Goal: Information Seeking & Learning: Compare options

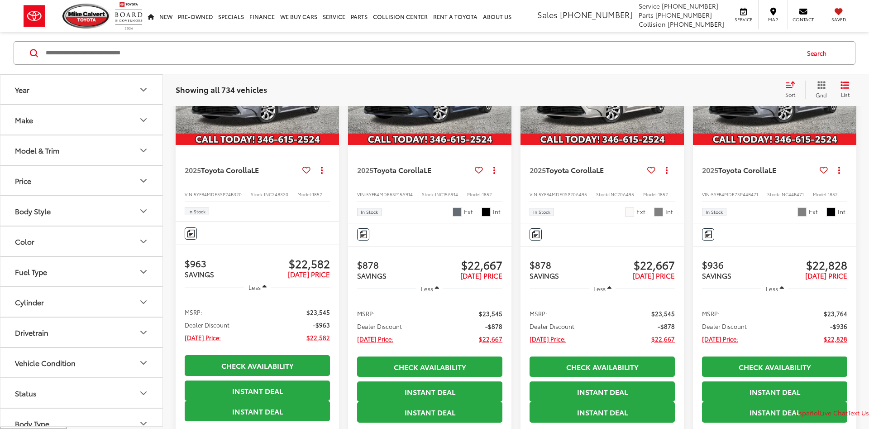
scroll to position [231, 0]
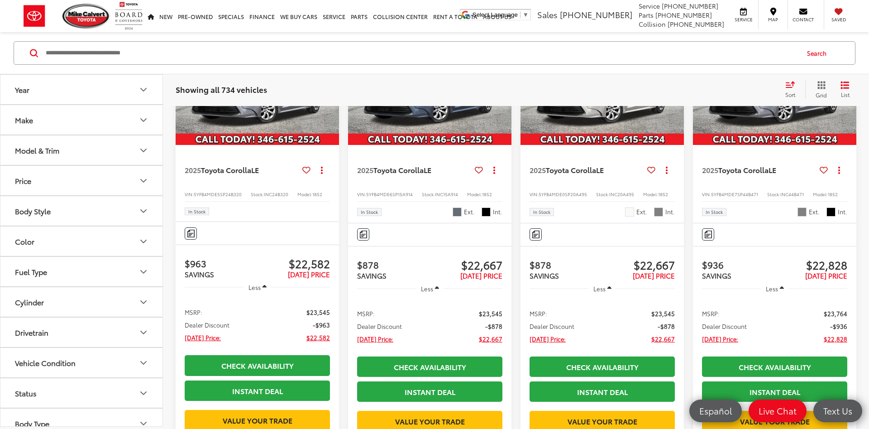
click at [82, 145] on button "Model & Trim" at bounding box center [81, 149] width 163 height 29
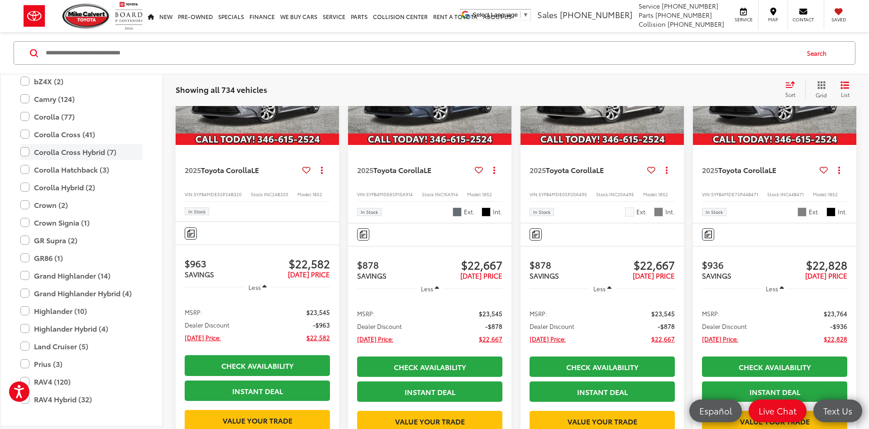
scroll to position [103, 0]
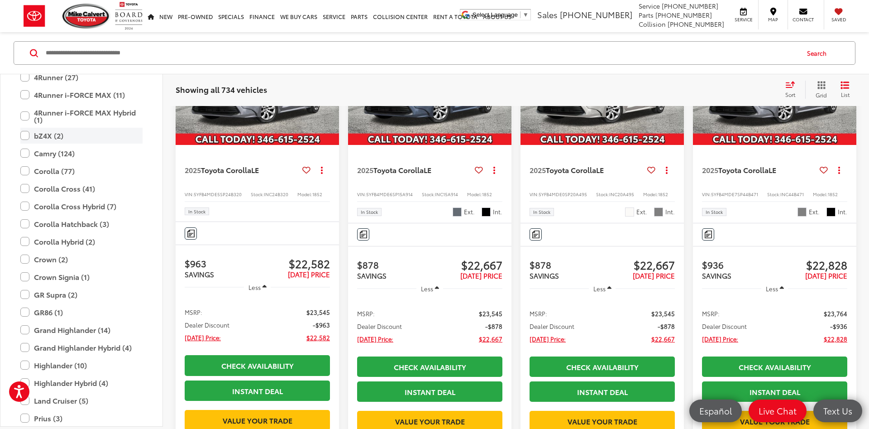
click at [50, 136] on label "bZ4X (2)" at bounding box center [81, 136] width 122 height 16
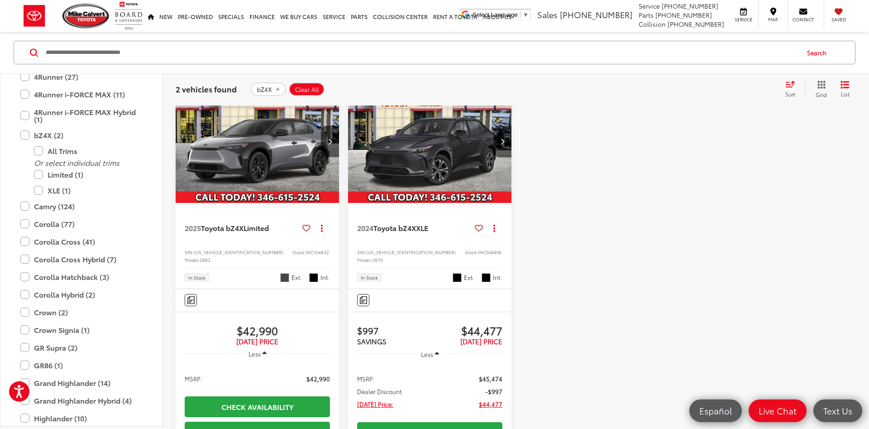
scroll to position [191, 0]
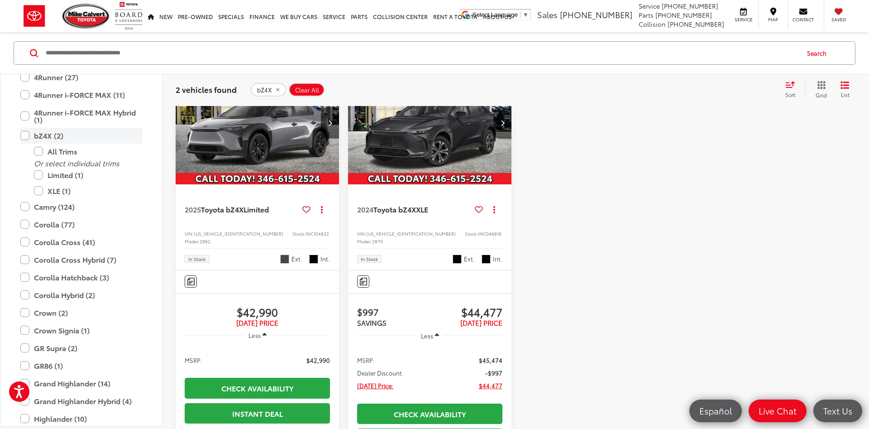
click at [53, 139] on label "bZ4X (2)" at bounding box center [81, 136] width 122 height 16
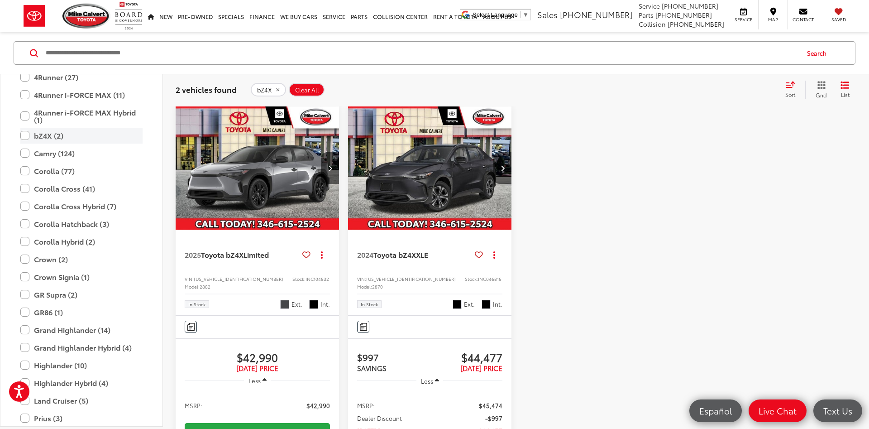
scroll to position [145, 0]
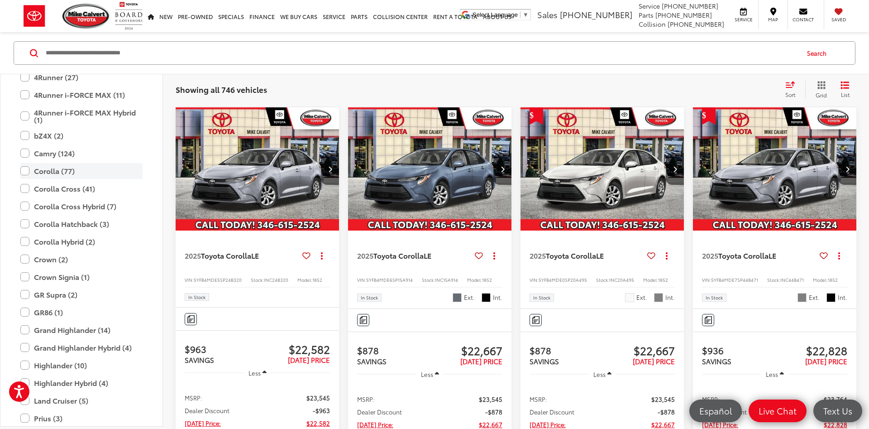
click at [79, 177] on label "Corolla (77)" at bounding box center [81, 171] width 122 height 16
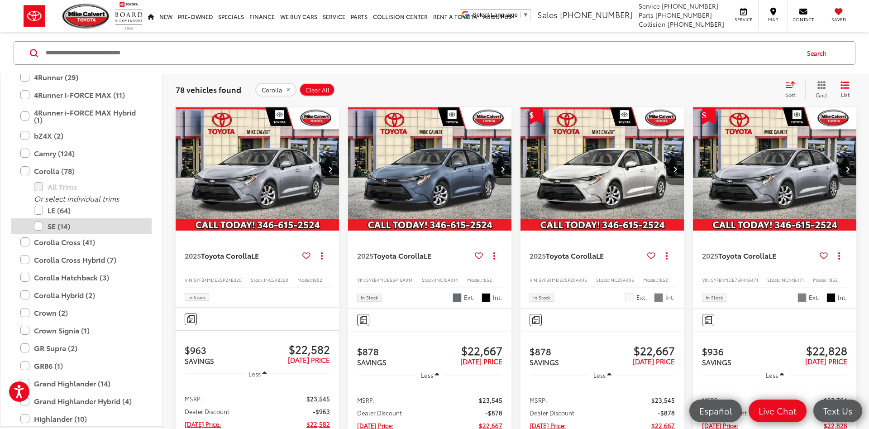
click at [67, 226] on label "SE (14)" at bounding box center [88, 226] width 109 height 16
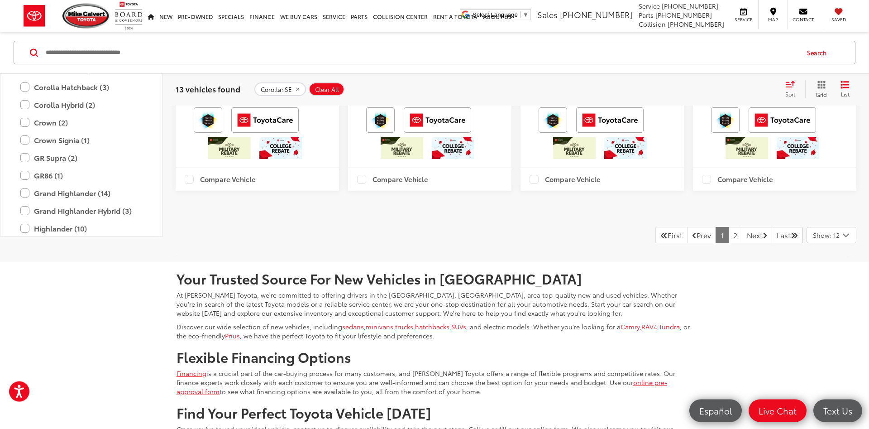
scroll to position [1808, 0]
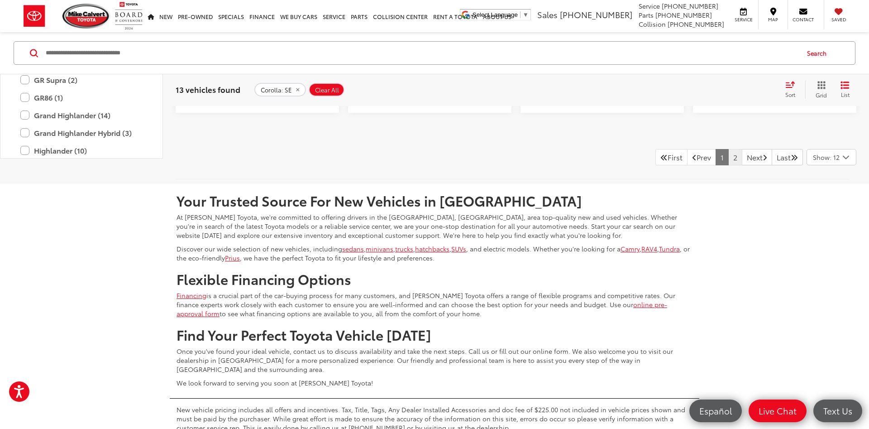
click at [728, 165] on link "2" at bounding box center [735, 157] width 14 height 16
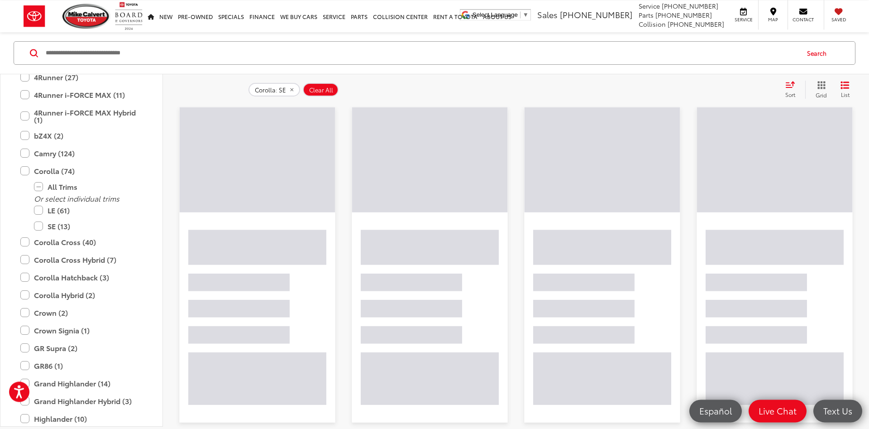
scroll to position [145, 0]
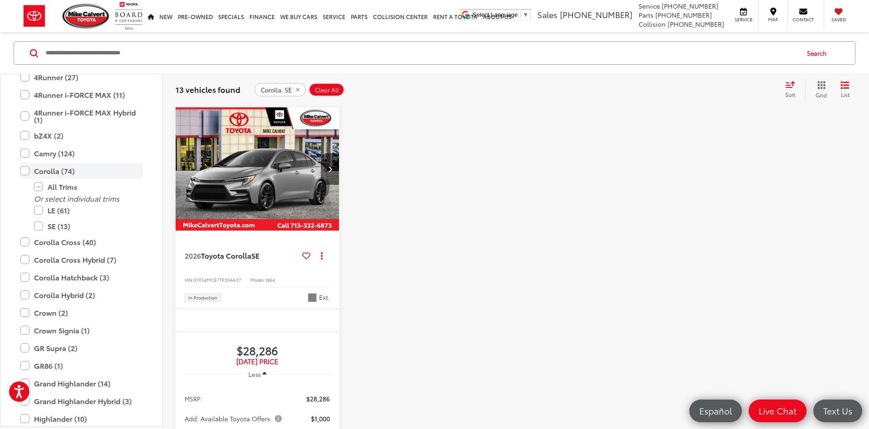
click at [63, 175] on label "Corolla (74)" at bounding box center [81, 171] width 122 height 16
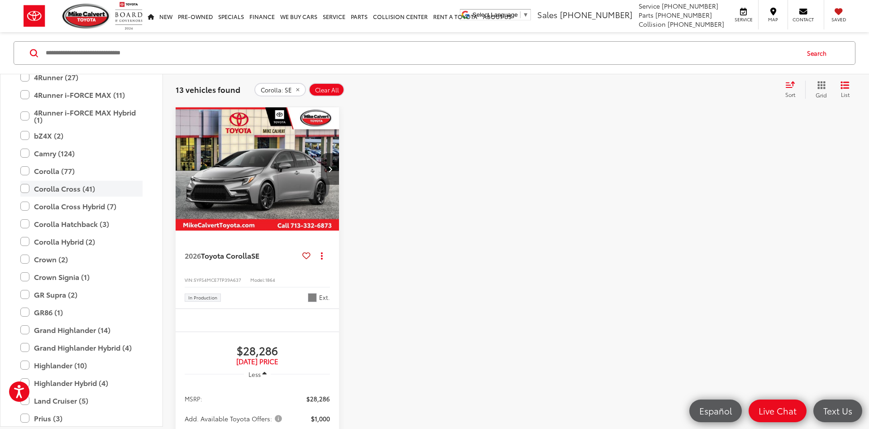
click at [61, 193] on label "Corolla Cross (41)" at bounding box center [81, 189] width 122 height 16
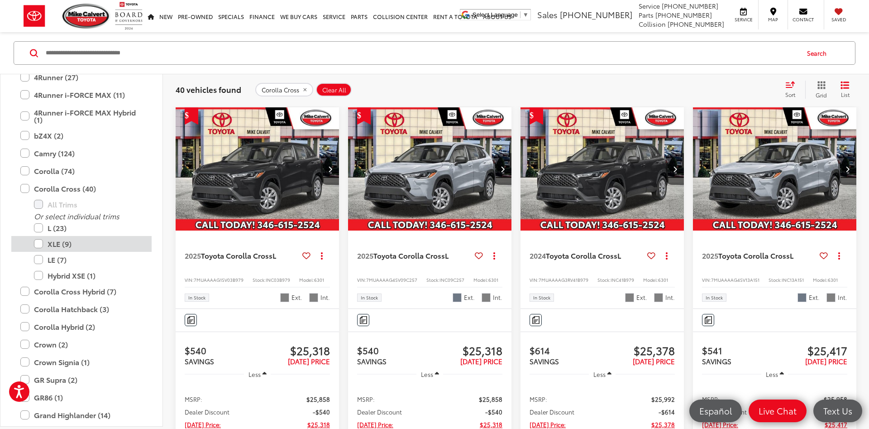
click at [77, 241] on label "XLE (9)" at bounding box center [88, 244] width 109 height 16
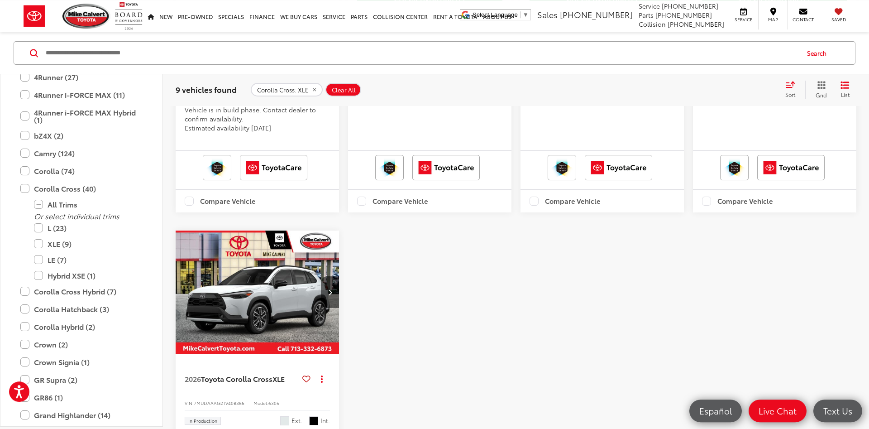
scroll to position [1161, 0]
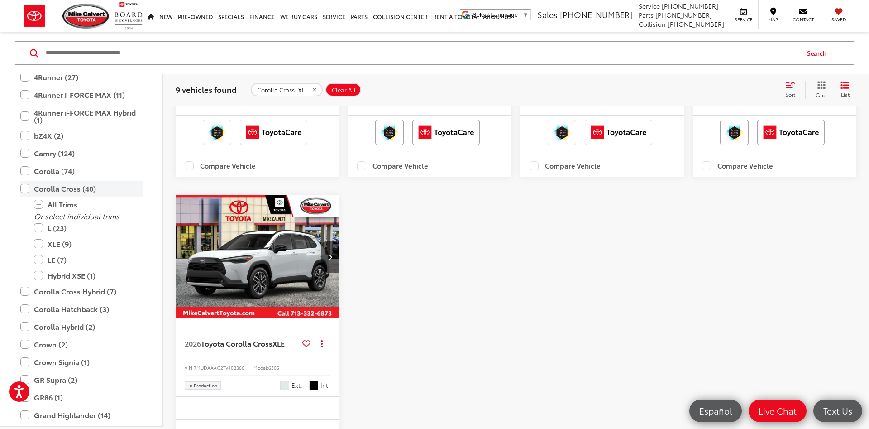
click at [77, 190] on label "Corolla Cross (40)" at bounding box center [81, 189] width 122 height 16
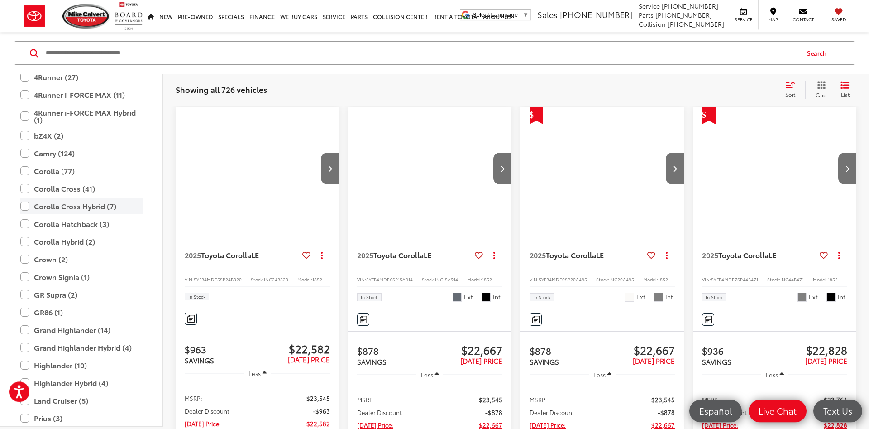
click at [69, 210] on label "Corolla Cross Hybrid (7)" at bounding box center [81, 206] width 122 height 16
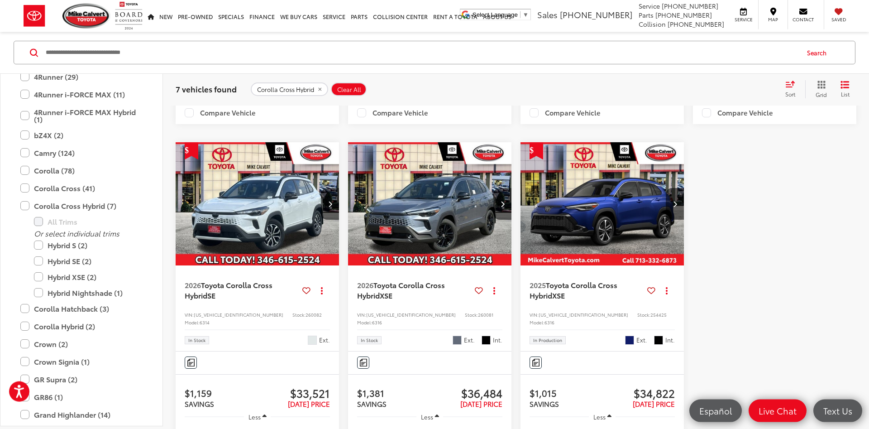
scroll to position [653, 0]
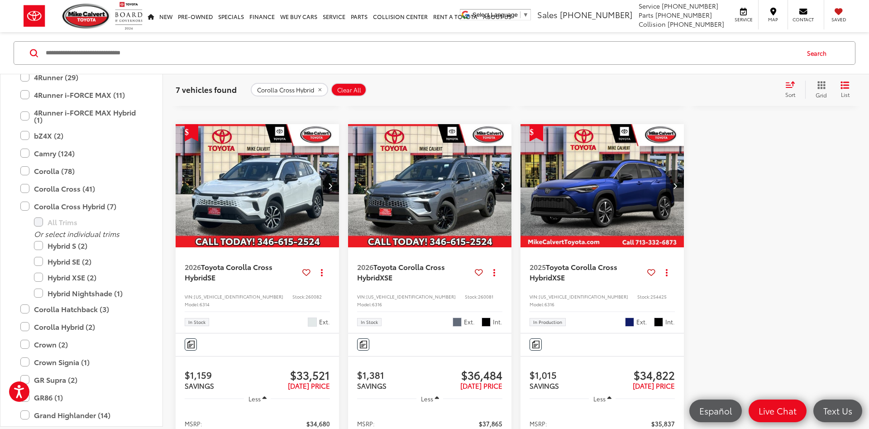
click at [502, 189] on icon "Next image" at bounding box center [503, 185] width 4 height 6
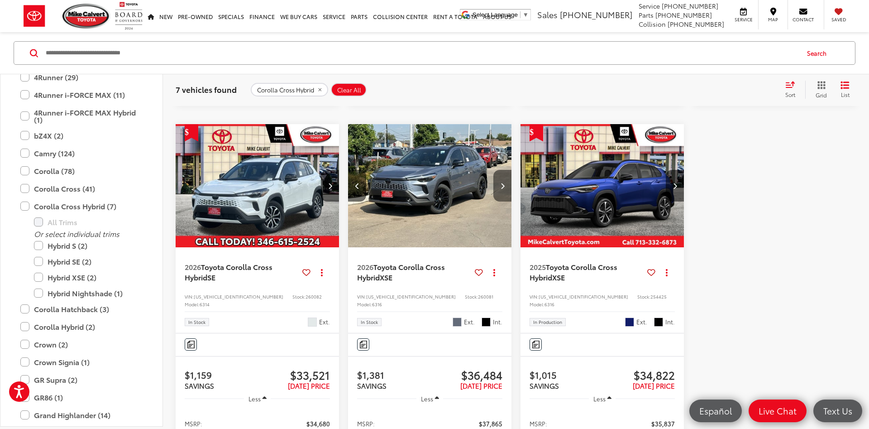
click at [502, 189] on icon "Next image" at bounding box center [503, 185] width 4 height 6
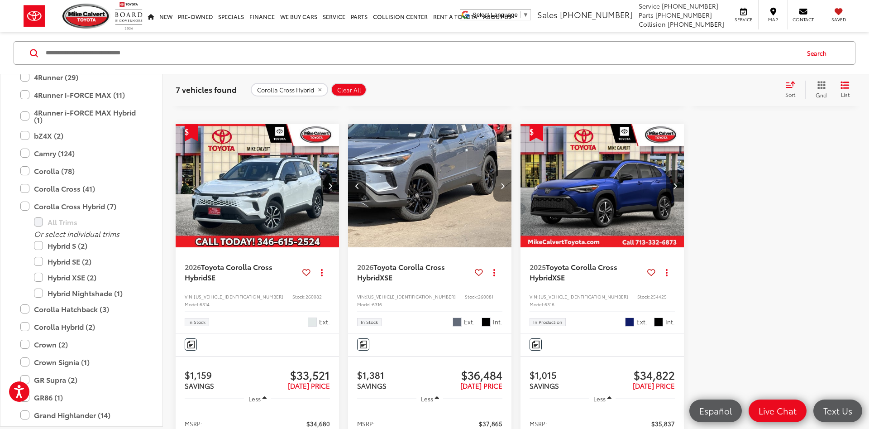
click at [502, 189] on icon "Next image" at bounding box center [503, 185] width 4 height 6
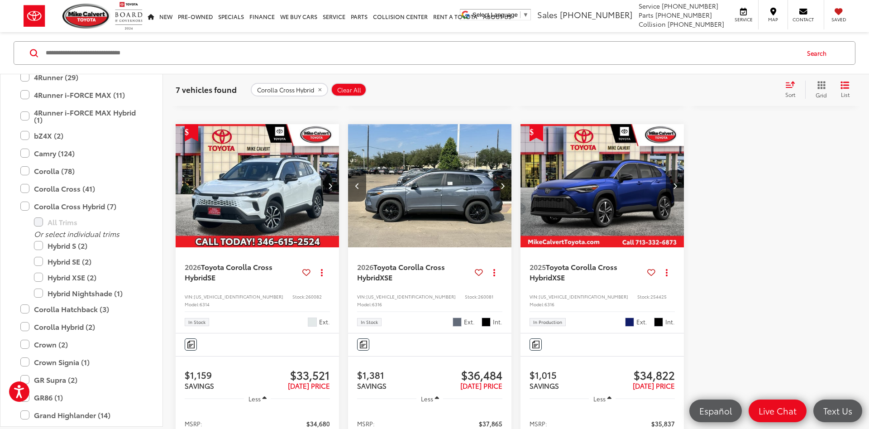
click at [502, 189] on icon "Next image" at bounding box center [503, 185] width 4 height 6
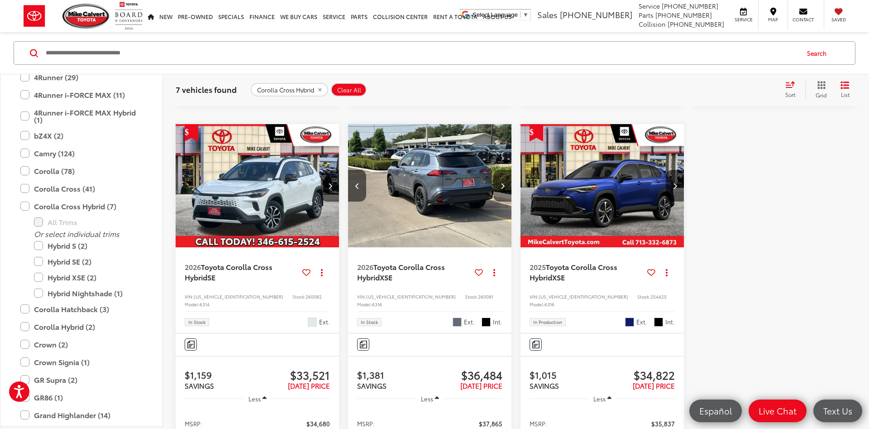
click at [502, 189] on icon "Next image" at bounding box center [503, 185] width 4 height 6
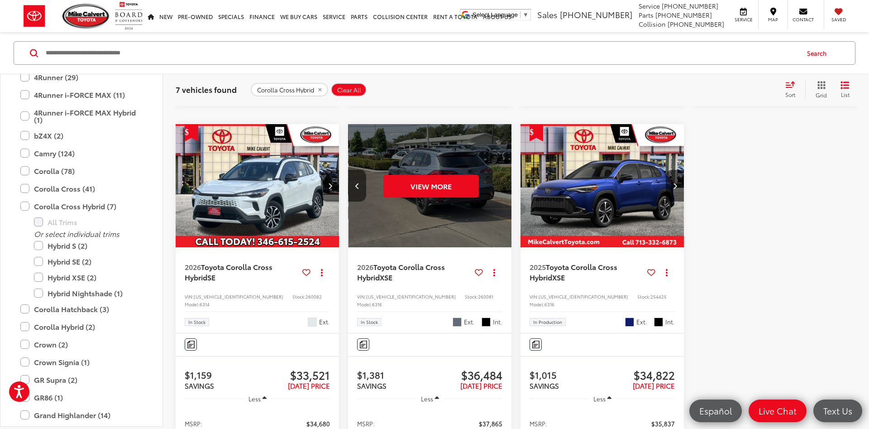
scroll to position [0, 824]
click at [450, 197] on button "View More" at bounding box center [431, 186] width 96 height 23
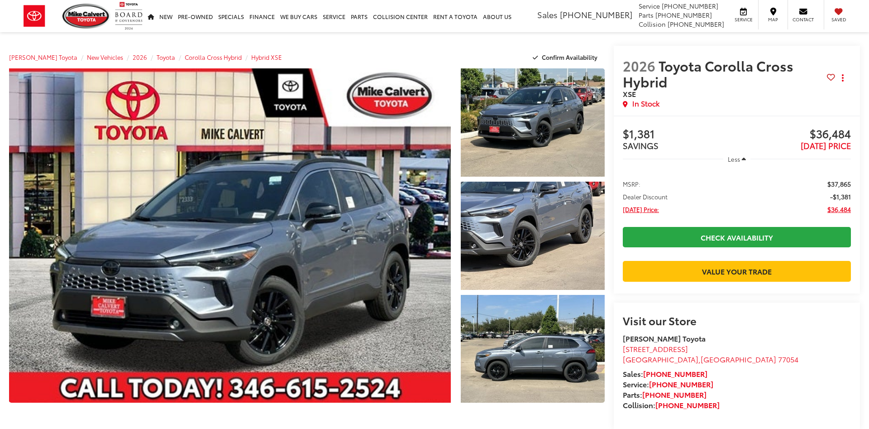
click at [340, 158] on link "Expand Photo 0" at bounding box center [230, 235] width 442 height 334
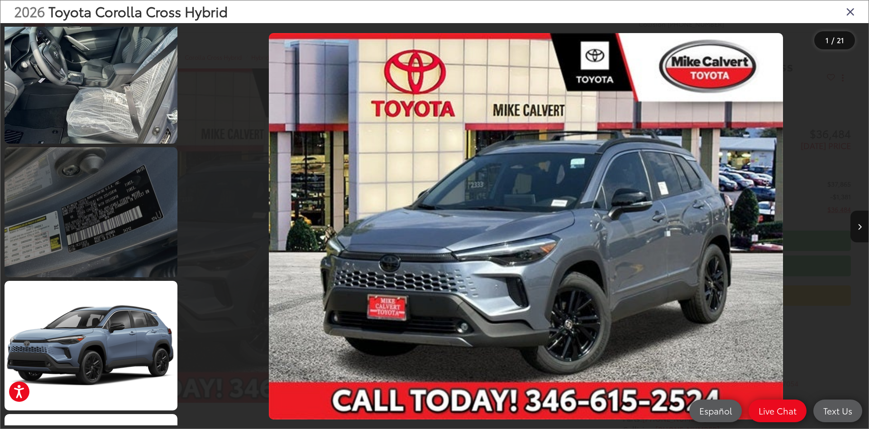
scroll to position [2400, 0]
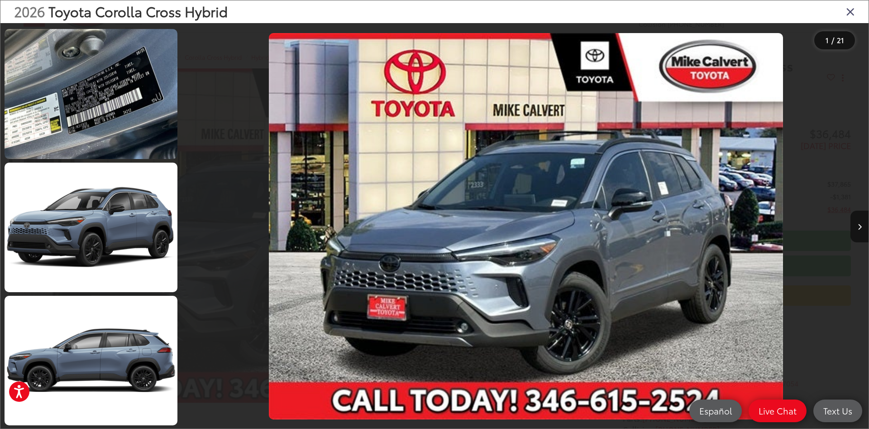
click at [849, 15] on icon "Close gallery" at bounding box center [850, 11] width 9 height 12
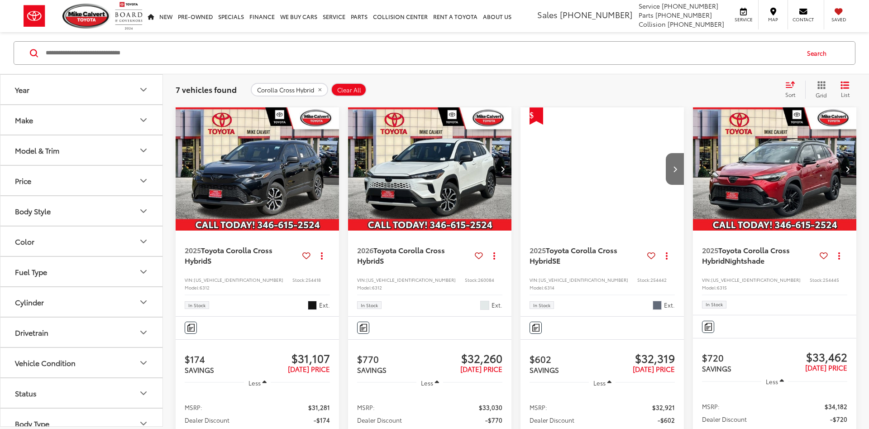
scroll to position [145, 0]
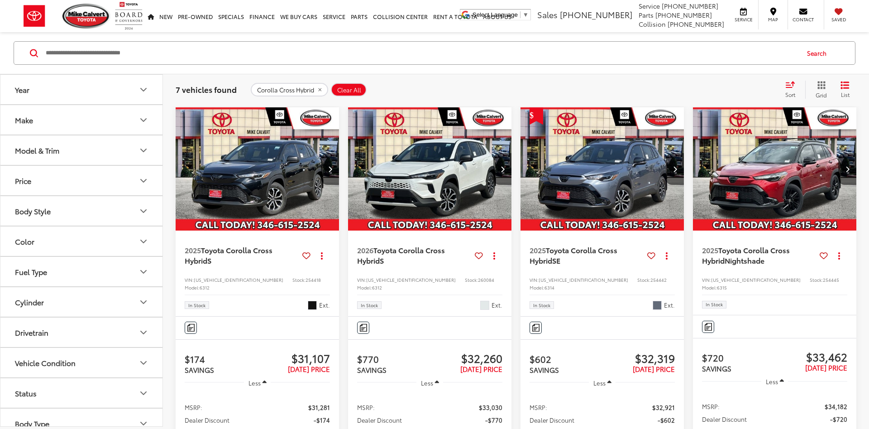
click at [121, 152] on button "Model & Trim" at bounding box center [81, 149] width 163 height 29
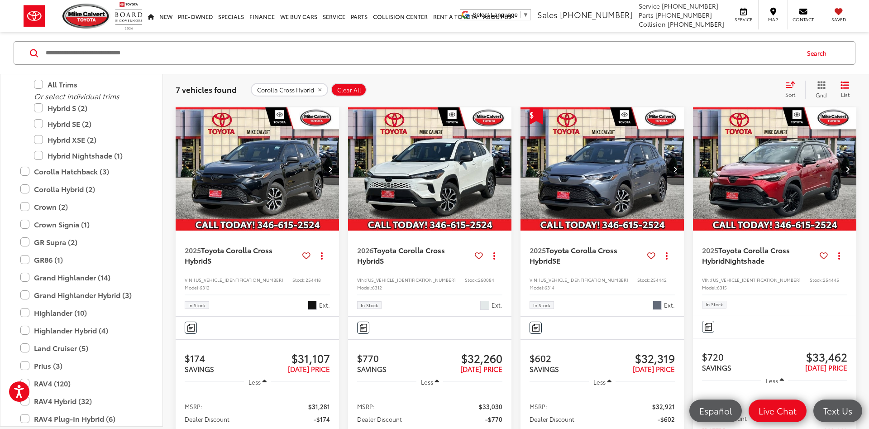
scroll to position [181, 0]
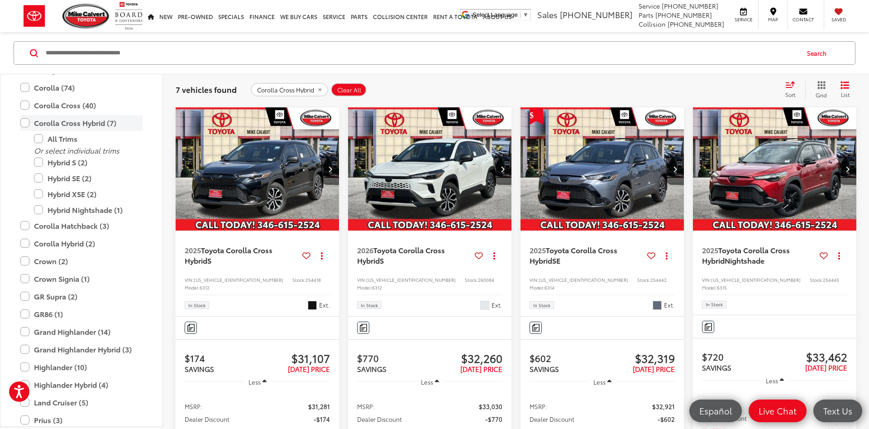
click at [44, 124] on label "Corolla Cross Hybrid (7)" at bounding box center [81, 123] width 122 height 16
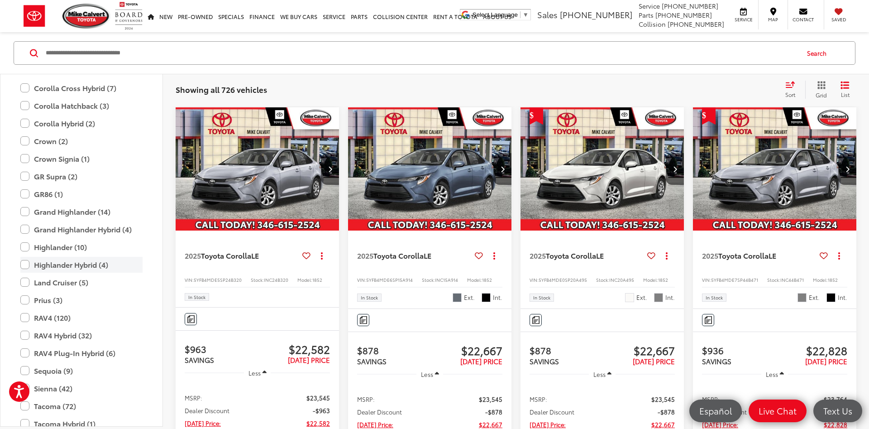
scroll to position [235, 0]
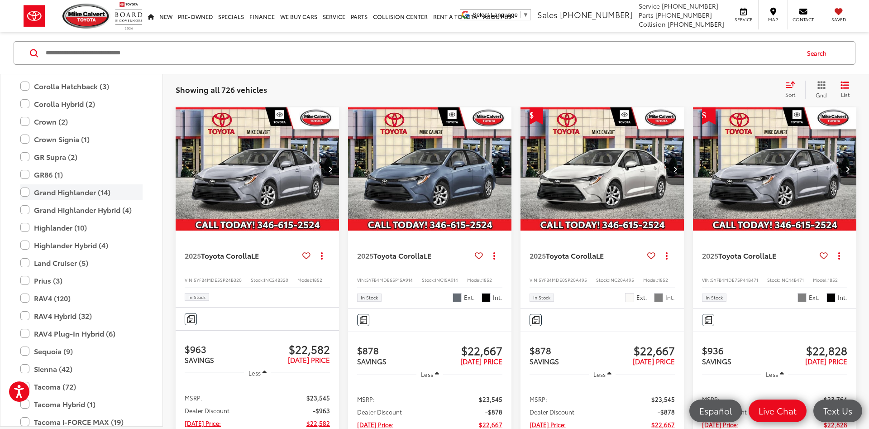
click at [92, 195] on label "Grand Highlander (14)" at bounding box center [81, 192] width 122 height 16
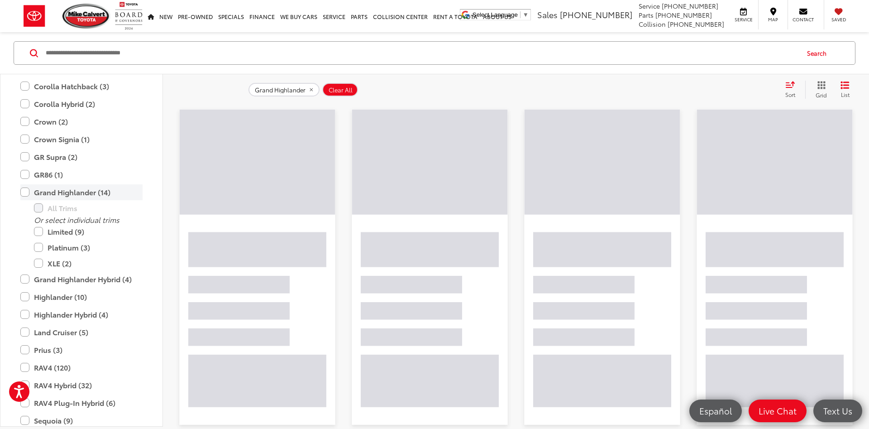
click at [92, 195] on label "Grand Highlander (14)" at bounding box center [81, 192] width 122 height 16
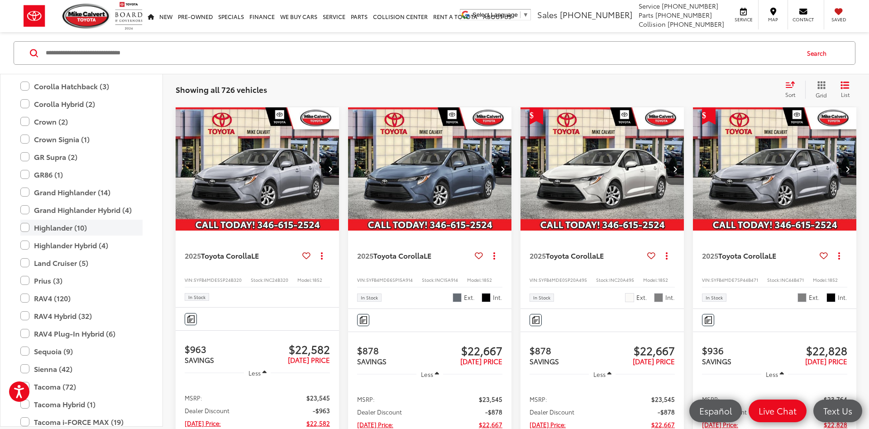
click at [68, 224] on label "Highlander (10)" at bounding box center [81, 228] width 122 height 16
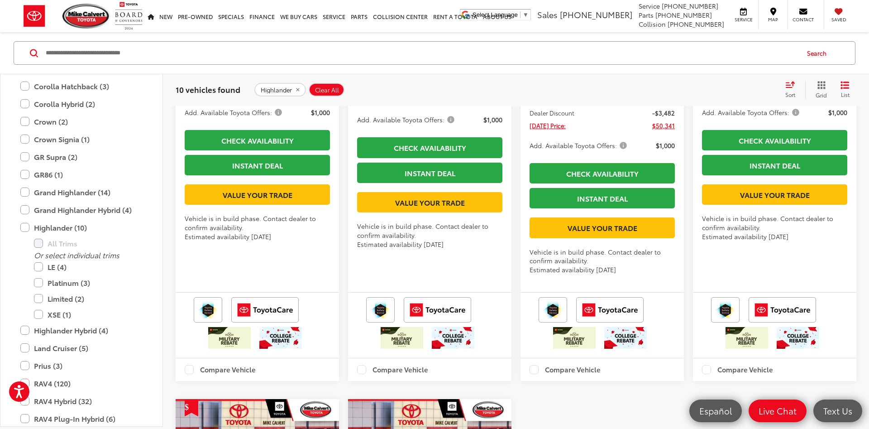
scroll to position [1253, 0]
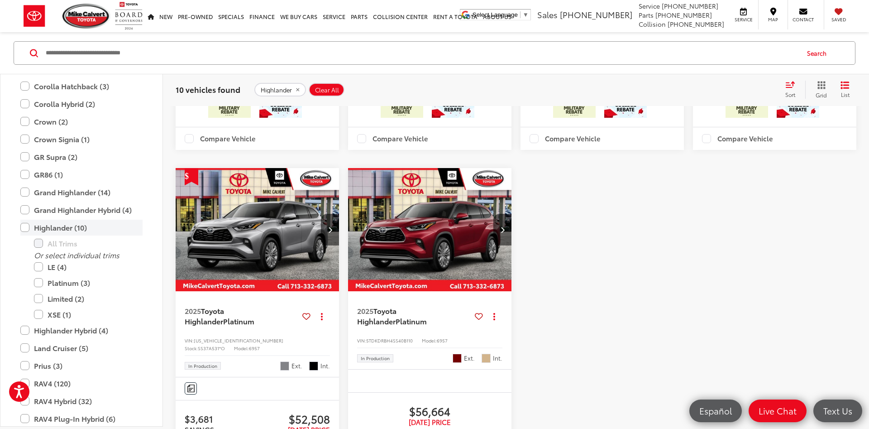
click at [78, 224] on label "Highlander (10)" at bounding box center [81, 228] width 122 height 16
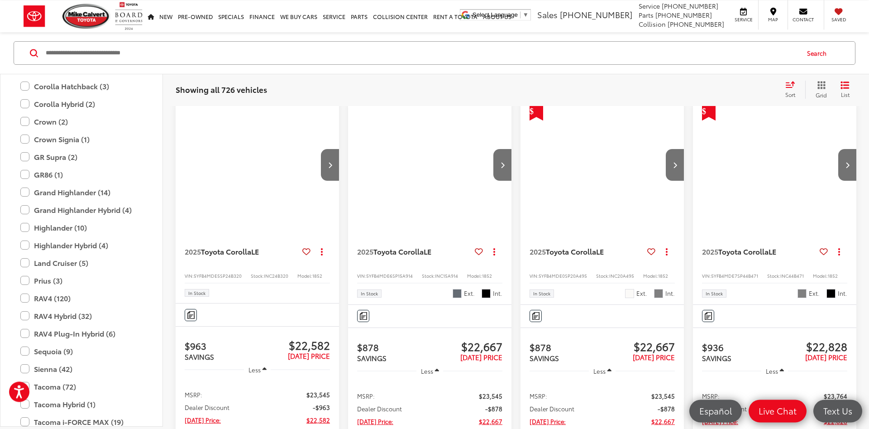
scroll to position [145, 0]
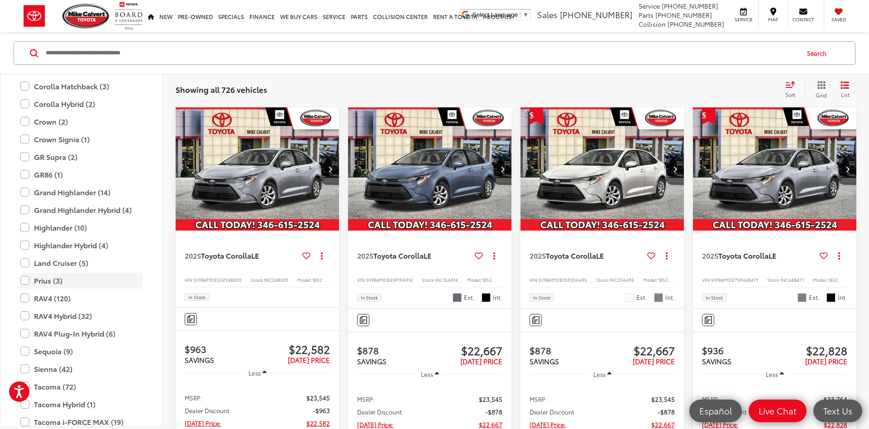
click at [64, 277] on label "Prius (3)" at bounding box center [81, 281] width 122 height 16
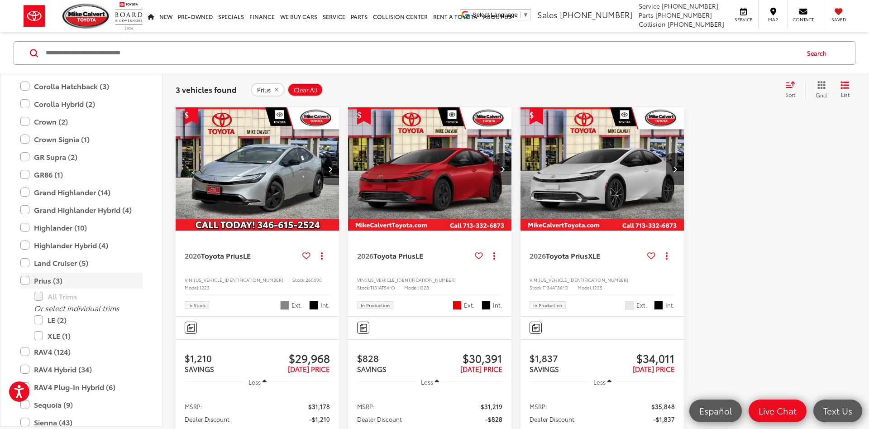
click at [66, 279] on label "Prius (3)" at bounding box center [81, 281] width 122 height 16
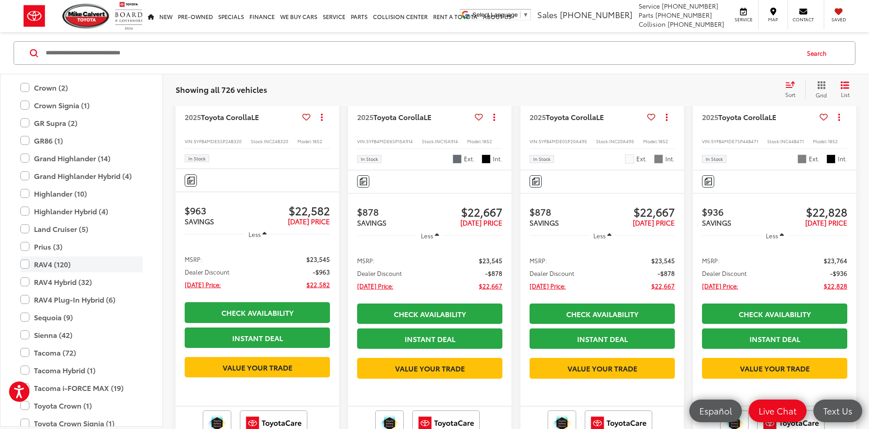
scroll to position [290, 0]
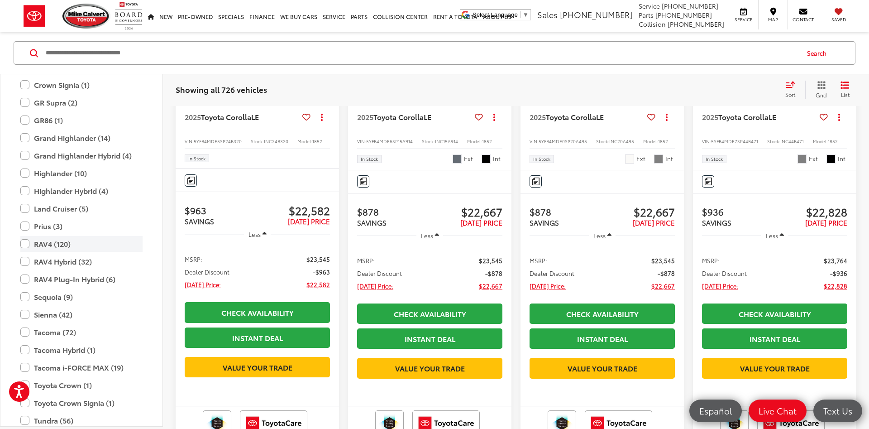
click at [54, 245] on label "RAV4 (120)" at bounding box center [81, 244] width 122 height 16
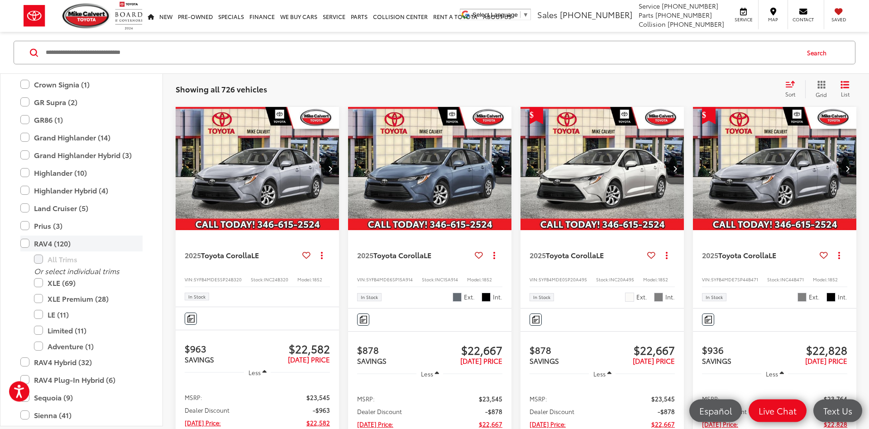
scroll to position [145, 0]
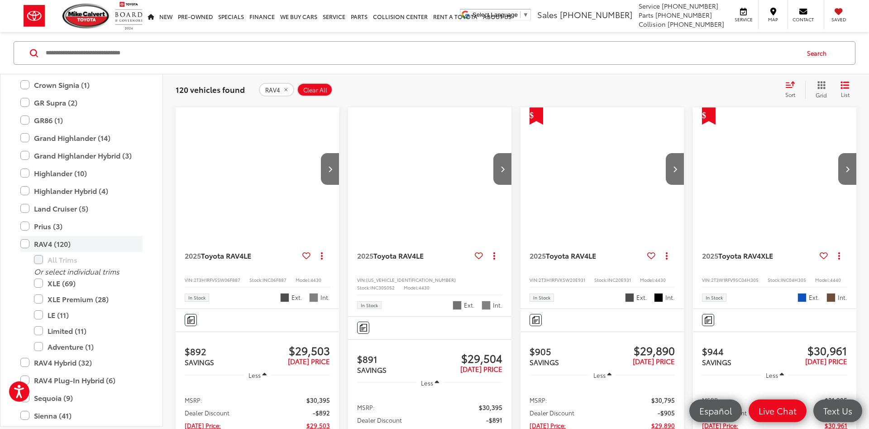
click at [54, 245] on label "RAV4 (120)" at bounding box center [81, 244] width 122 height 16
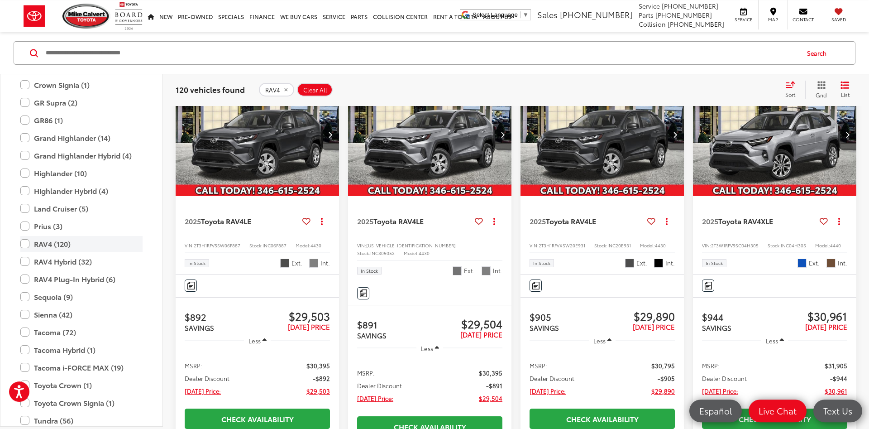
scroll to position [238, 0]
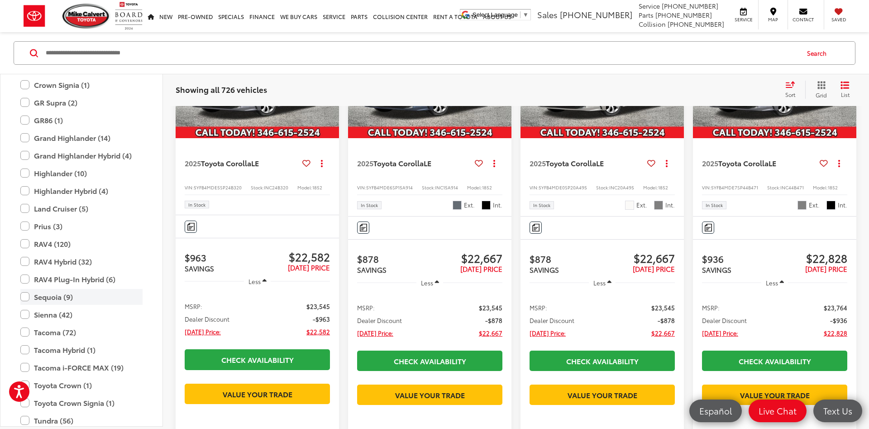
click at [61, 294] on label "Sequoia (9)" at bounding box center [81, 297] width 122 height 16
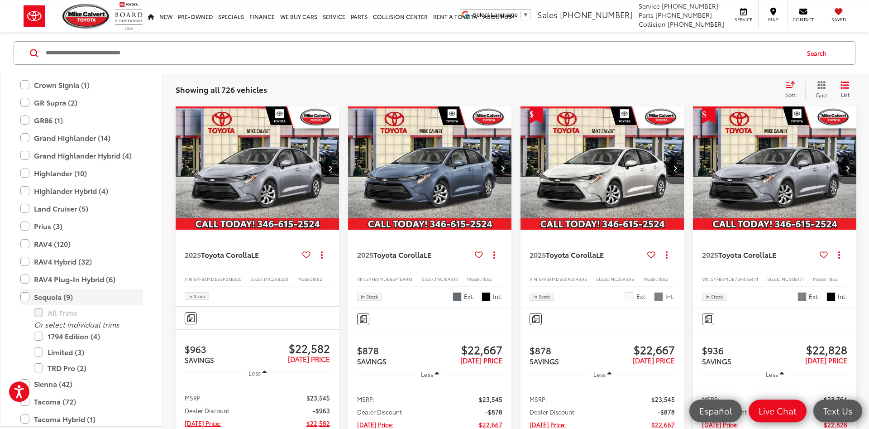
scroll to position [145, 0]
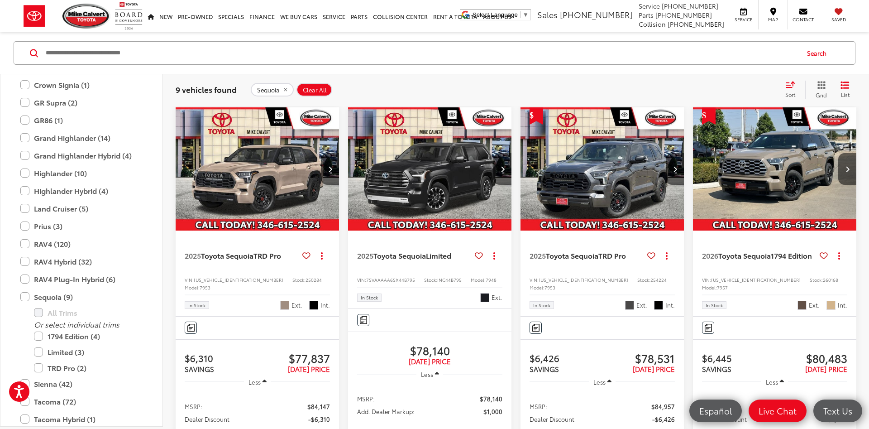
click at [735, 197] on img "2026 Toyota Sequoia 1794 Edition 0" at bounding box center [775, 169] width 165 height 124
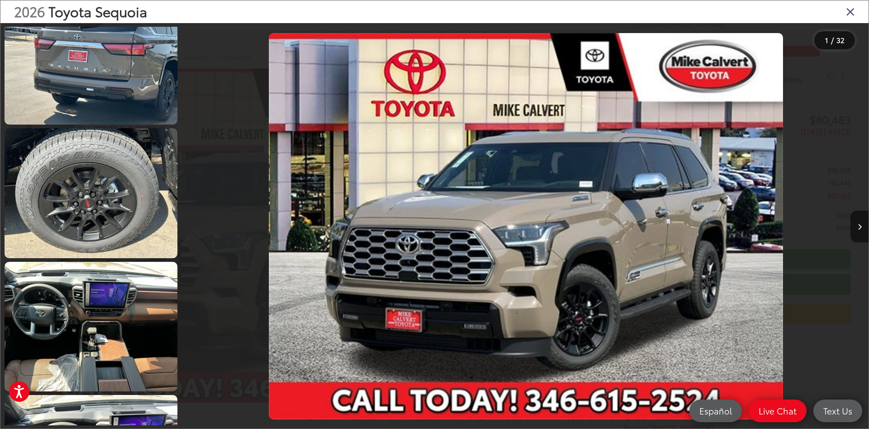
scroll to position [923, 0]
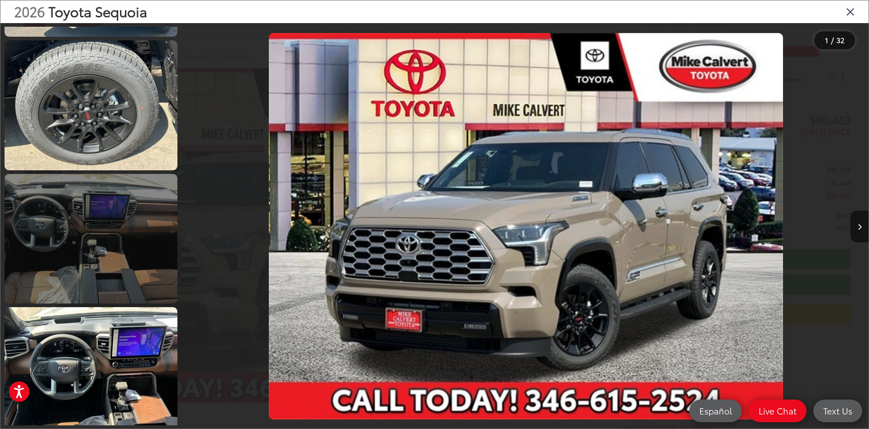
click at [123, 273] on link at bounding box center [91, 238] width 173 height 129
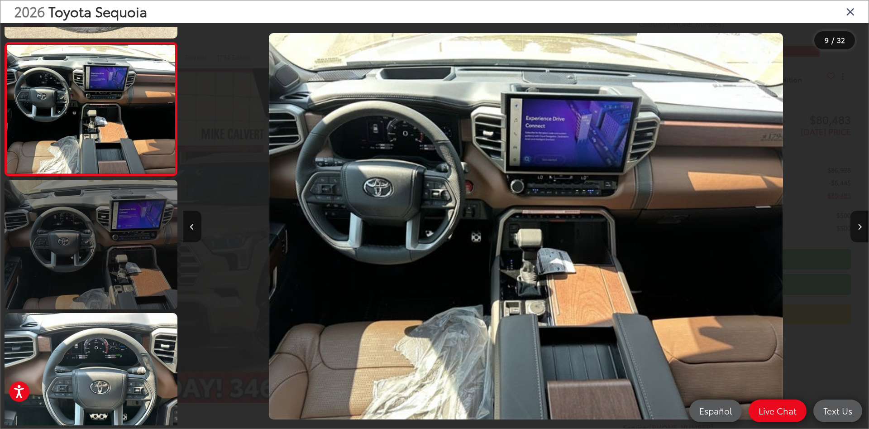
scroll to position [1069, 0]
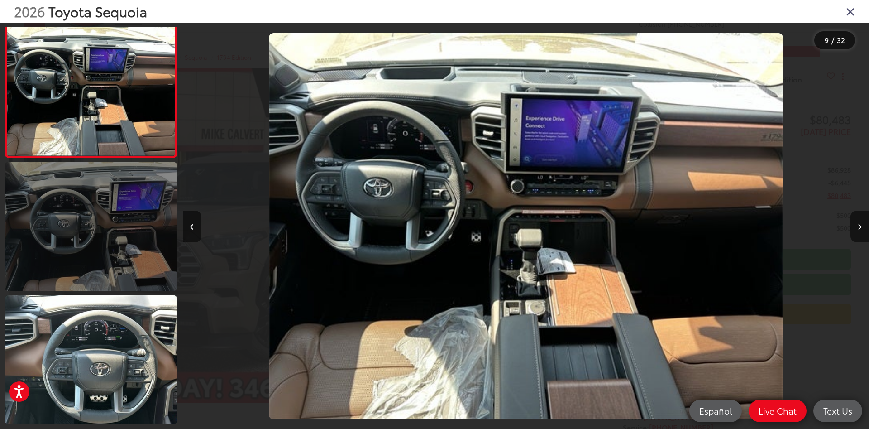
click at [122, 275] on link at bounding box center [91, 226] width 173 height 129
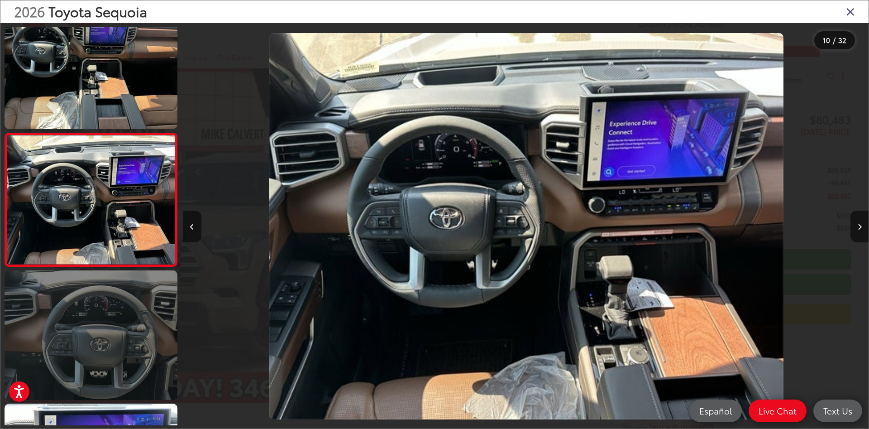
scroll to position [0, 6170]
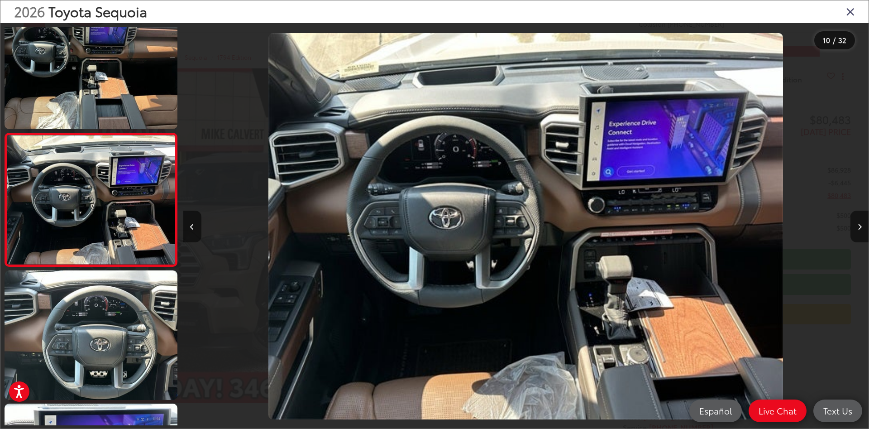
click at [854, 10] on icon "Close gallery" at bounding box center [850, 11] width 9 height 12
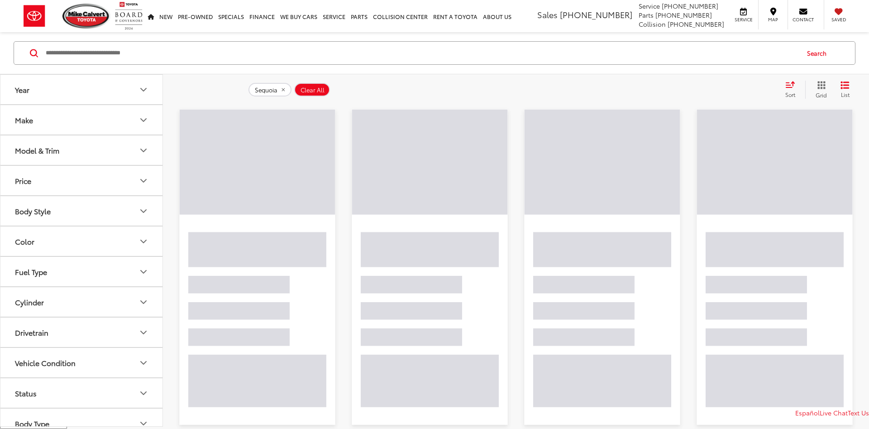
scroll to position [145, 0]
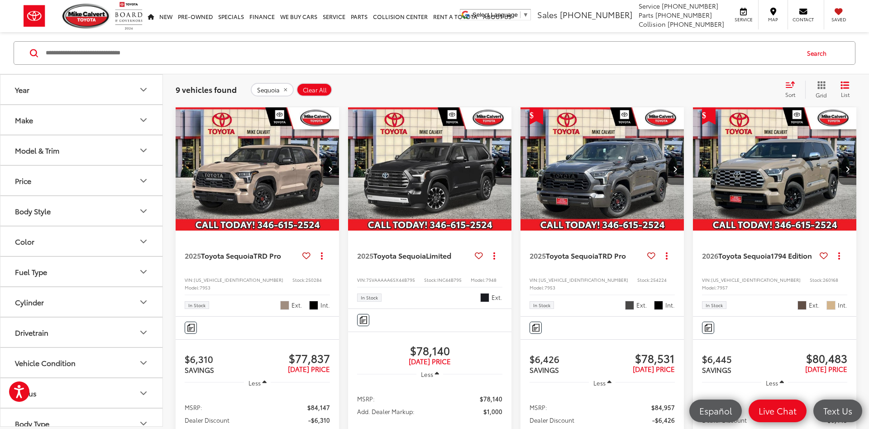
click at [645, 184] on img "2025 Toyota Sequoia TRD Pro 0" at bounding box center [602, 169] width 165 height 124
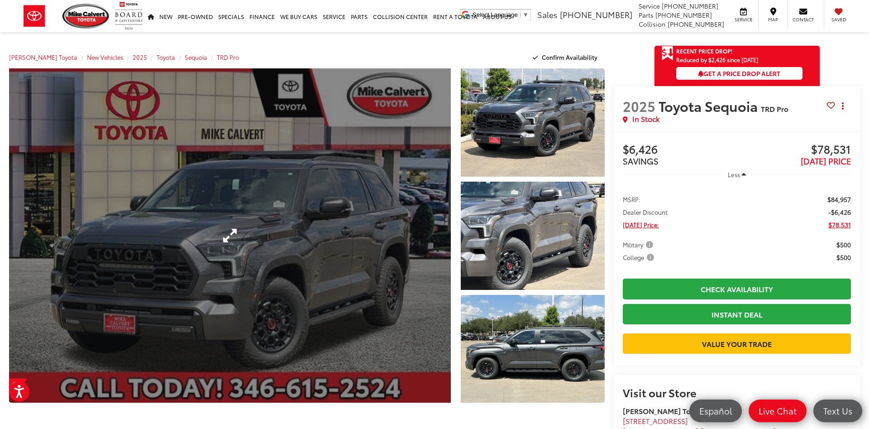
click at [390, 248] on link "Expand Photo 0" at bounding box center [230, 235] width 442 height 334
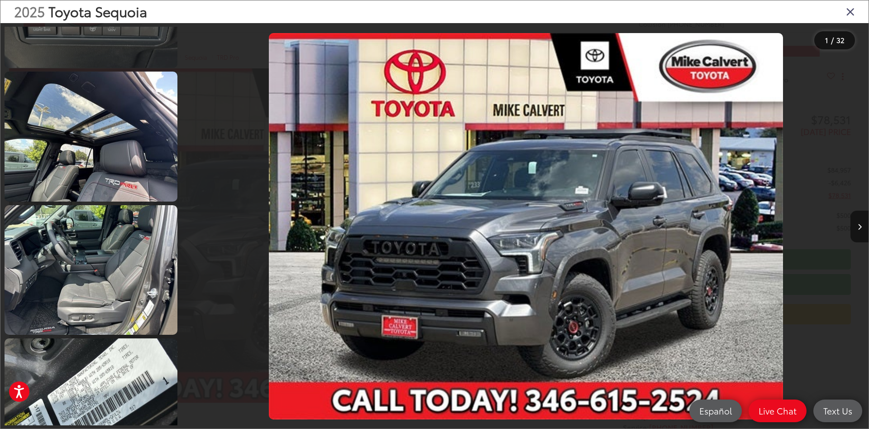
scroll to position [2444, 0]
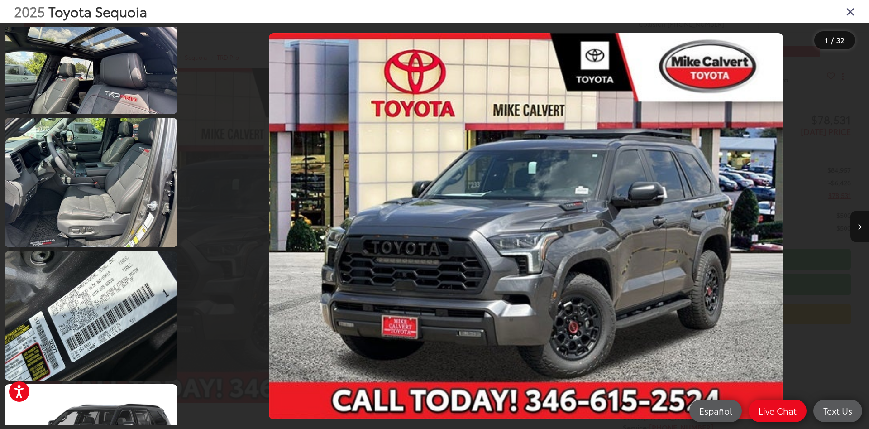
click at [854, 14] on icon "Close gallery" at bounding box center [850, 11] width 9 height 12
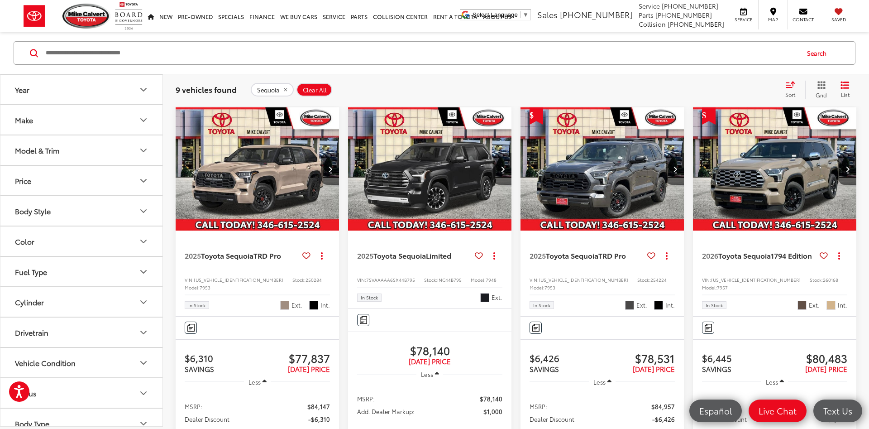
scroll to position [284, 0]
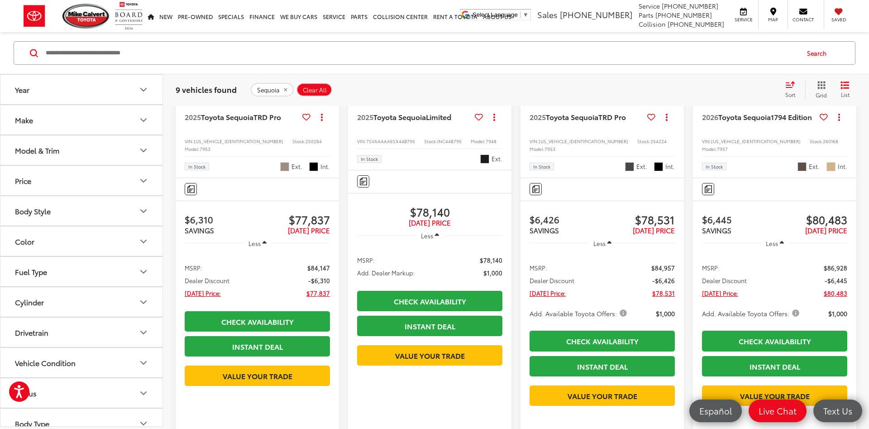
click at [113, 211] on button "Body Style" at bounding box center [81, 210] width 163 height 29
click at [98, 150] on button "Model & Trim" at bounding box center [81, 149] width 163 height 29
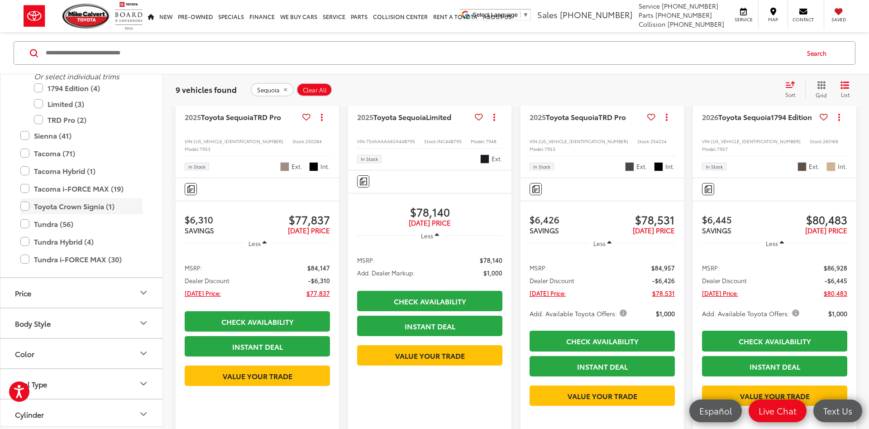
scroll to position [429, 0]
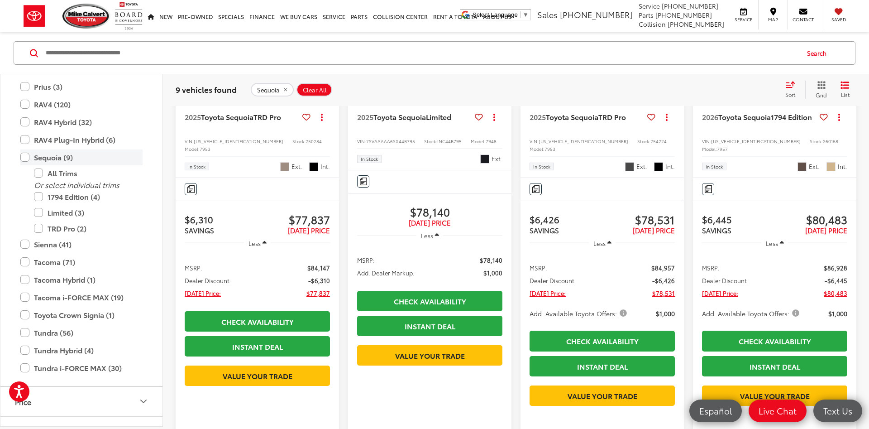
click at [60, 156] on label "Sequoia (9)" at bounding box center [81, 157] width 122 height 16
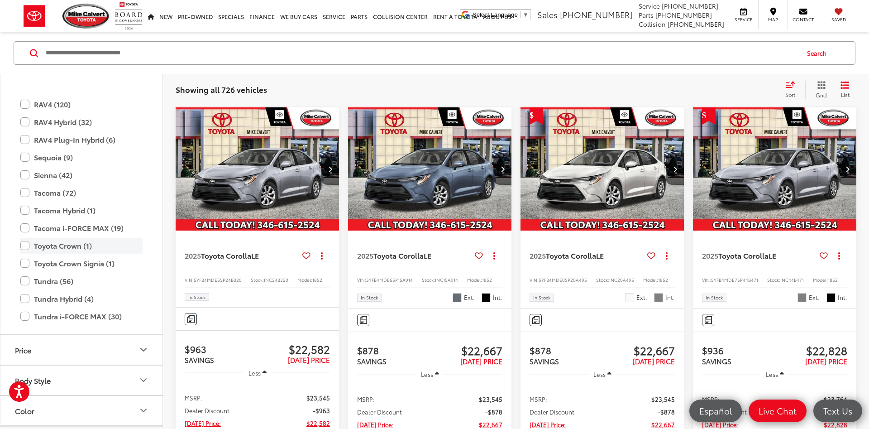
scroll to position [483, 0]
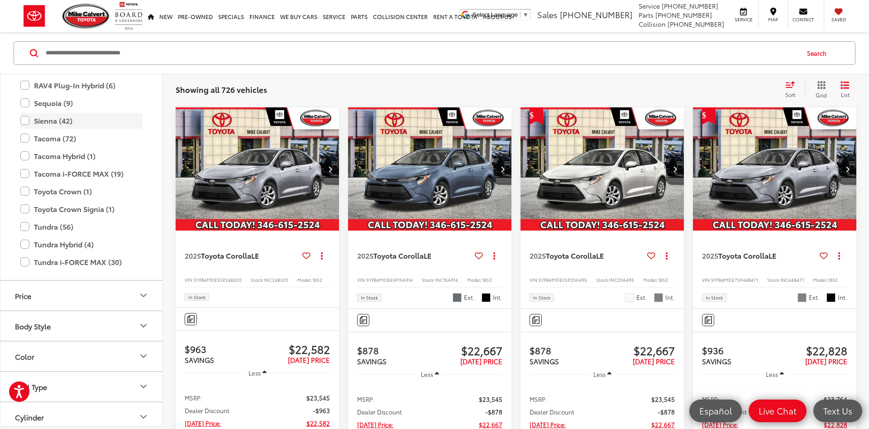
click at [71, 122] on label "Sienna (42)" at bounding box center [81, 121] width 122 height 16
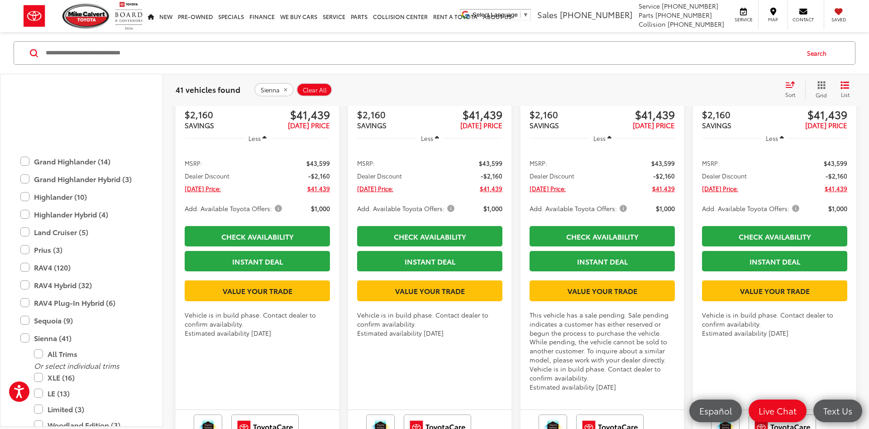
scroll to position [483, 0]
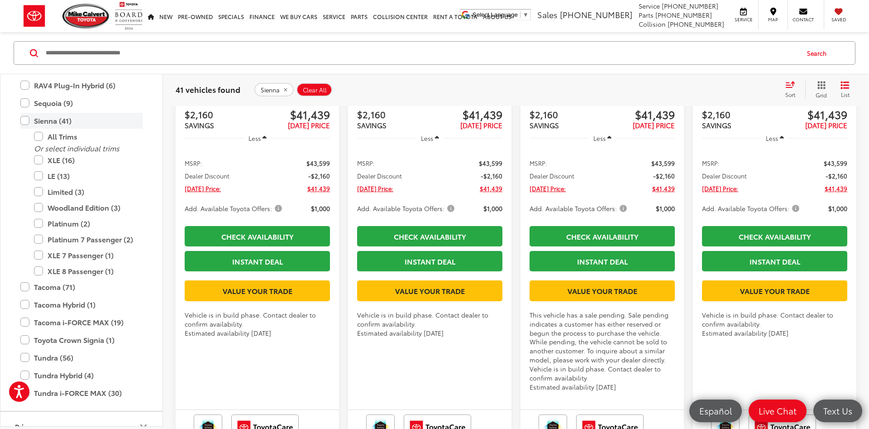
click at [46, 120] on label "Sienna (41)" at bounding box center [81, 121] width 122 height 16
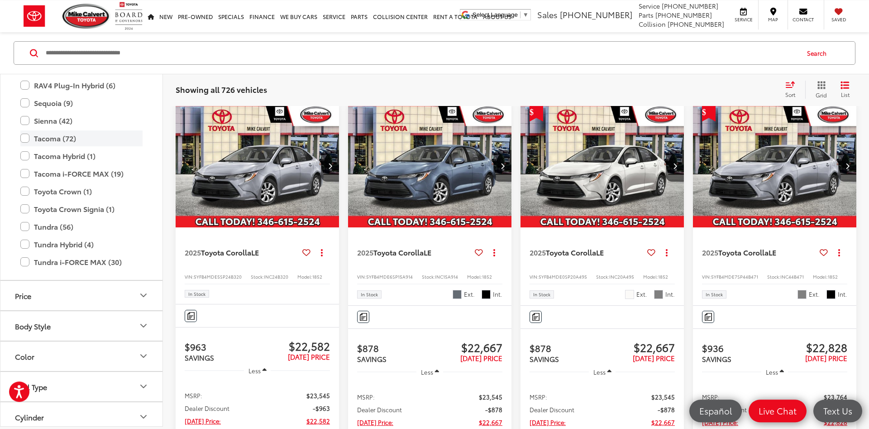
scroll to position [145, 0]
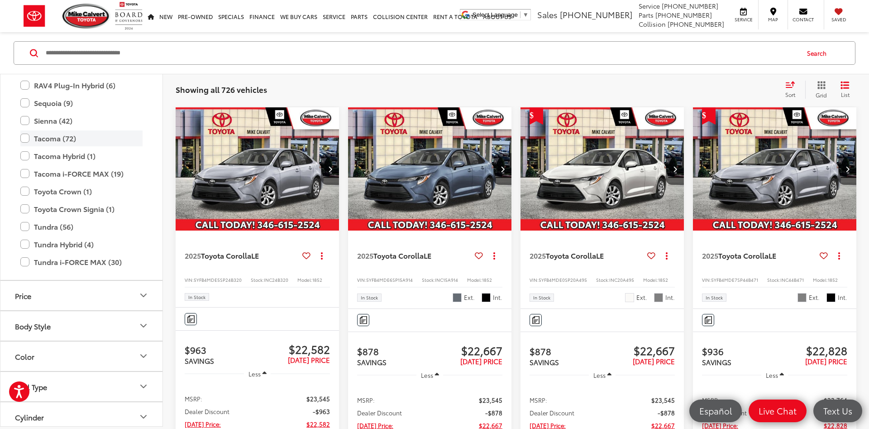
click at [70, 144] on label "Tacoma (72)" at bounding box center [81, 138] width 122 height 16
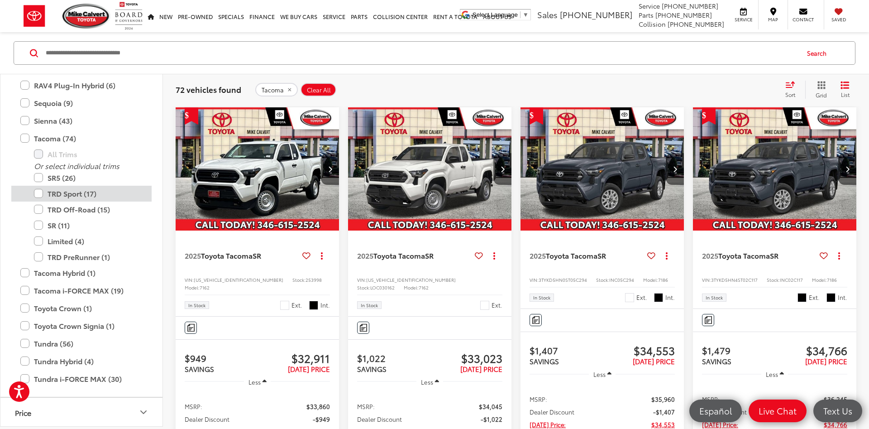
click at [82, 191] on label "TRD Sport (17)" at bounding box center [88, 194] width 109 height 16
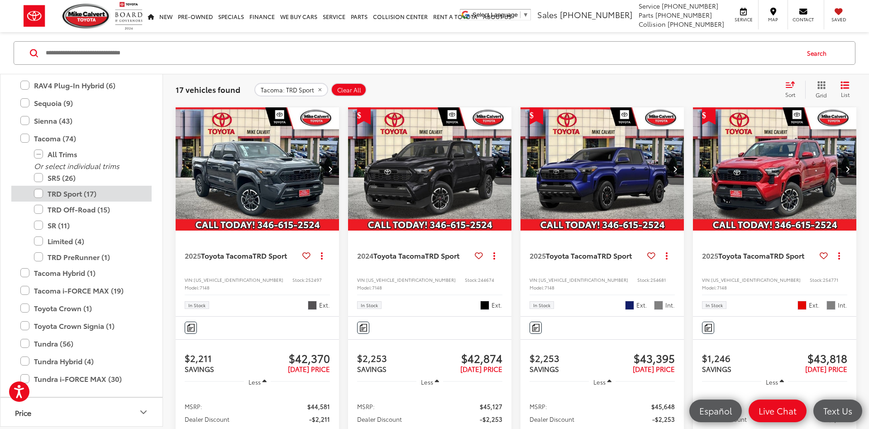
click at [82, 191] on label "TRD Sport (17)" at bounding box center [88, 194] width 109 height 16
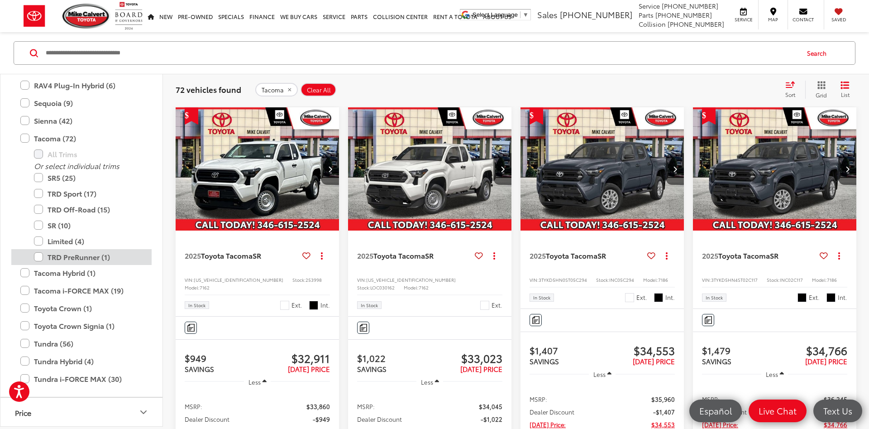
click at [88, 258] on label "TRD PreRunner (1)" at bounding box center [88, 257] width 109 height 16
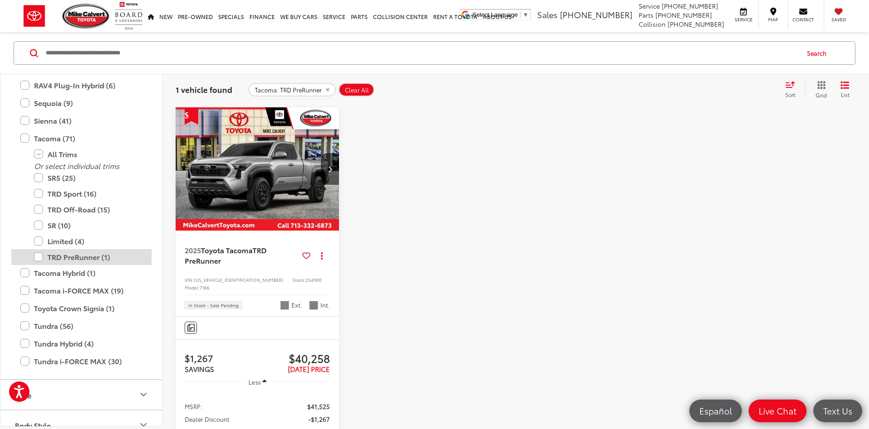
click at [88, 258] on label "TRD PreRunner (1)" at bounding box center [88, 257] width 109 height 16
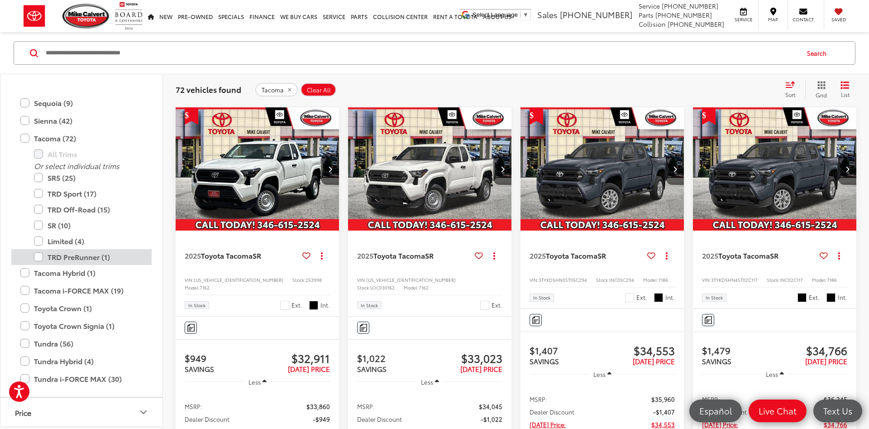
scroll to position [538, 0]
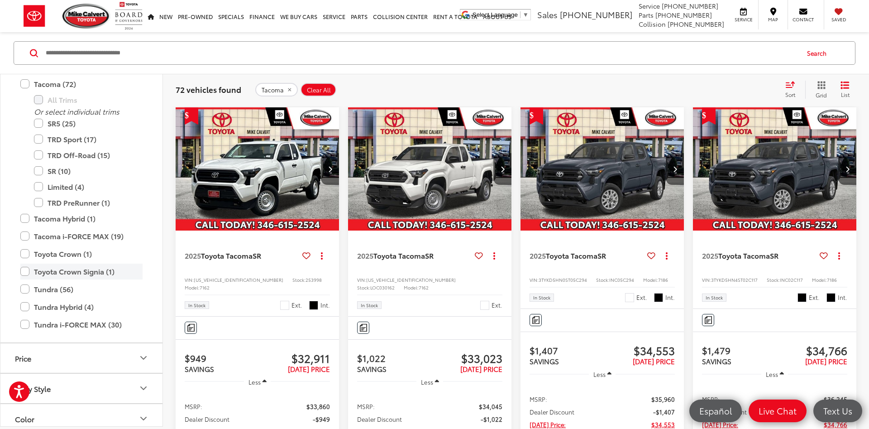
click at [107, 268] on label "Toyota Crown Signia (1)" at bounding box center [81, 271] width 122 height 16
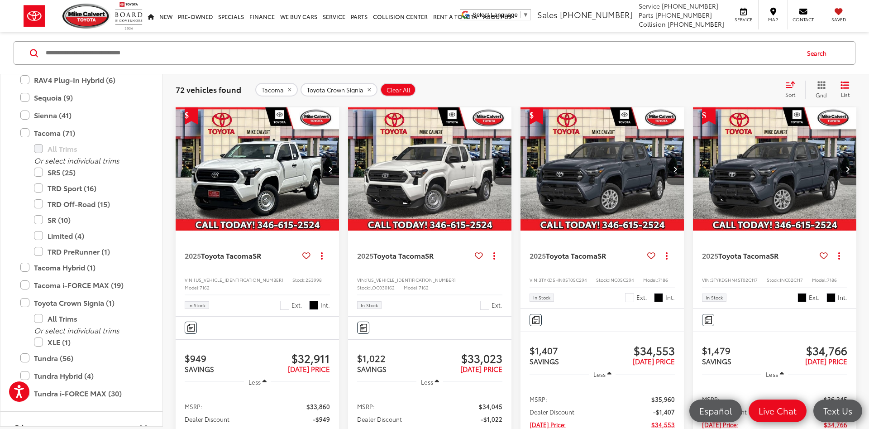
scroll to position [429, 0]
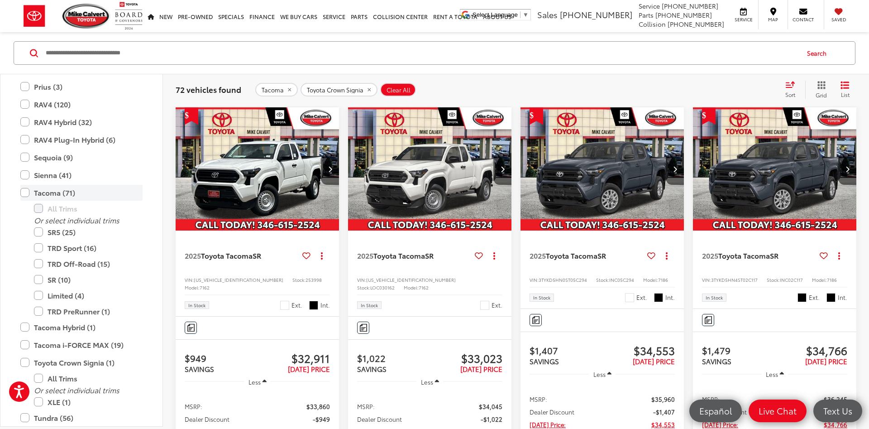
click at [77, 196] on label "Tacoma (71)" at bounding box center [81, 193] width 122 height 16
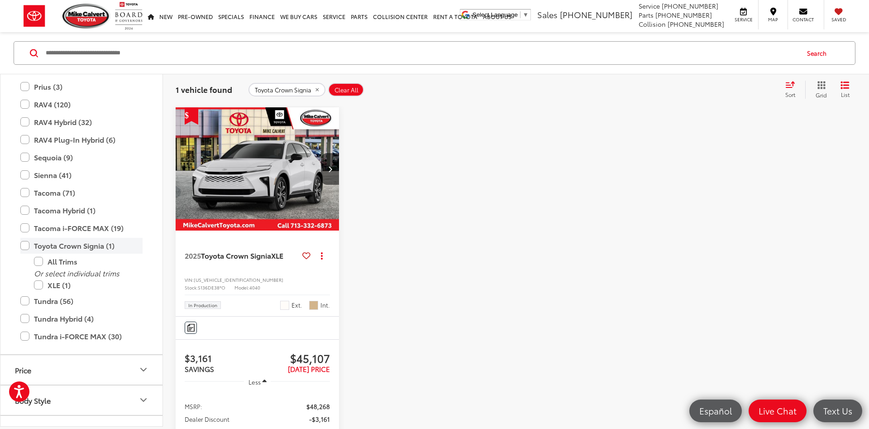
click at [90, 248] on label "Toyota Crown Signia (1)" at bounding box center [81, 246] width 122 height 16
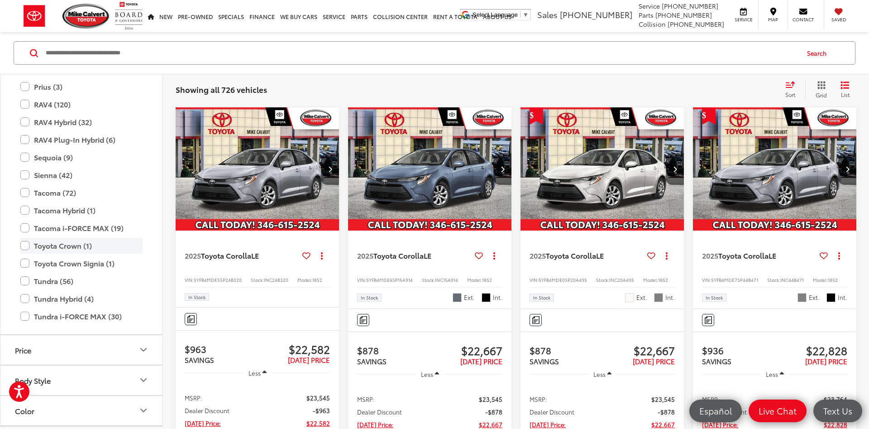
click at [109, 247] on label "Toyota Crown (1)" at bounding box center [81, 246] width 122 height 16
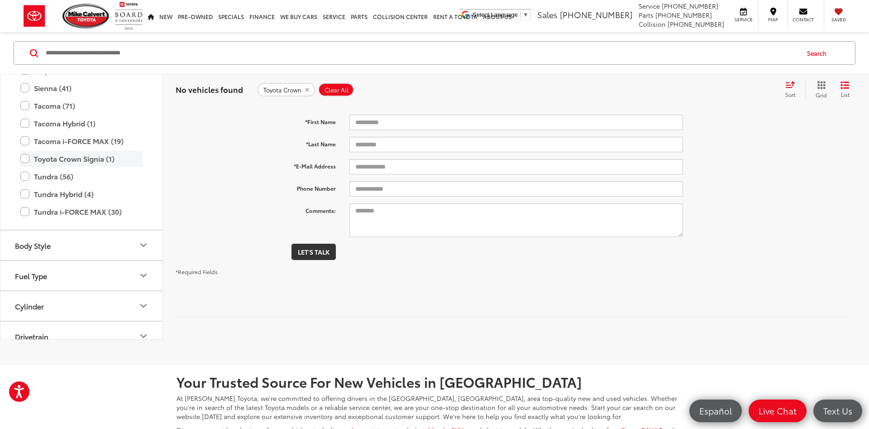
scroll to position [58, 0]
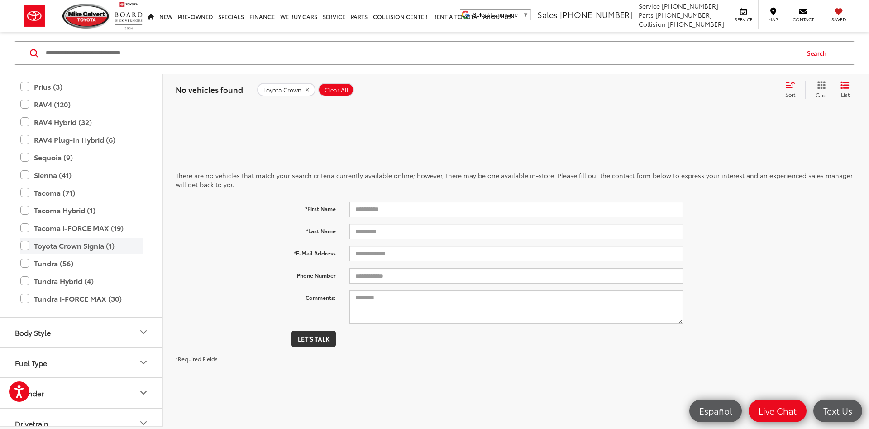
click at [105, 248] on label "Toyota Crown Signia (1)" at bounding box center [81, 246] width 122 height 16
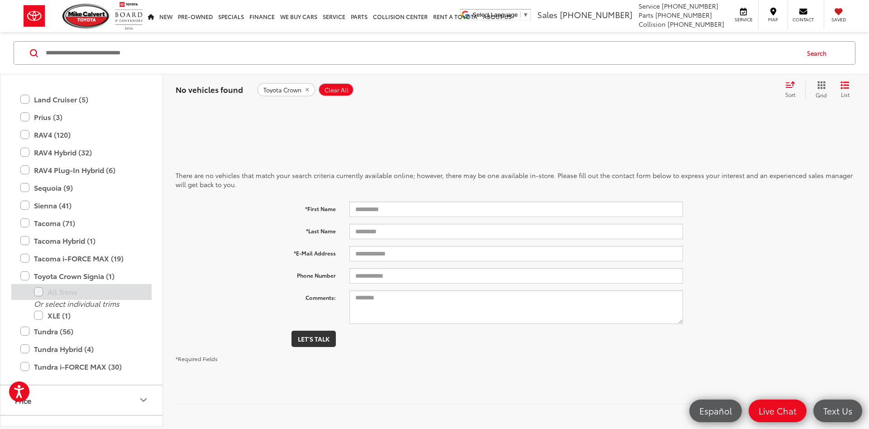
scroll to position [429, 0]
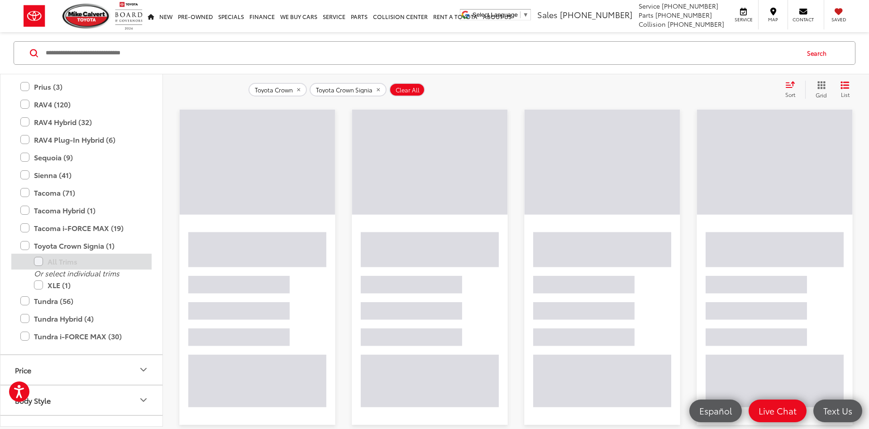
click at [78, 265] on label "All Trims" at bounding box center [88, 262] width 109 height 16
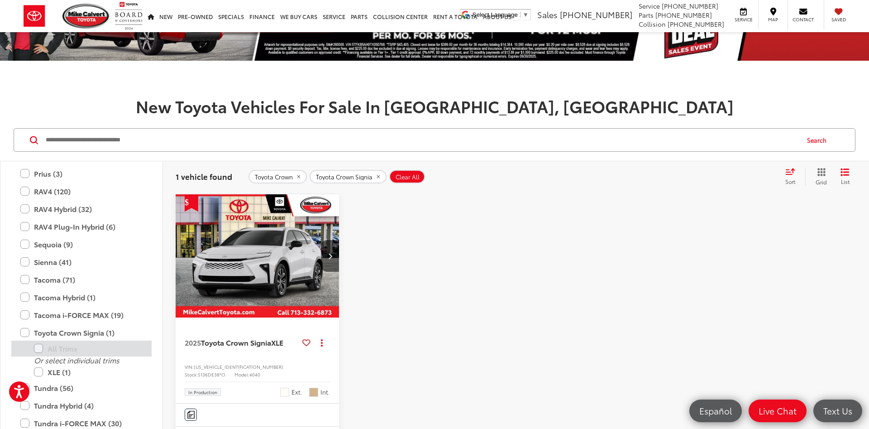
scroll to position [145, 0]
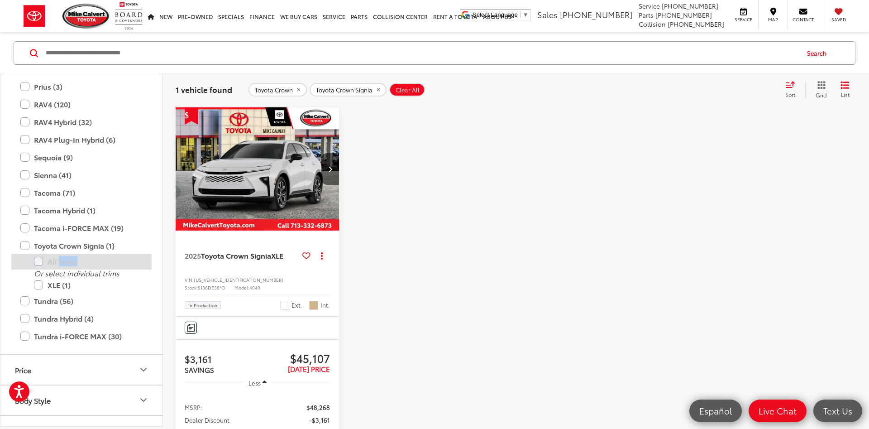
click at [78, 265] on label "All Trims" at bounding box center [88, 262] width 109 height 16
click at [90, 245] on label "Toyota Crown Signia (1)" at bounding box center [81, 246] width 122 height 16
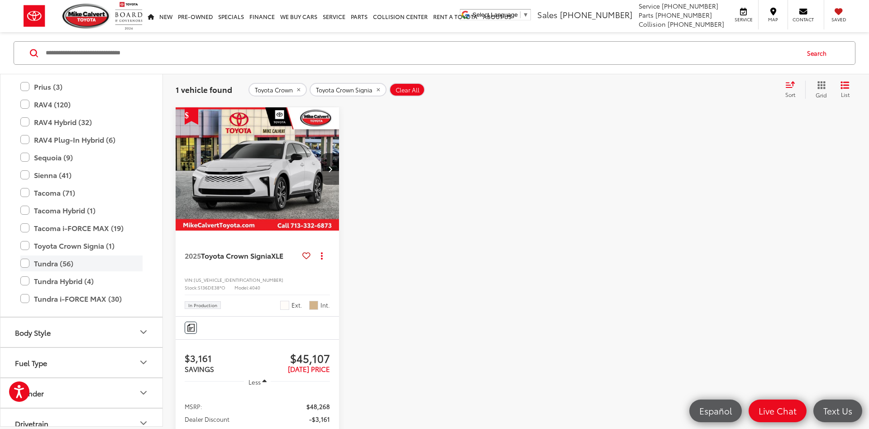
scroll to position [58, 0]
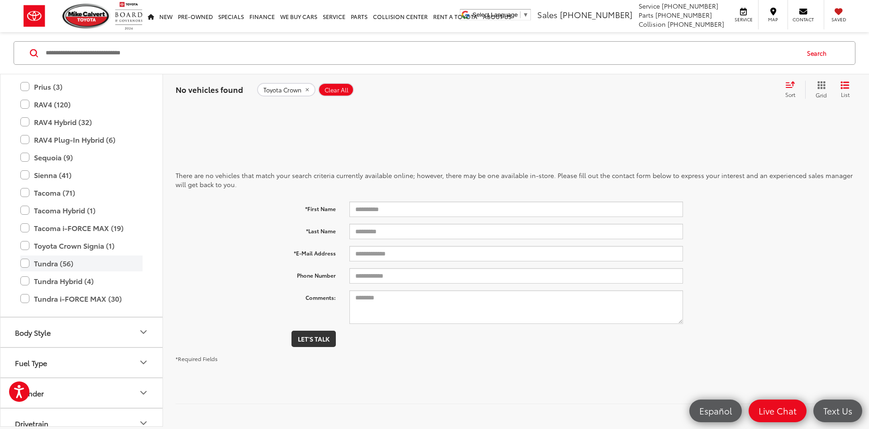
click at [64, 263] on label "Tundra (56)" at bounding box center [81, 263] width 122 height 16
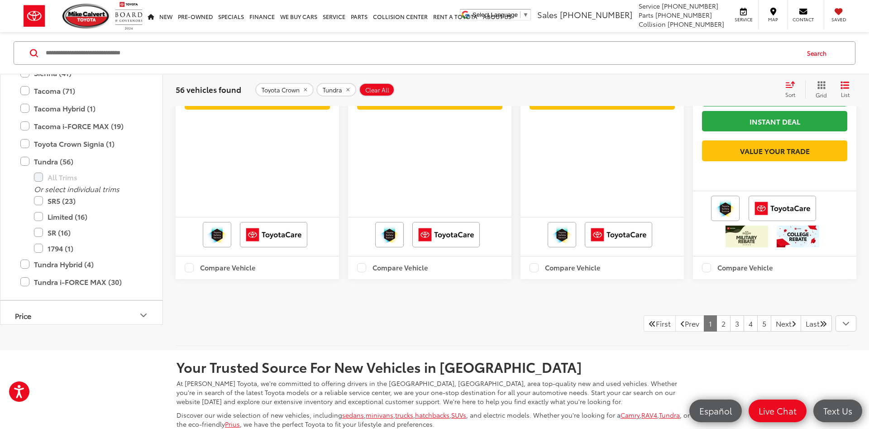
scroll to position [1854, 0]
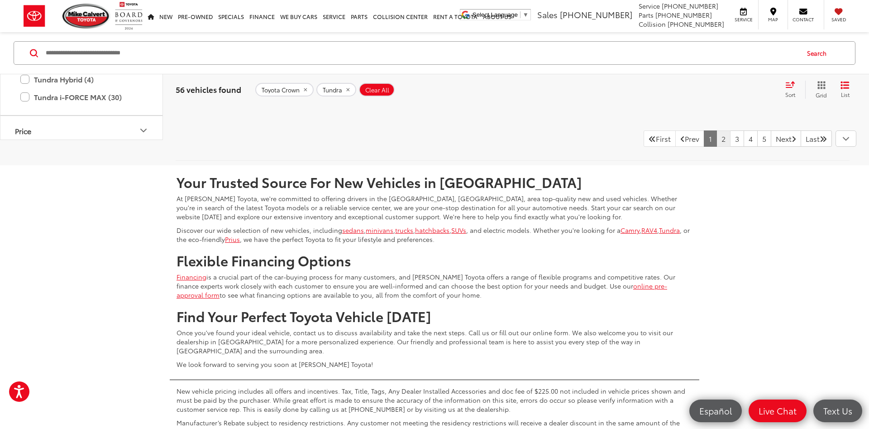
click at [717, 147] on link "2" at bounding box center [724, 138] width 14 height 16
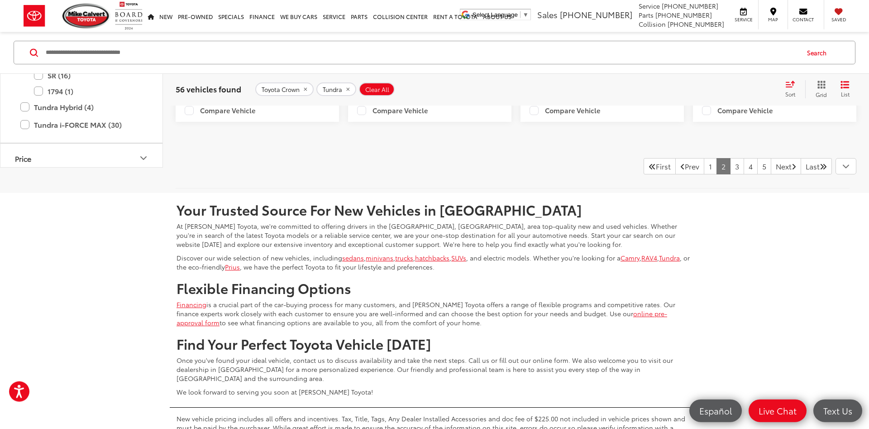
scroll to position [1946, 0]
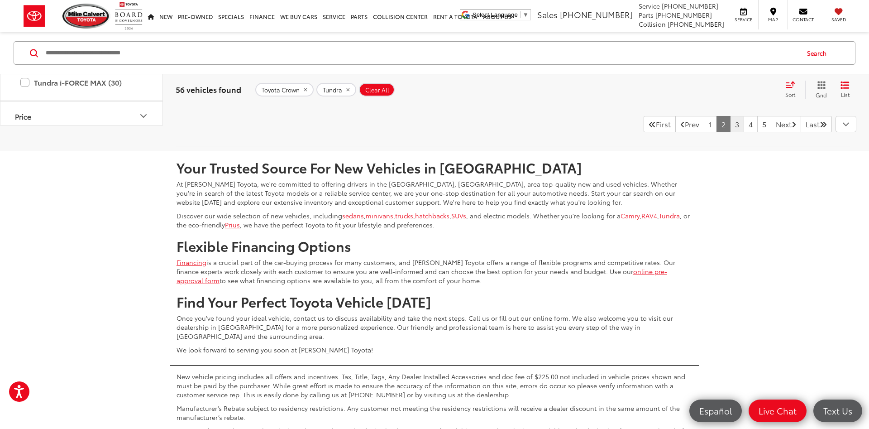
click at [730, 132] on link "3" at bounding box center [737, 124] width 14 height 16
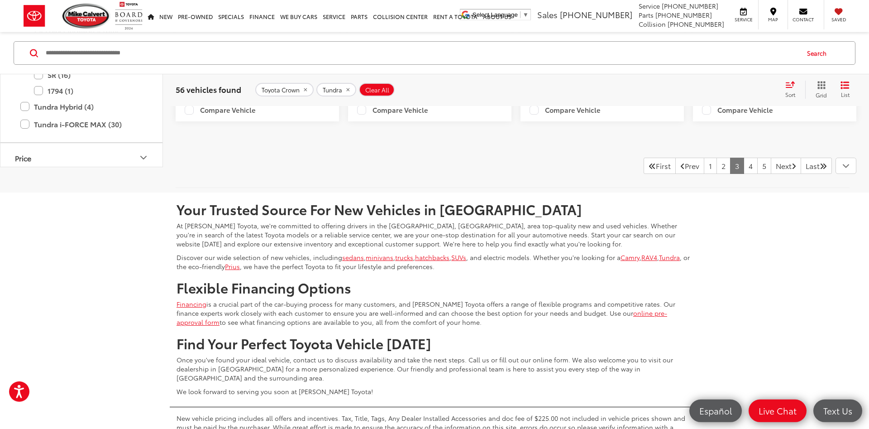
scroll to position [1992, 0]
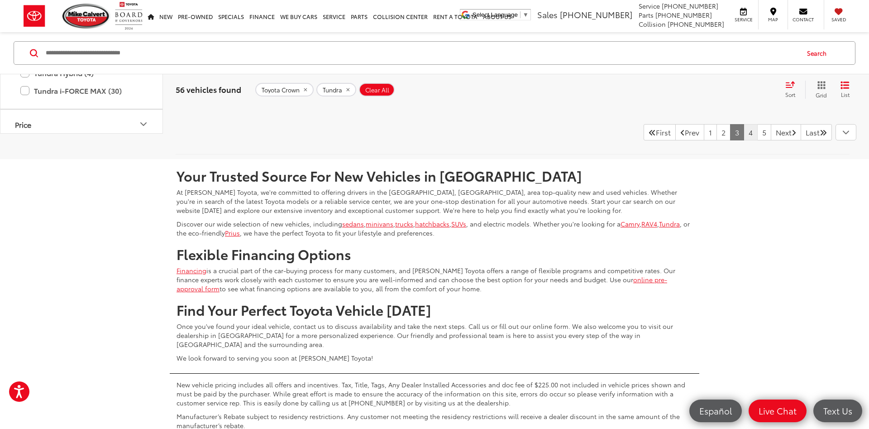
click at [744, 140] on link "4" at bounding box center [751, 132] width 14 height 16
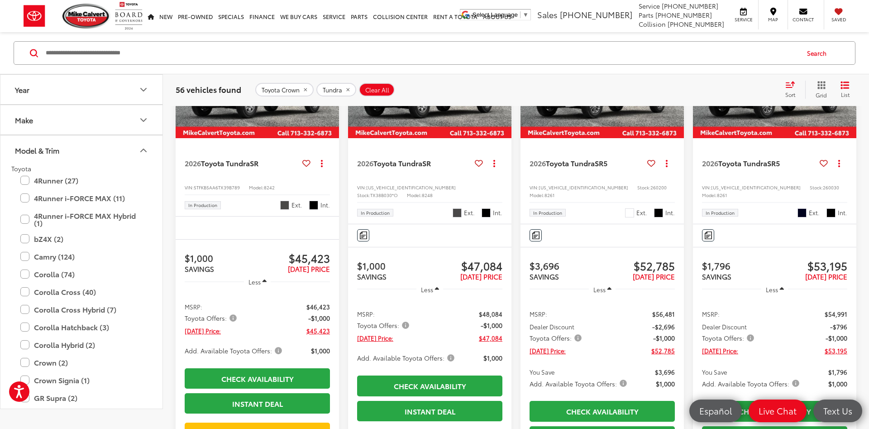
scroll to position [53, 0]
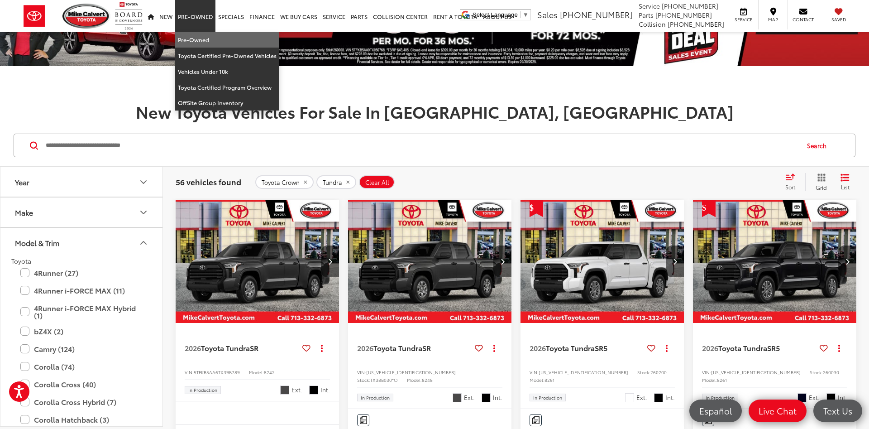
click at [206, 40] on link "Pre-Owned" at bounding box center [227, 40] width 104 height 16
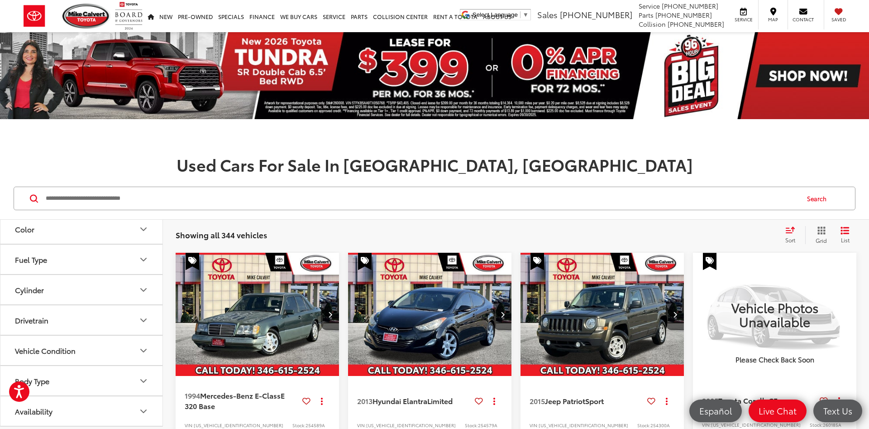
scroll to position [55, 0]
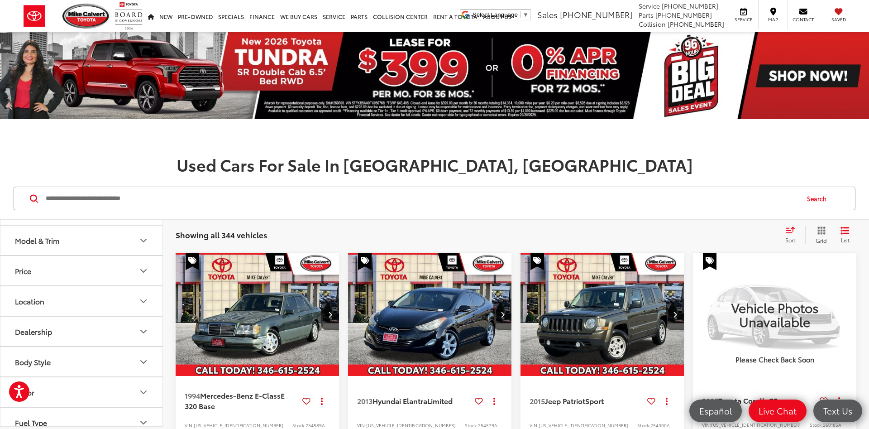
click at [106, 241] on button "Model & Trim" at bounding box center [81, 239] width 163 height 29
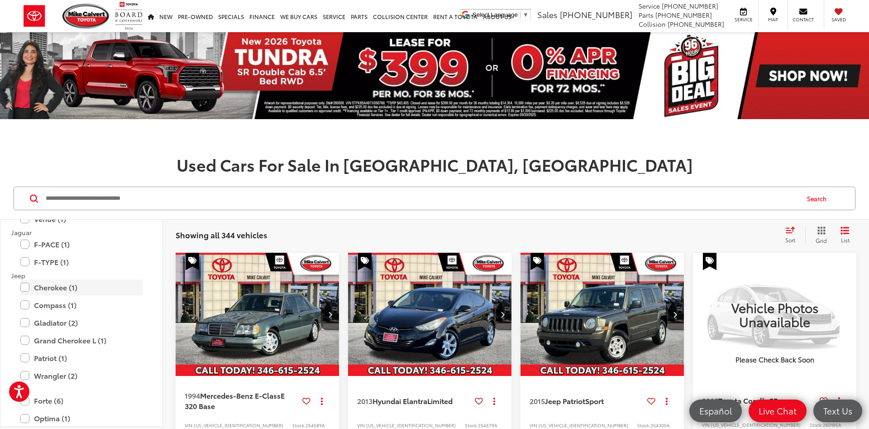
scroll to position [979, 0]
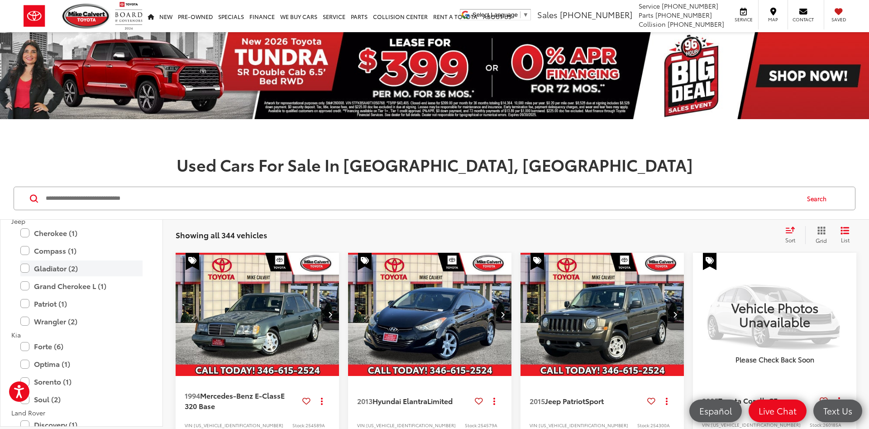
click at [99, 268] on label "Gladiator (2)" at bounding box center [81, 268] width 122 height 16
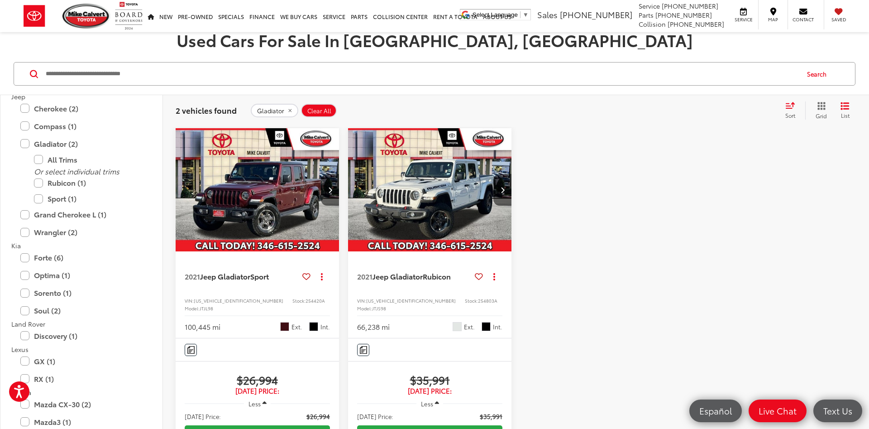
scroll to position [139, 0]
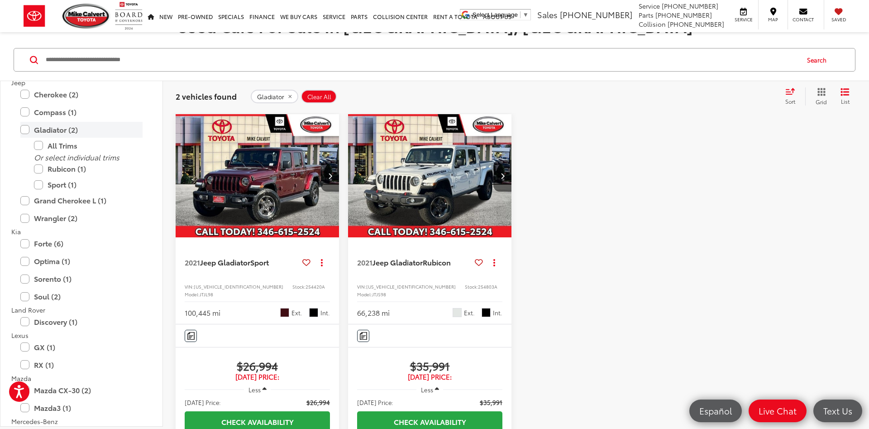
click at [76, 134] on label "Gladiator (2)" at bounding box center [81, 130] width 122 height 16
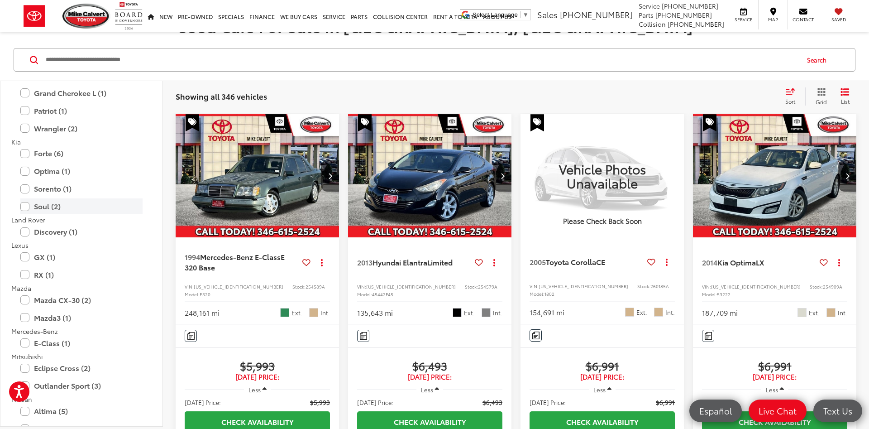
scroll to position [1087, 0]
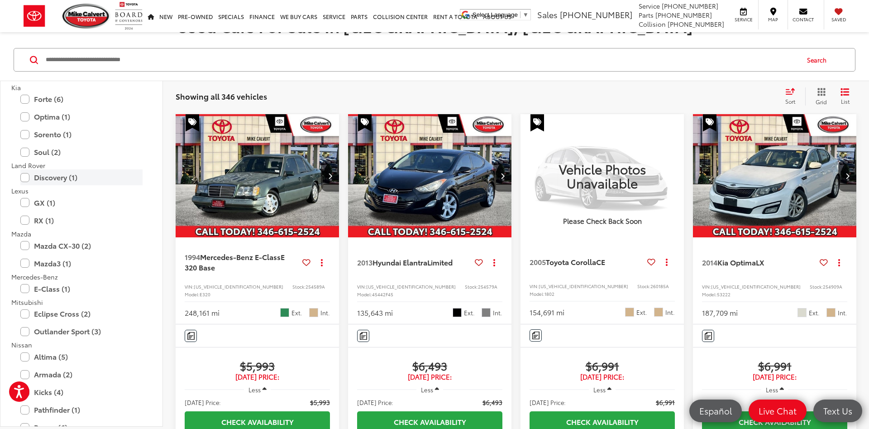
click at [59, 182] on label "Discovery (1)" at bounding box center [81, 177] width 122 height 16
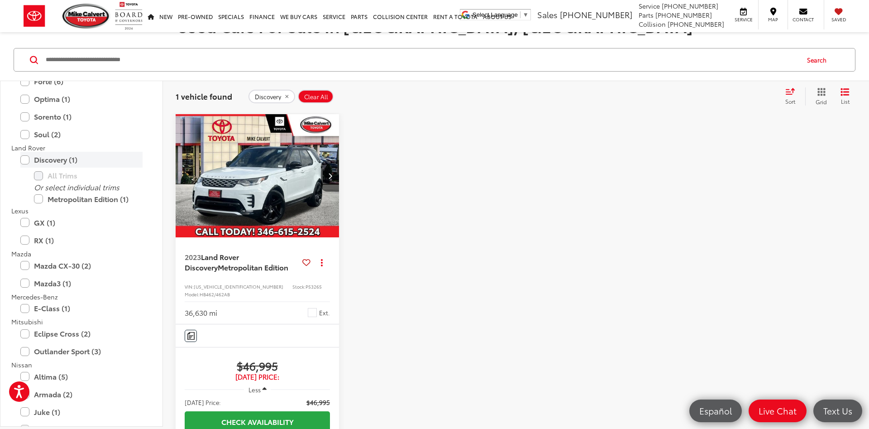
click at [64, 158] on label "Discovery (1)" at bounding box center [81, 160] width 122 height 16
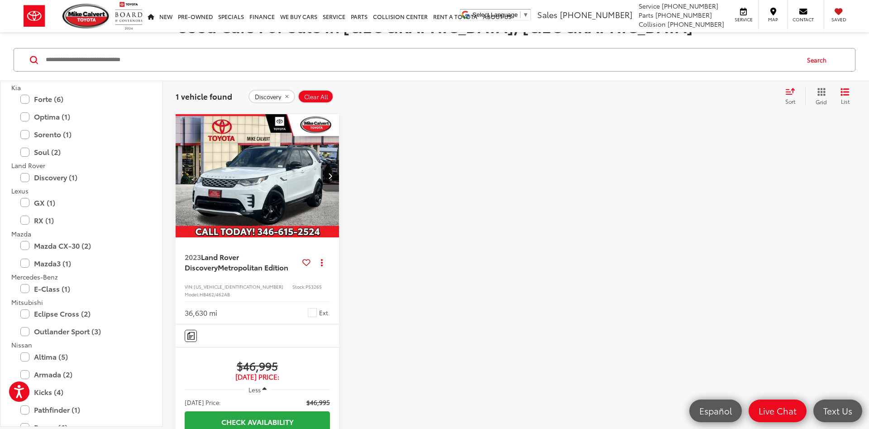
scroll to position [1105, 0]
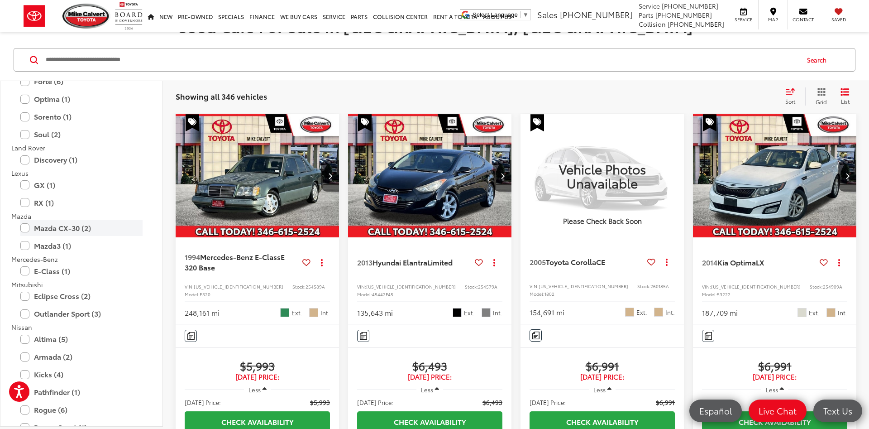
click at [70, 228] on label "Mazda CX-30 (2)" at bounding box center [81, 228] width 122 height 16
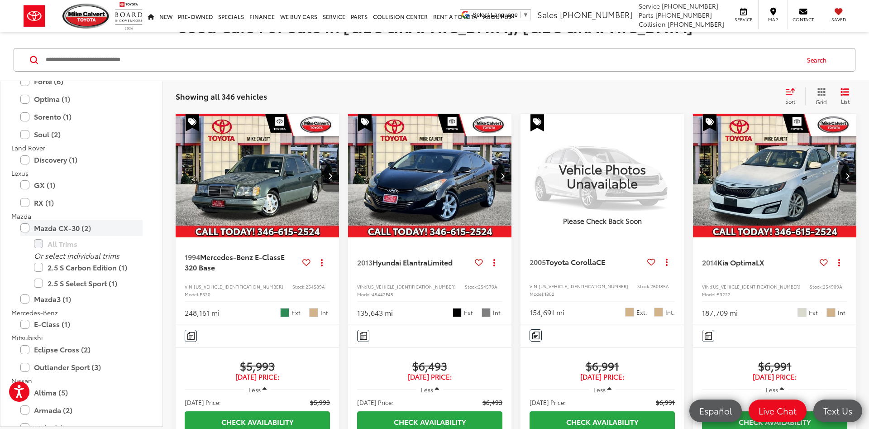
scroll to position [1087, 0]
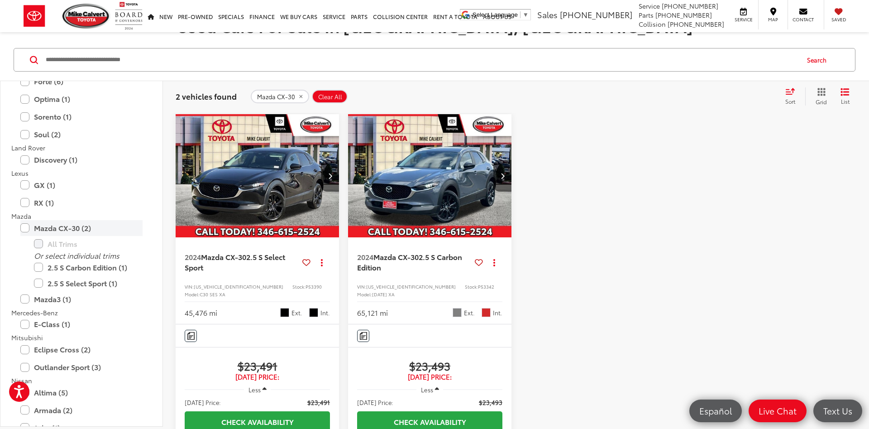
click at [59, 227] on label "Mazda CX-30 (2)" at bounding box center [81, 228] width 122 height 16
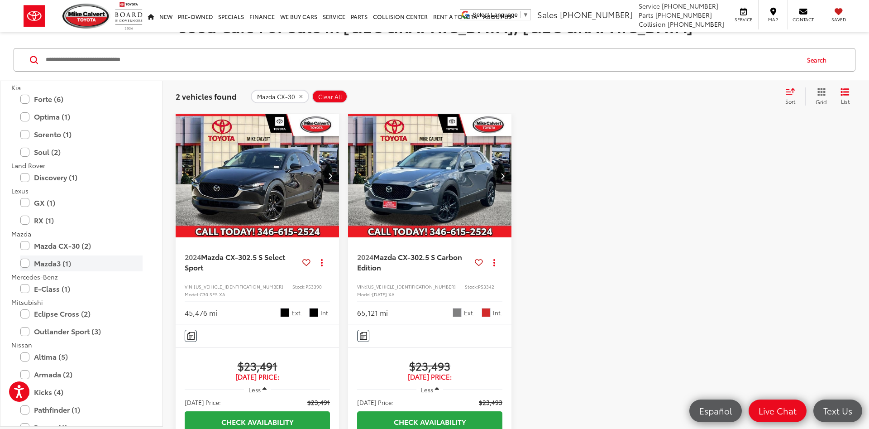
scroll to position [1105, 0]
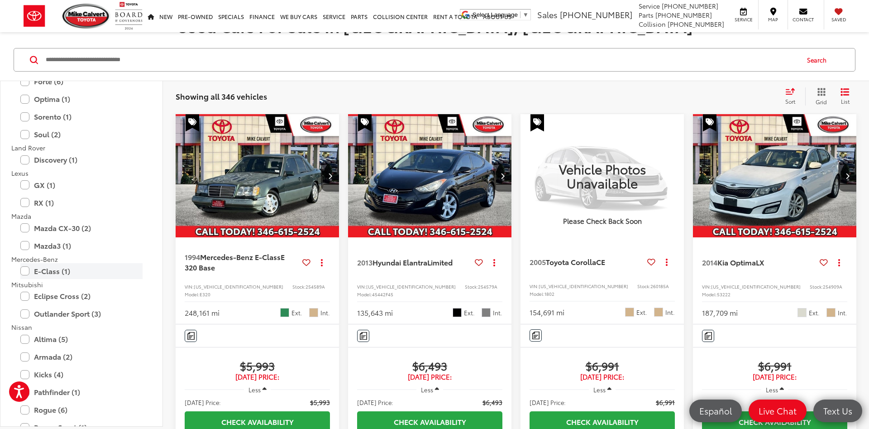
click at [48, 270] on label "E-Class (1)" at bounding box center [81, 271] width 122 height 16
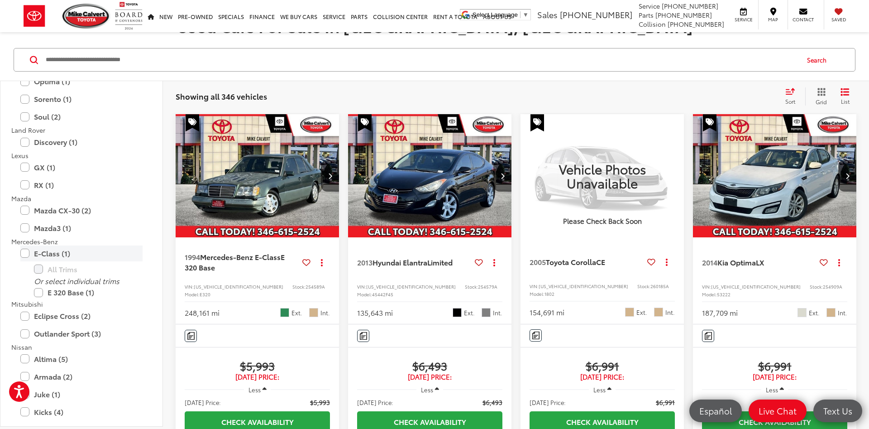
scroll to position [1087, 0]
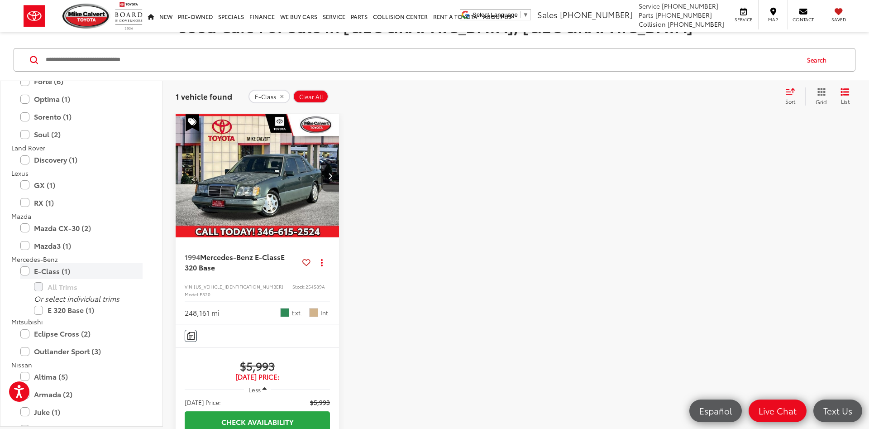
click at [57, 273] on label "E-Class (1)" at bounding box center [81, 271] width 122 height 16
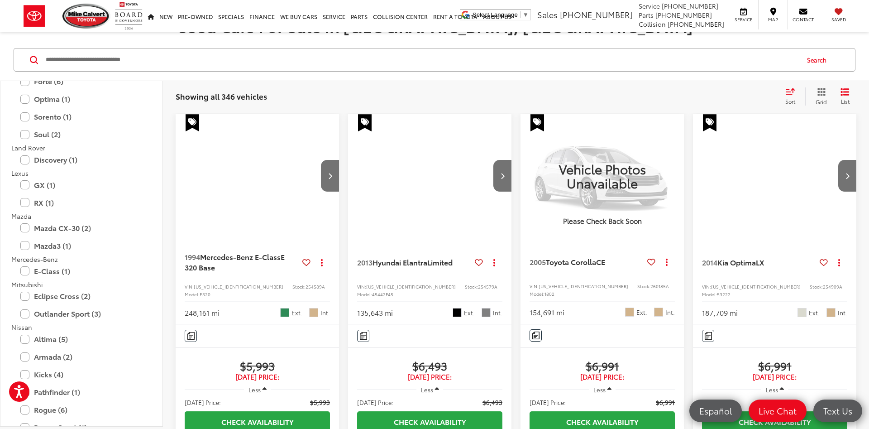
scroll to position [1159, 0]
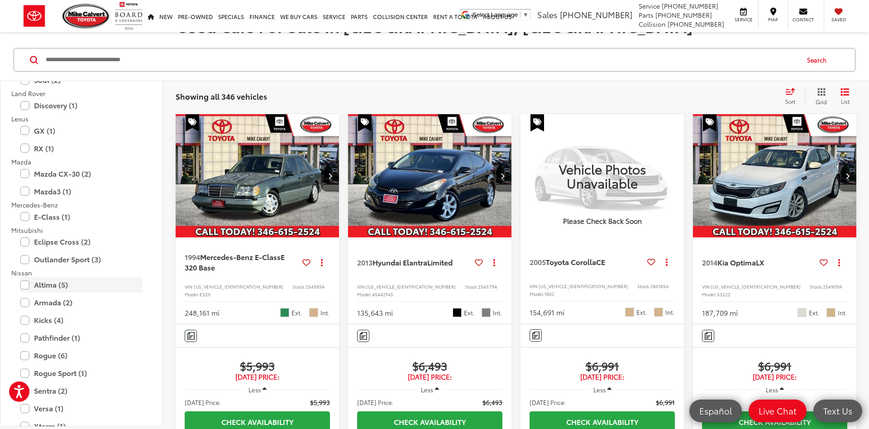
click at [53, 284] on label "Altima (5)" at bounding box center [81, 285] width 122 height 16
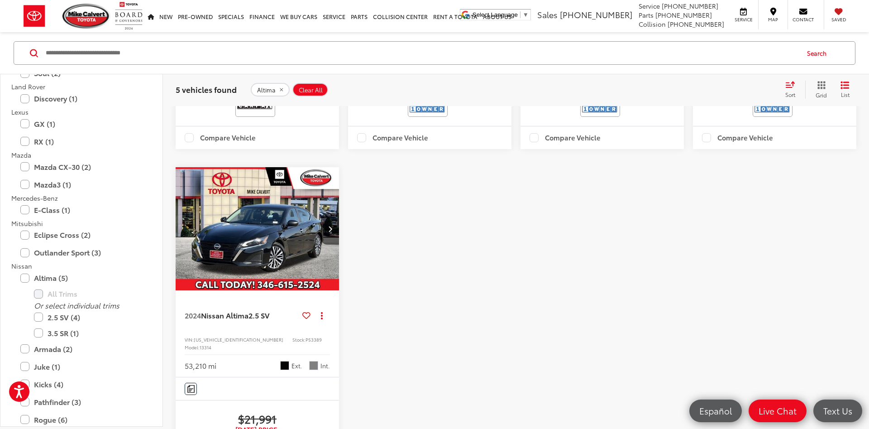
scroll to position [600, 0]
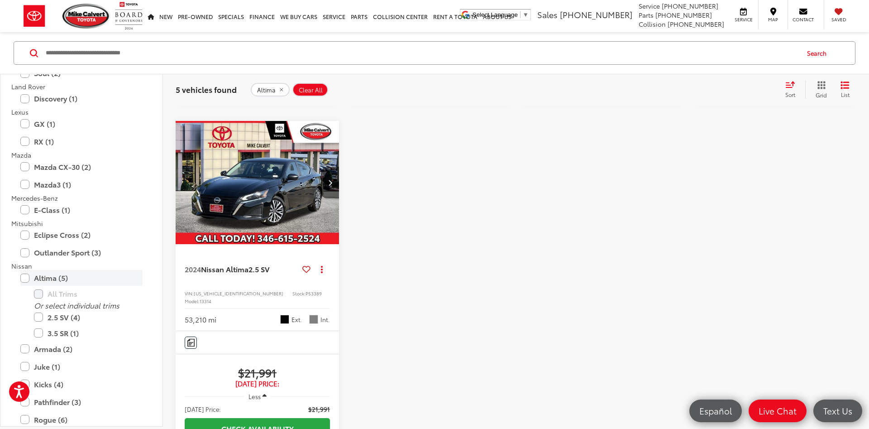
click at [56, 281] on label "Altima (5)" at bounding box center [81, 278] width 122 height 16
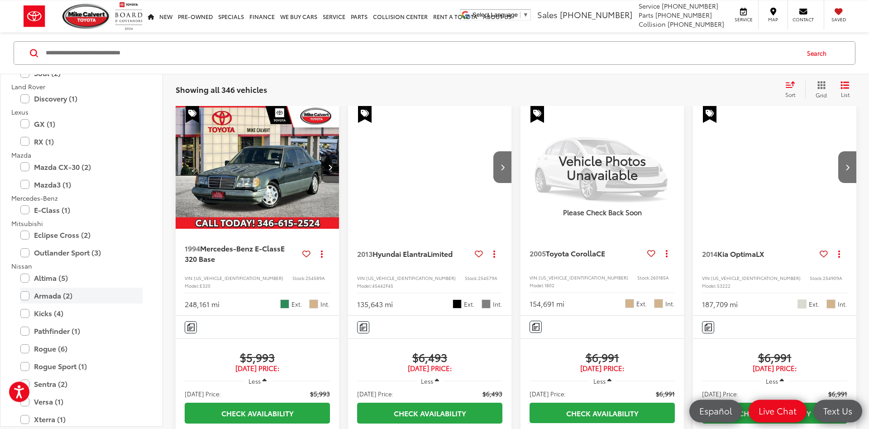
scroll to position [145, 0]
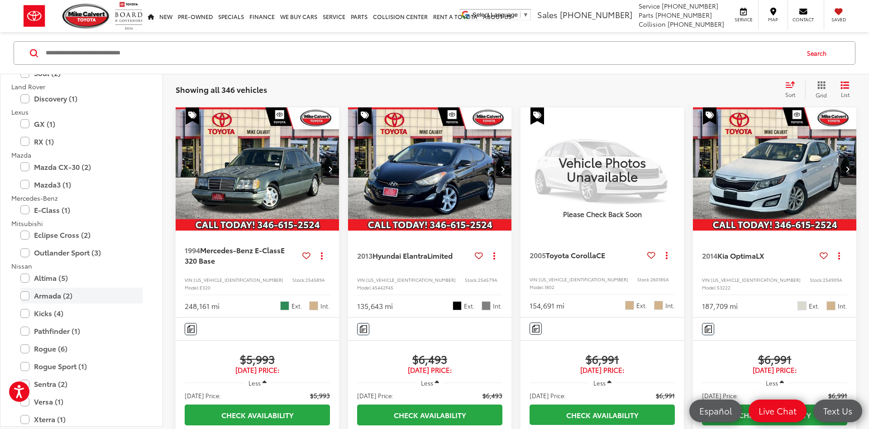
click at [64, 300] on label "Armada (2)" at bounding box center [81, 295] width 122 height 16
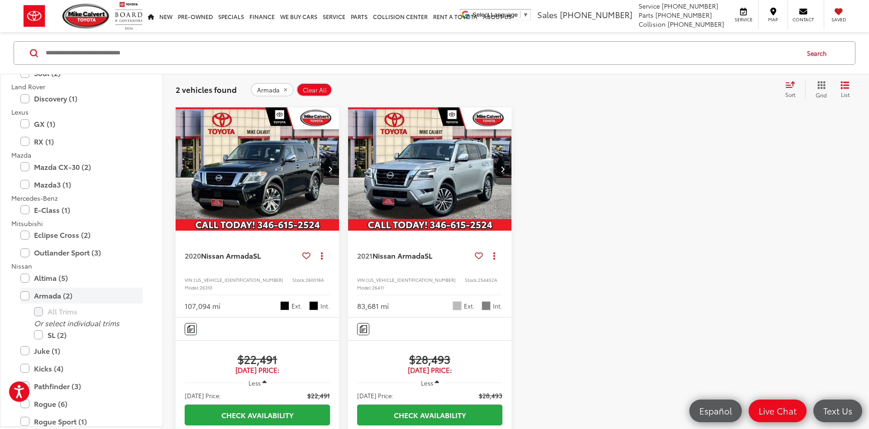
click at [64, 300] on label "Armada (2)" at bounding box center [81, 295] width 122 height 16
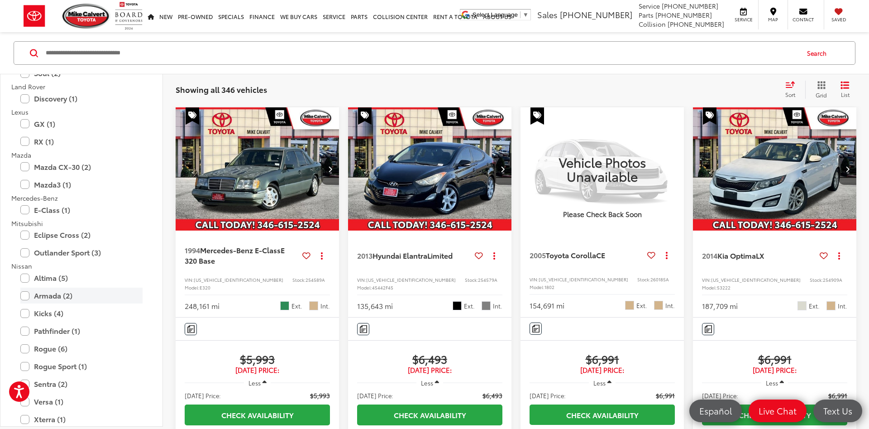
scroll to position [1268, 0]
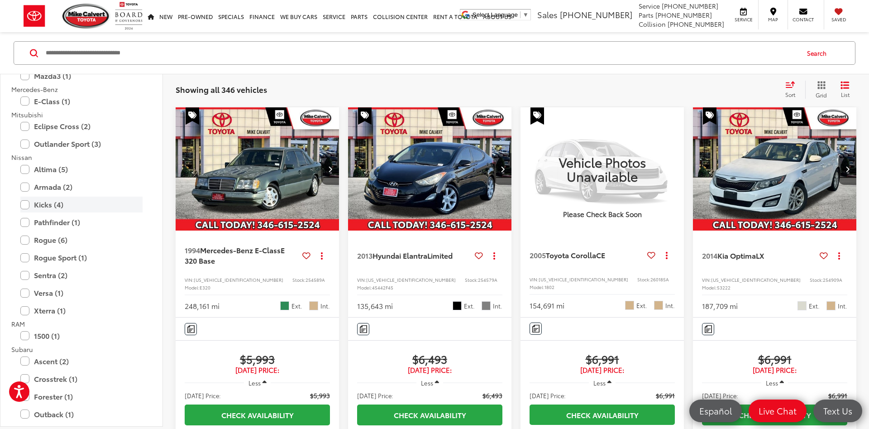
click at [81, 199] on label "Kicks (4)" at bounding box center [81, 204] width 122 height 16
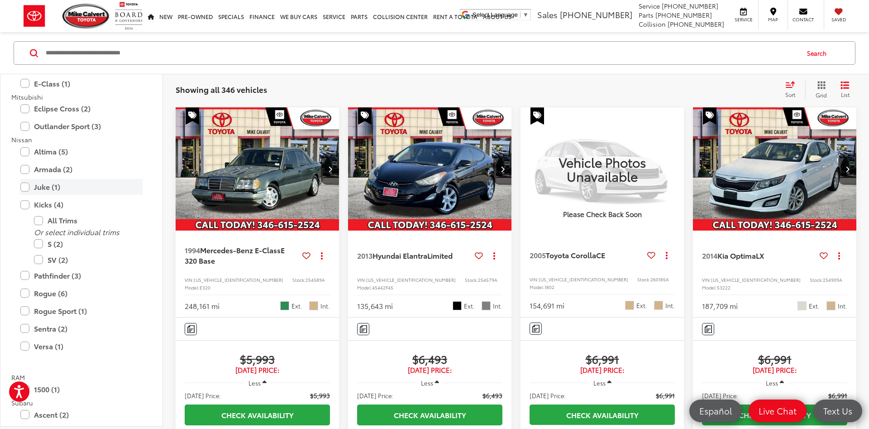
scroll to position [1250, 0]
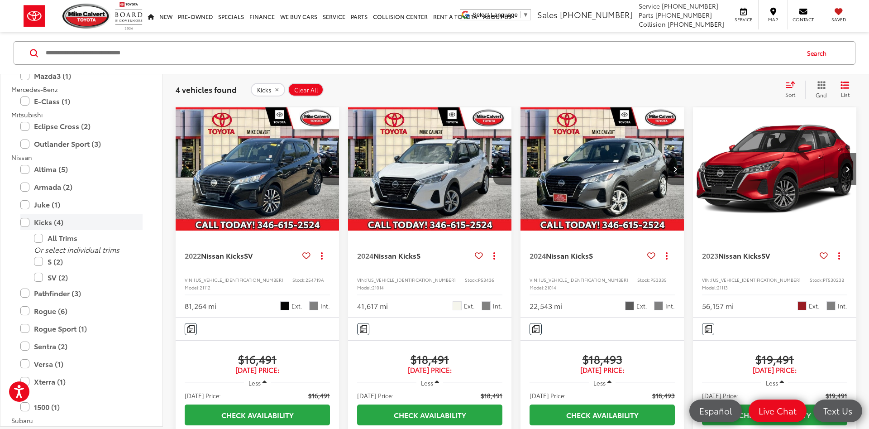
click at [64, 224] on label "Kicks (4)" at bounding box center [81, 222] width 122 height 16
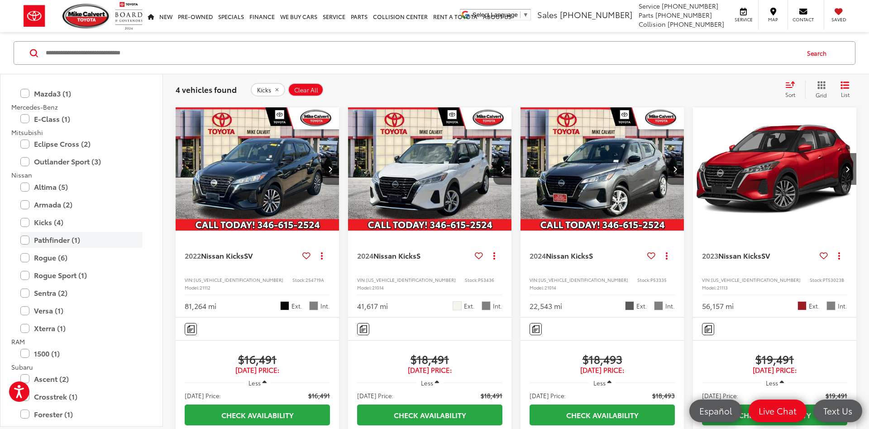
scroll to position [1268, 0]
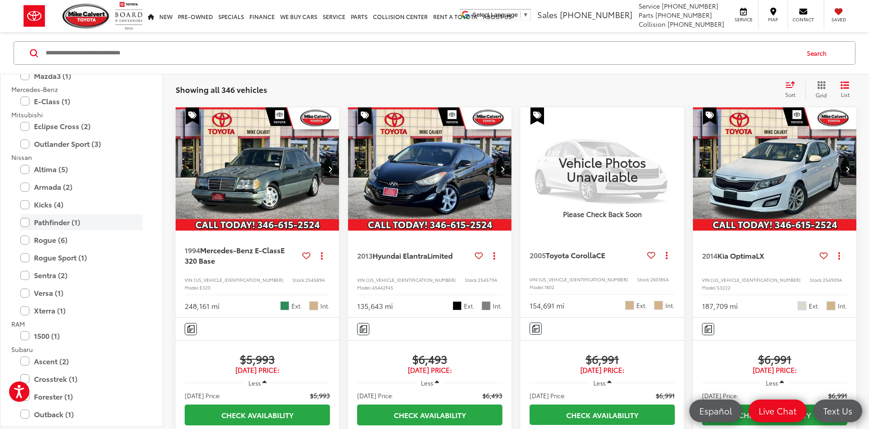
click at [64, 224] on label "Pathfinder (1)" at bounding box center [81, 222] width 122 height 16
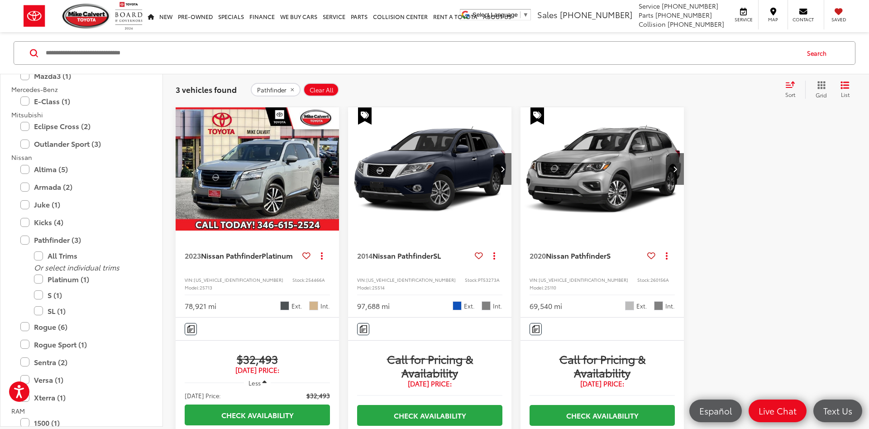
click at [331, 173] on button "Next image" at bounding box center [330, 169] width 18 height 32
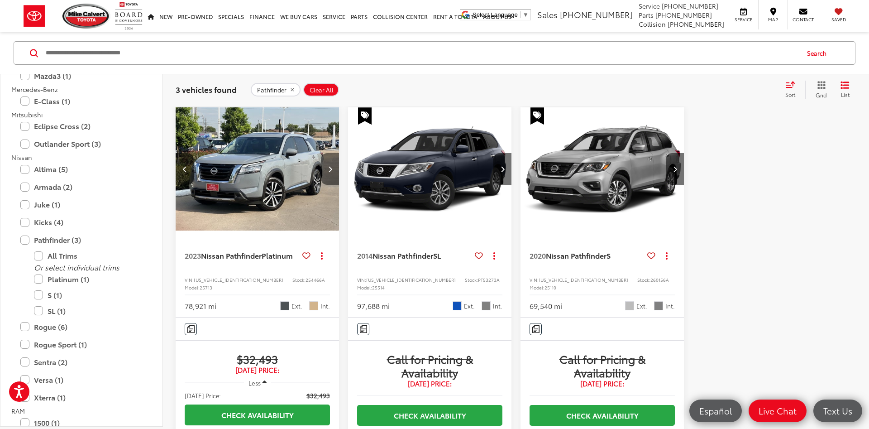
click at [331, 173] on button "Next image" at bounding box center [330, 169] width 18 height 32
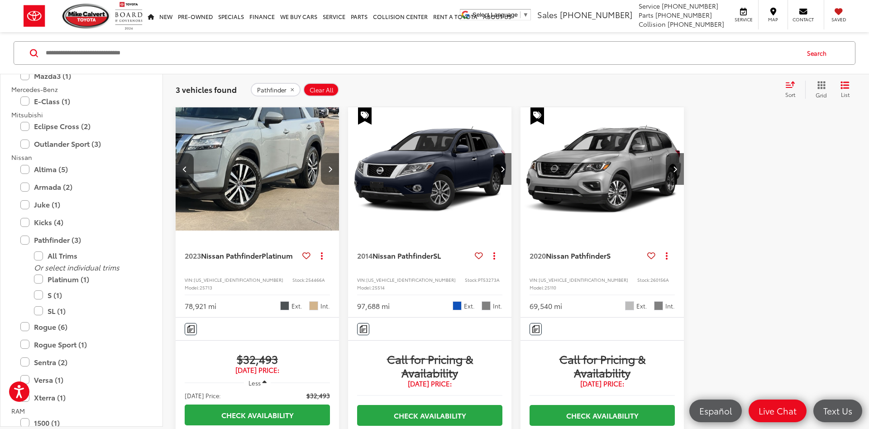
click at [331, 173] on button "Next image" at bounding box center [330, 169] width 18 height 32
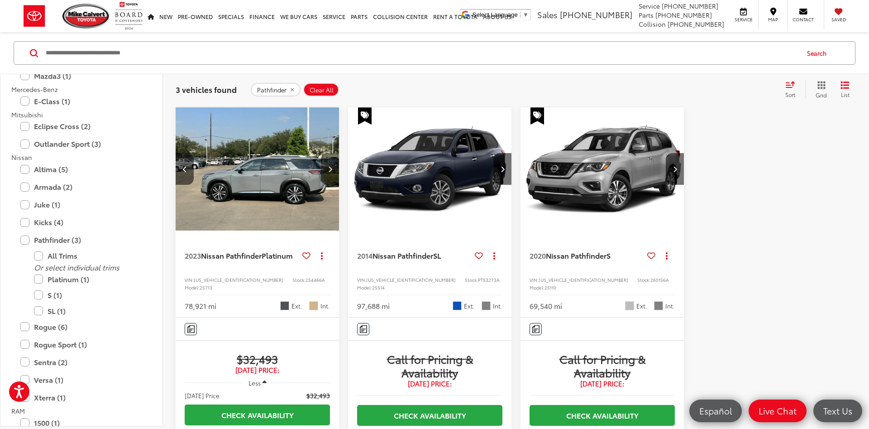
click at [331, 173] on button "Next image" at bounding box center [330, 169] width 18 height 32
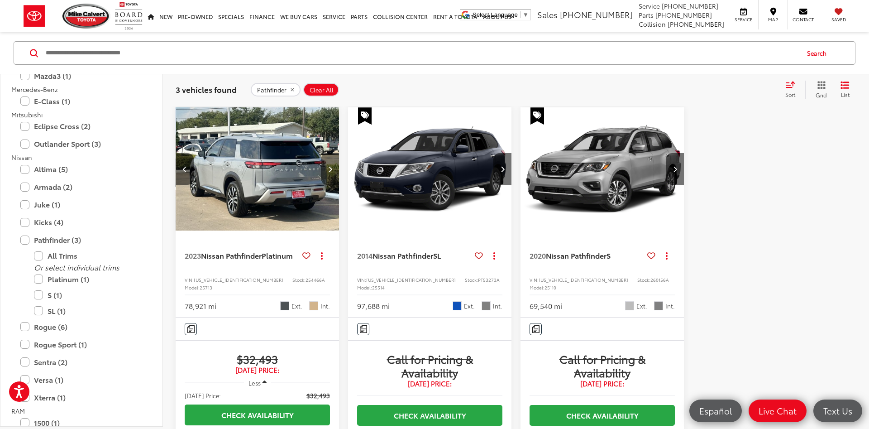
scroll to position [0, 659]
click at [331, 173] on button "Next image" at bounding box center [330, 169] width 18 height 32
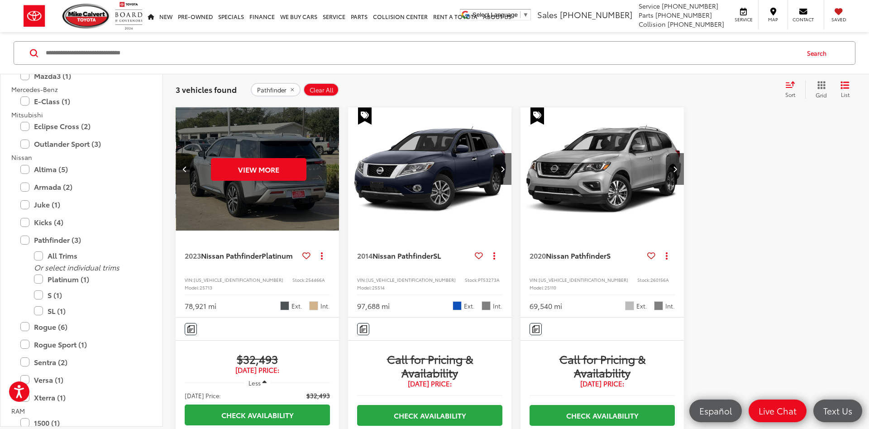
scroll to position [0, 824]
click at [81, 236] on label "Pathfinder (3)" at bounding box center [81, 240] width 122 height 16
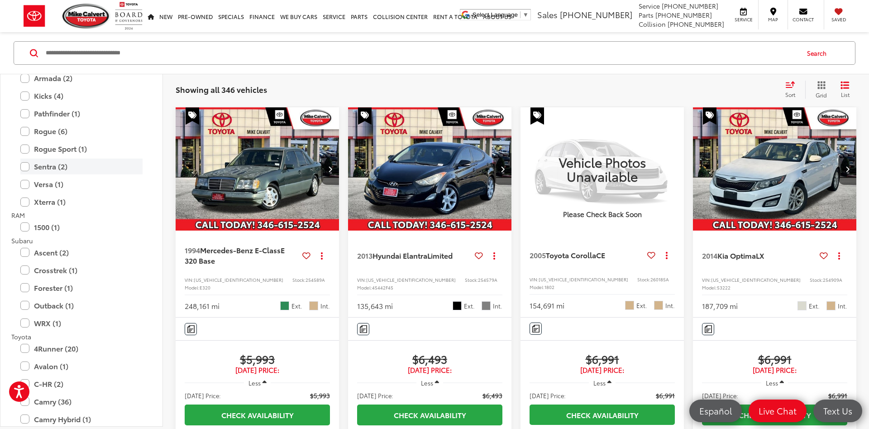
scroll to position [1431, 0]
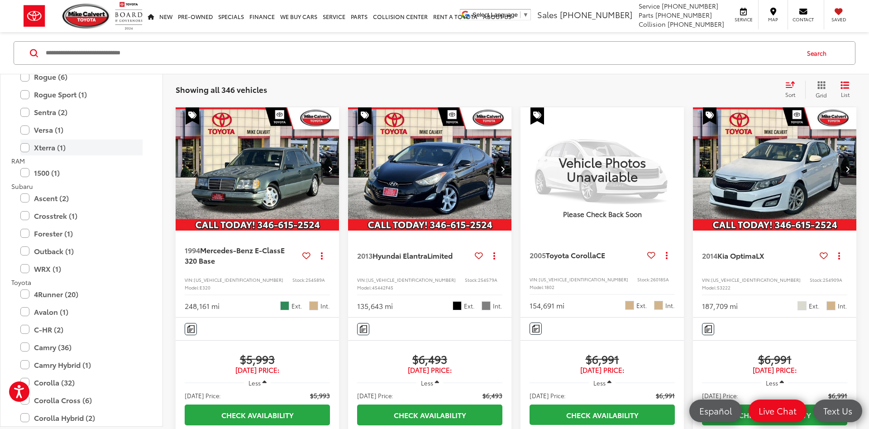
click at [99, 152] on label "Xterra (1)" at bounding box center [81, 147] width 122 height 16
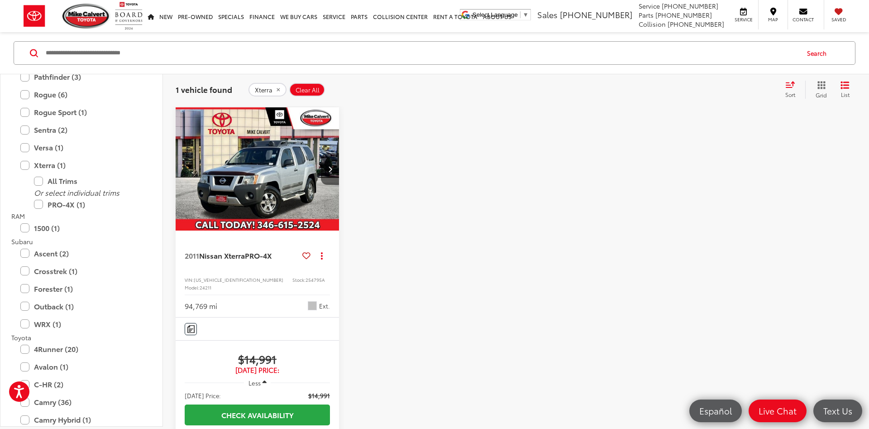
click at [244, 177] on img "2011 Nissan Xterra PRO-4X 0" at bounding box center [257, 169] width 165 height 124
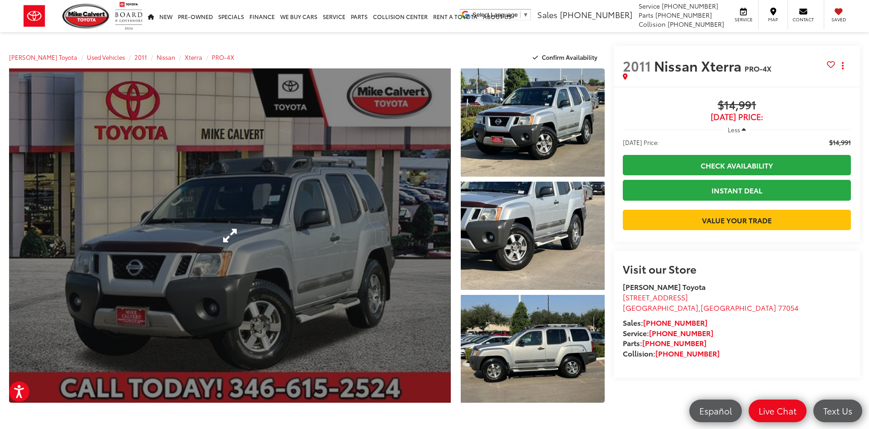
click at [354, 229] on link "Expand Photo 0" at bounding box center [230, 235] width 442 height 334
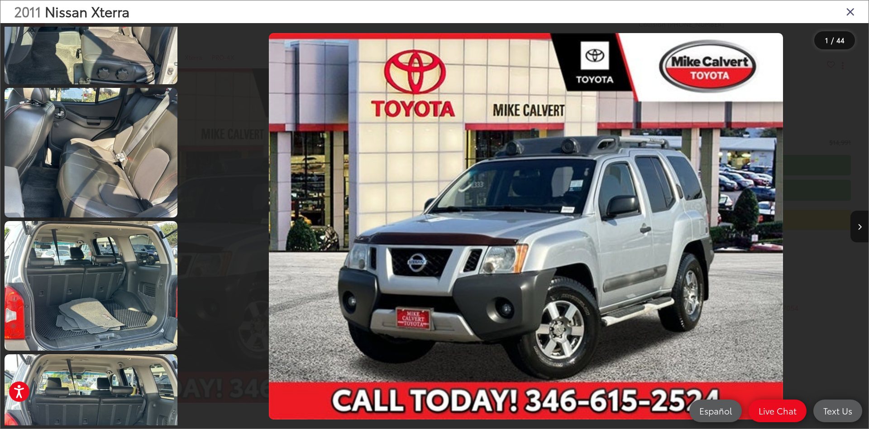
scroll to position [2825, 0]
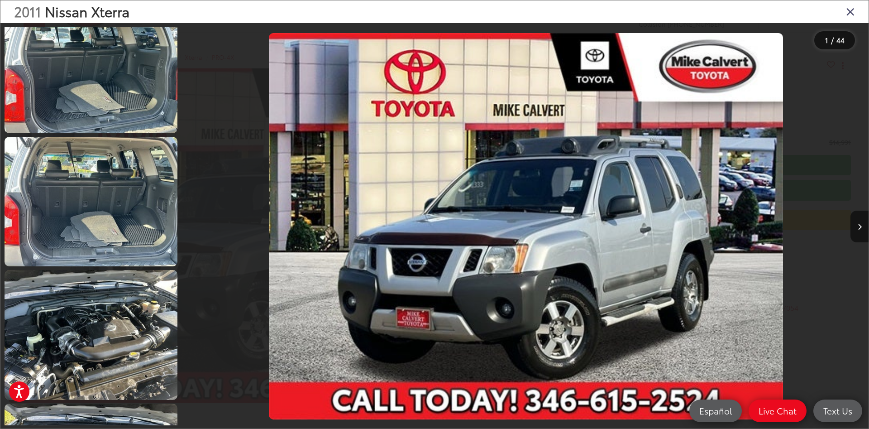
click at [852, 7] on icon "Close gallery" at bounding box center [850, 11] width 9 height 12
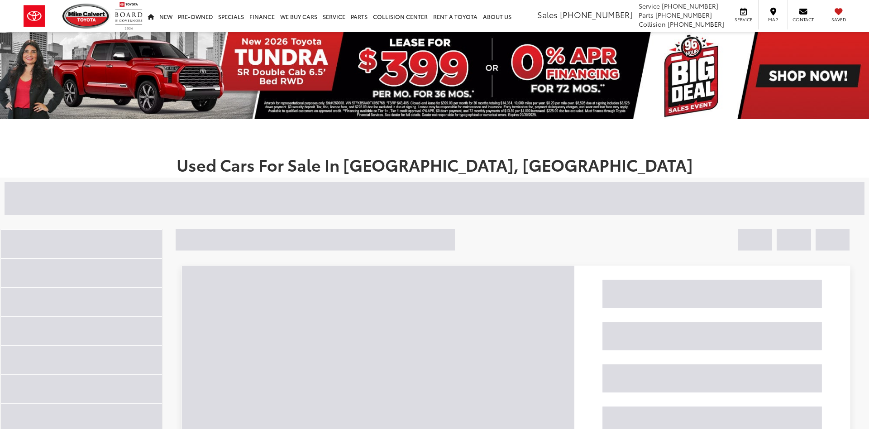
scroll to position [145, 0]
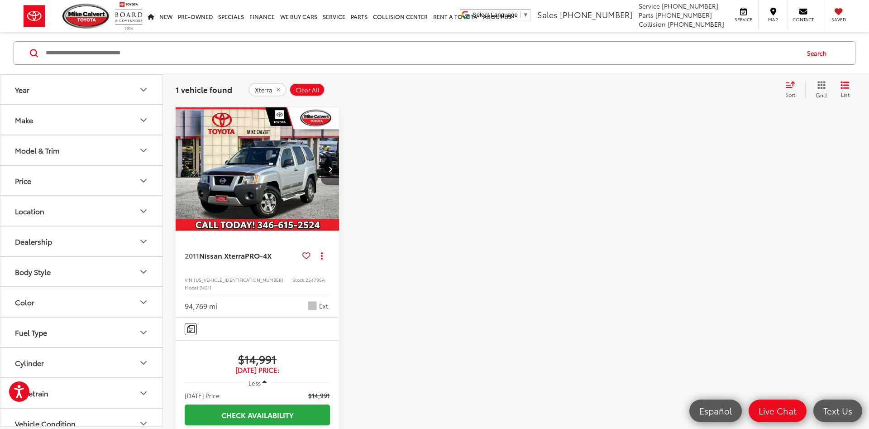
click at [90, 160] on button "Model & Trim" at bounding box center [81, 149] width 163 height 29
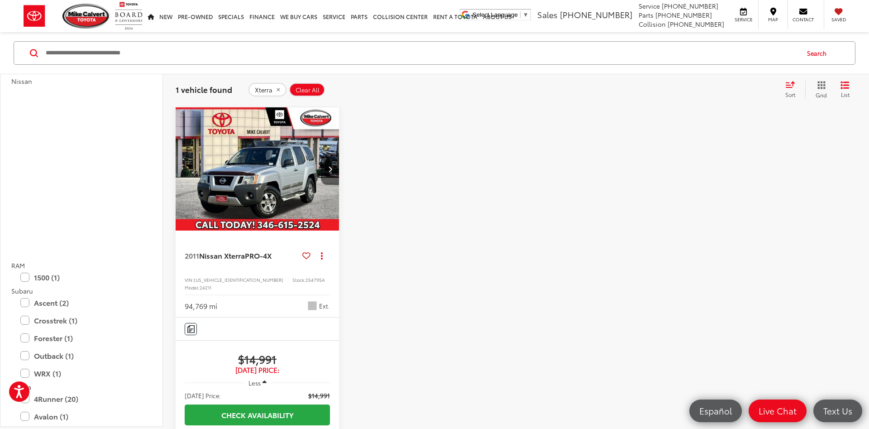
scroll to position [1320, 0]
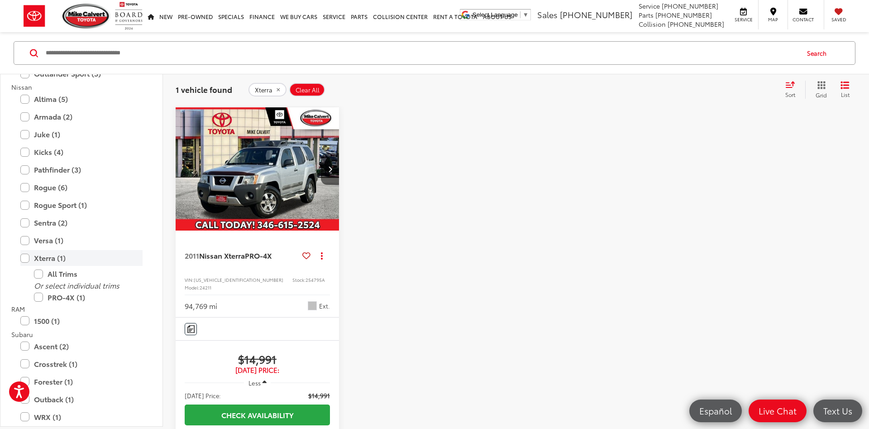
click at [81, 259] on label "Xterra (1)" at bounding box center [81, 258] width 122 height 16
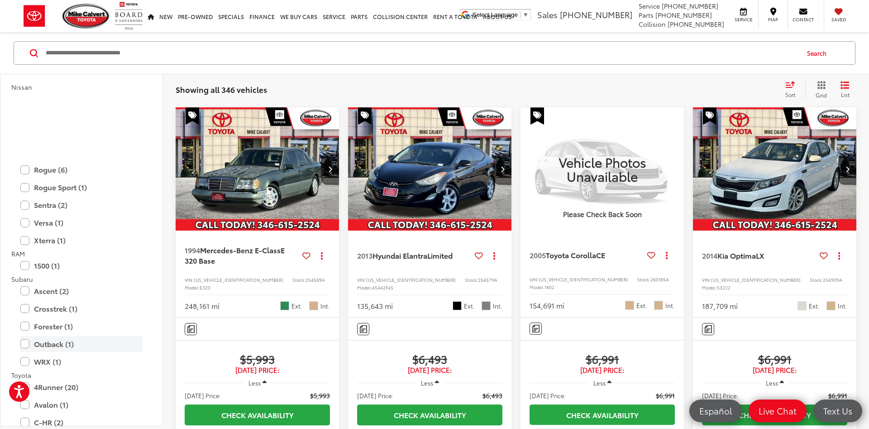
scroll to position [1447, 0]
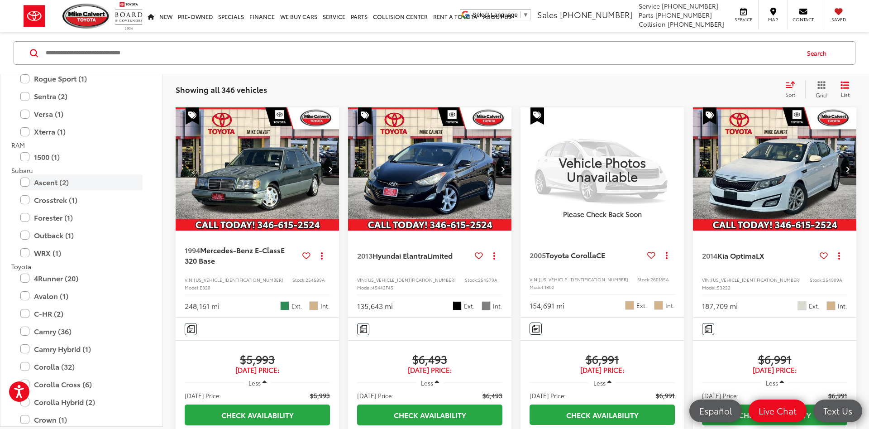
click at [60, 179] on label "Ascent (2)" at bounding box center [81, 182] width 122 height 16
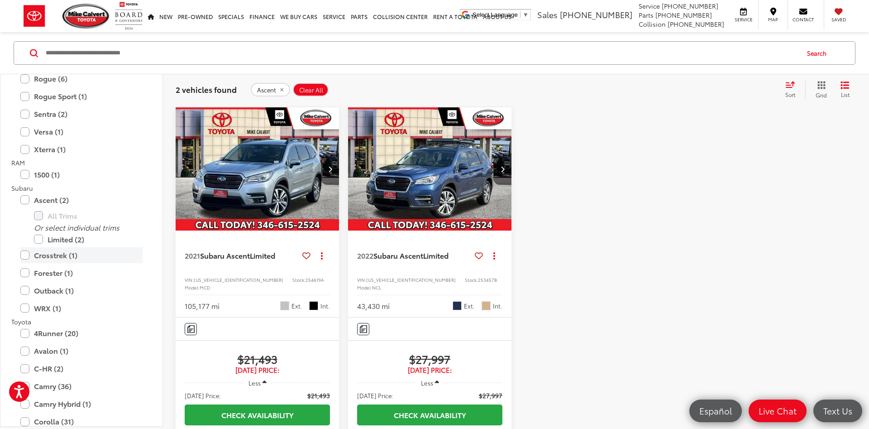
click at [67, 256] on label "Crosstrek (1)" at bounding box center [81, 255] width 122 height 16
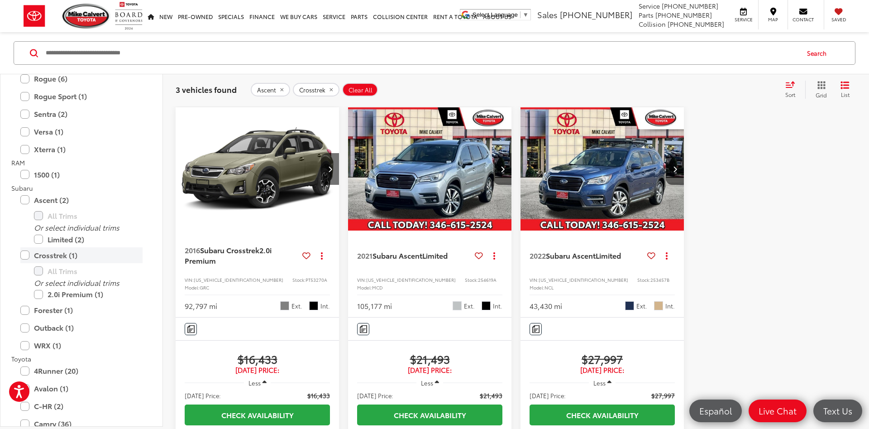
click at [67, 256] on label "Crosstrek (1)" at bounding box center [81, 255] width 122 height 16
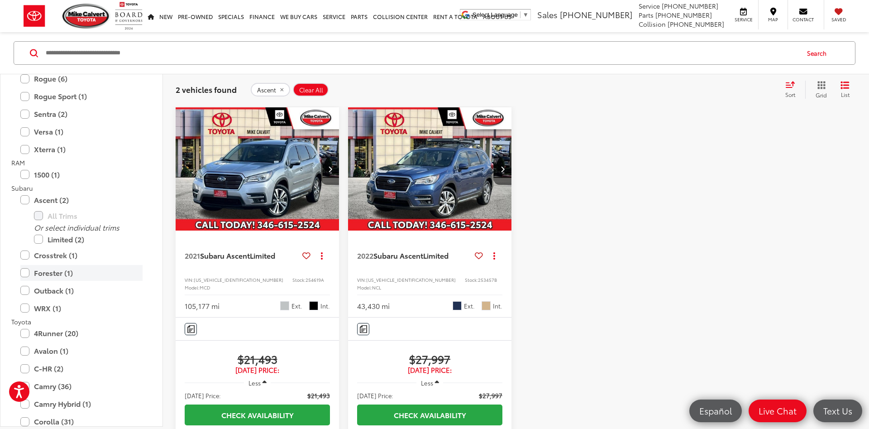
click at [67, 269] on label "Forester (1)" at bounding box center [81, 273] width 122 height 16
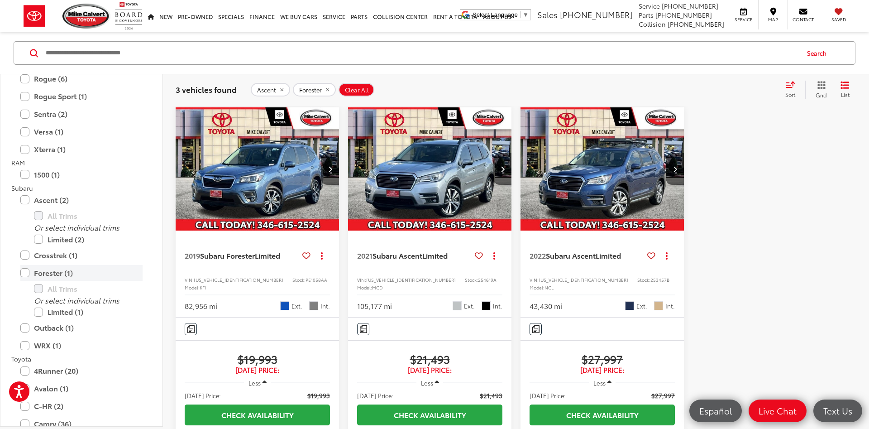
click at [58, 273] on label "Forester (1)" at bounding box center [81, 273] width 122 height 16
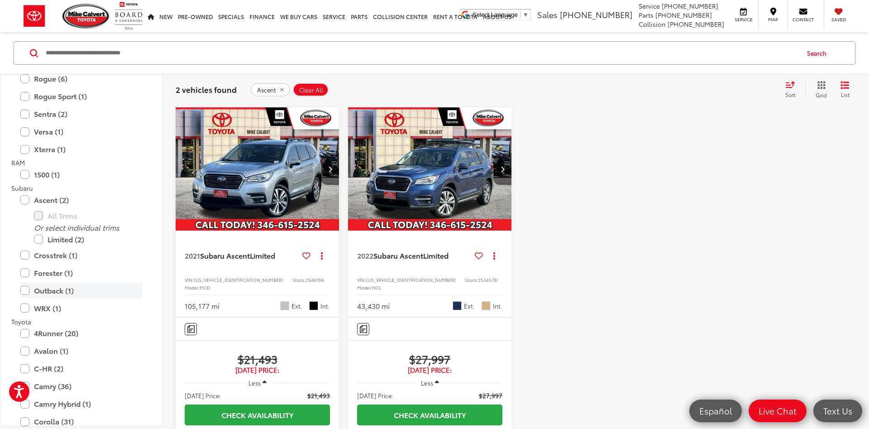
click at [61, 291] on label "Outback (1)" at bounding box center [81, 290] width 122 height 16
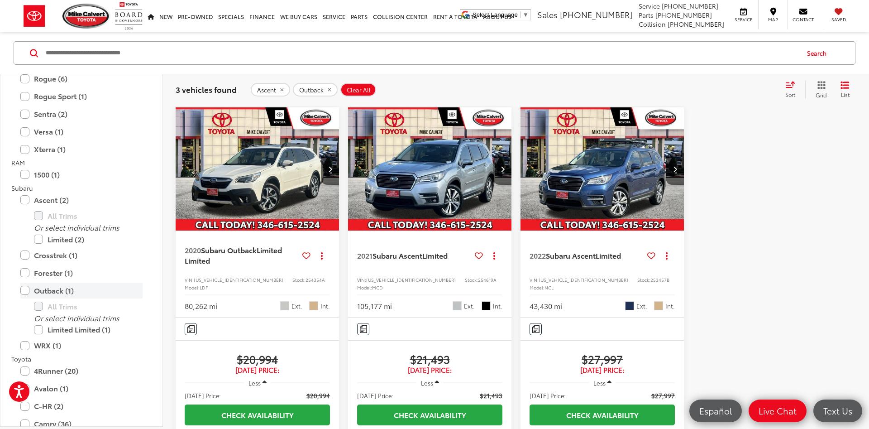
click at [61, 291] on label "Outback (1)" at bounding box center [81, 290] width 122 height 16
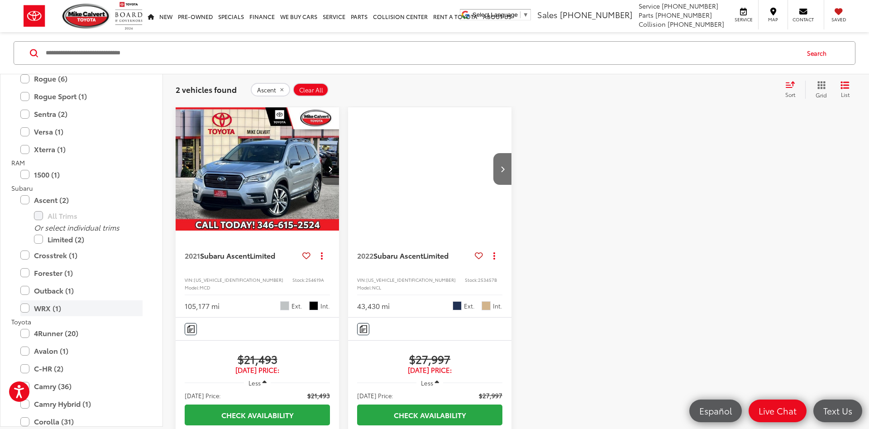
click at [55, 309] on label "WRX (1)" at bounding box center [81, 308] width 122 height 16
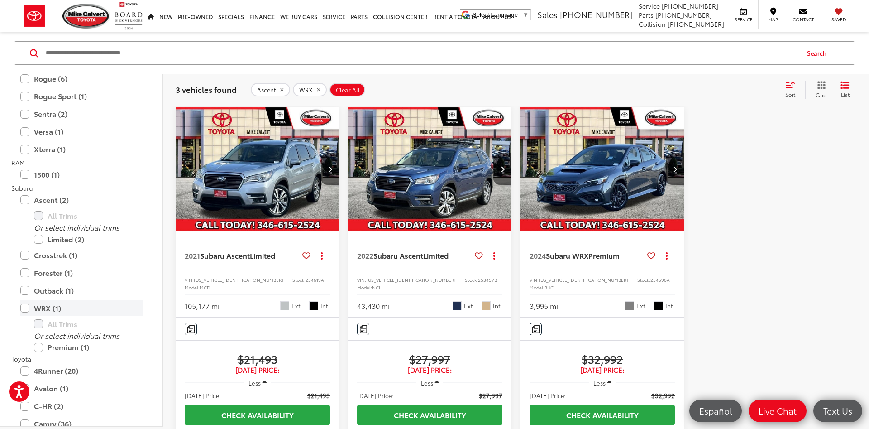
click at [55, 309] on label "WRX (1)" at bounding box center [81, 308] width 122 height 16
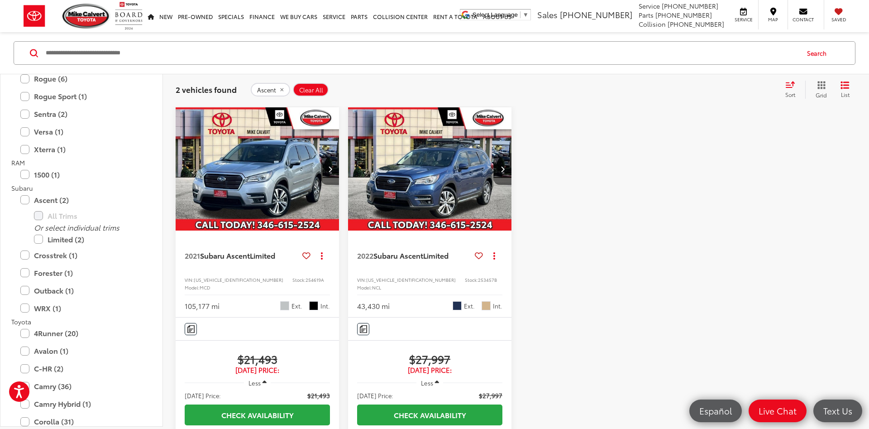
click at [454, 181] on img "2022 Subaru Ascent Limited 0" at bounding box center [430, 169] width 165 height 124
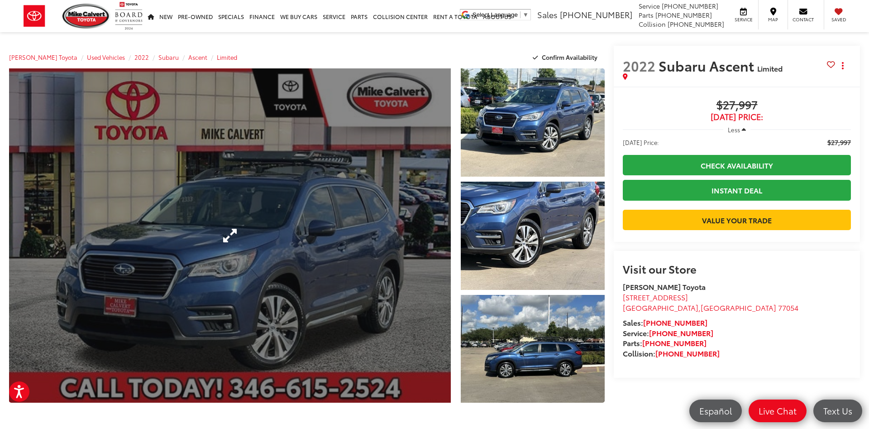
click at [357, 192] on link "Expand Photo 0" at bounding box center [230, 235] width 442 height 334
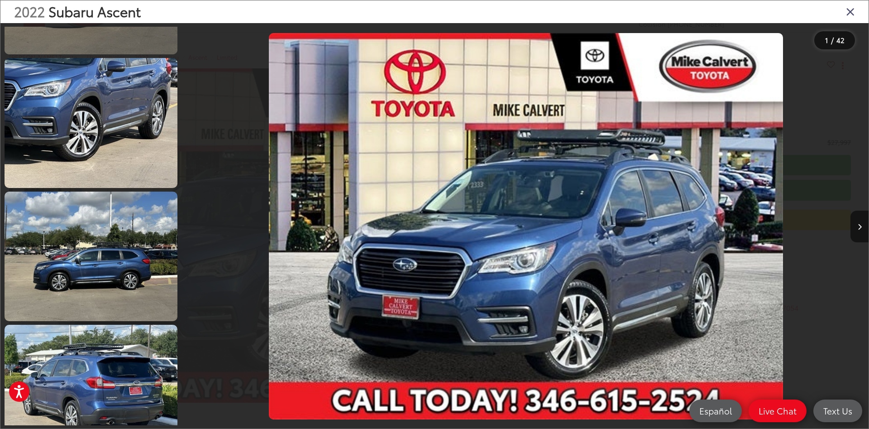
scroll to position [272, 0]
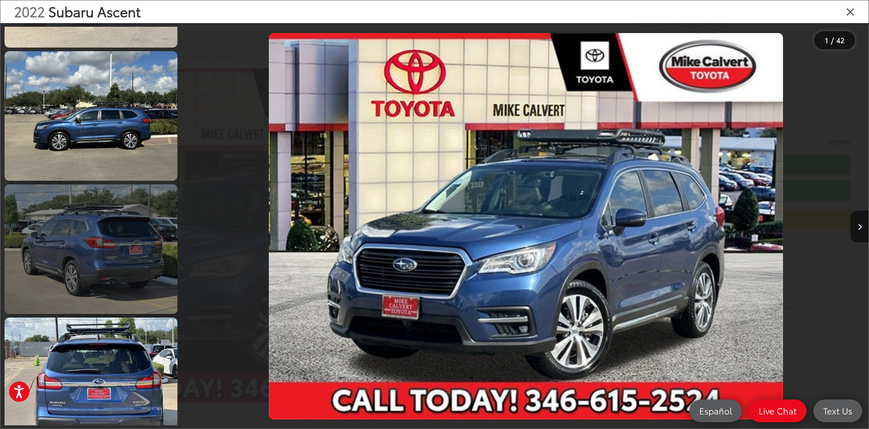
click at [100, 206] on link at bounding box center [91, 248] width 173 height 129
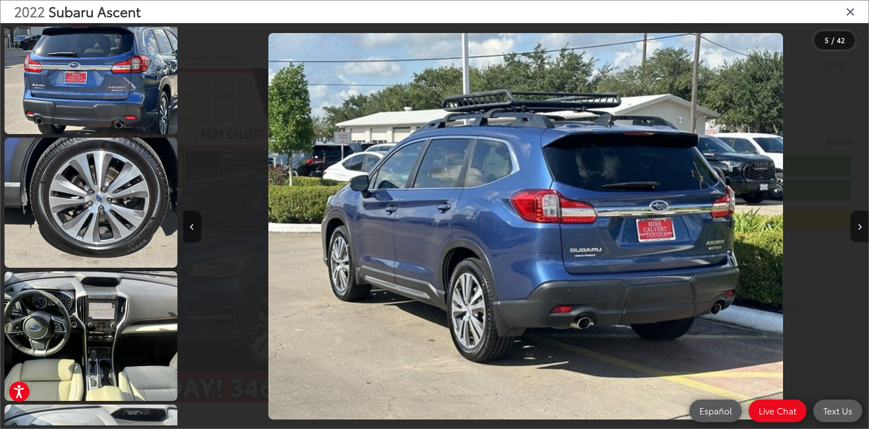
scroll to position [862, 0]
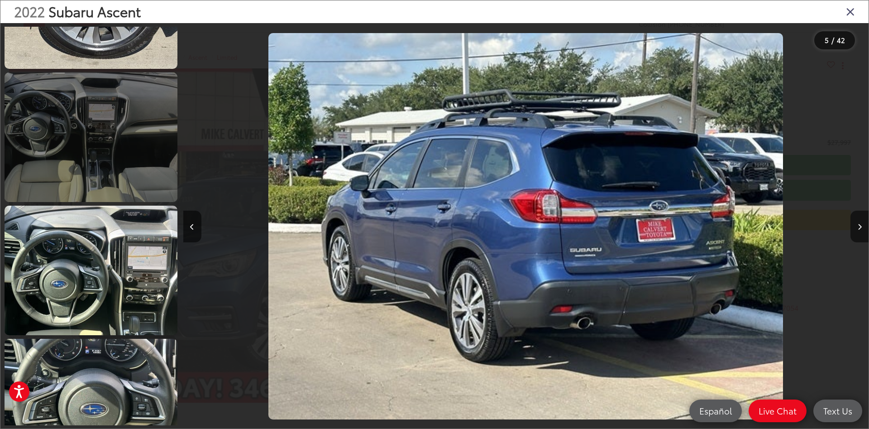
click at [108, 178] on link at bounding box center [91, 136] width 173 height 129
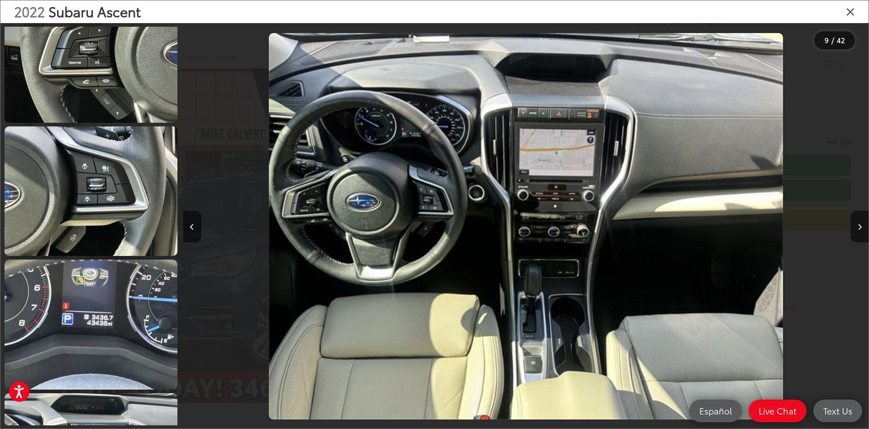
scroll to position [1721, 0]
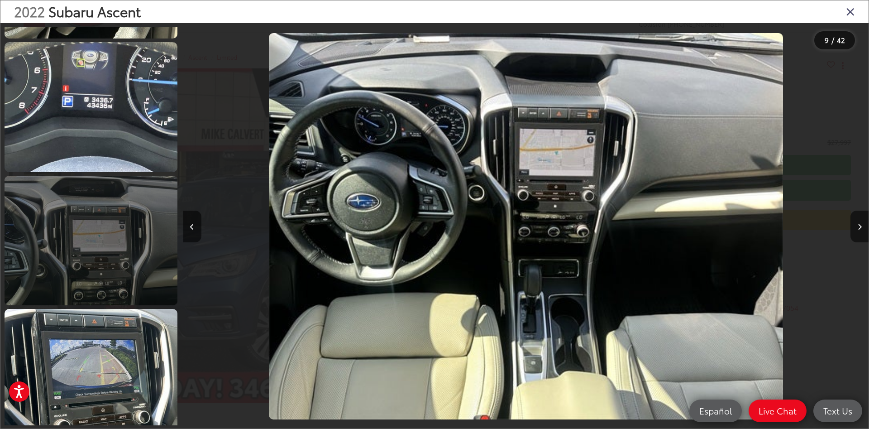
click at [114, 191] on link at bounding box center [91, 240] width 173 height 129
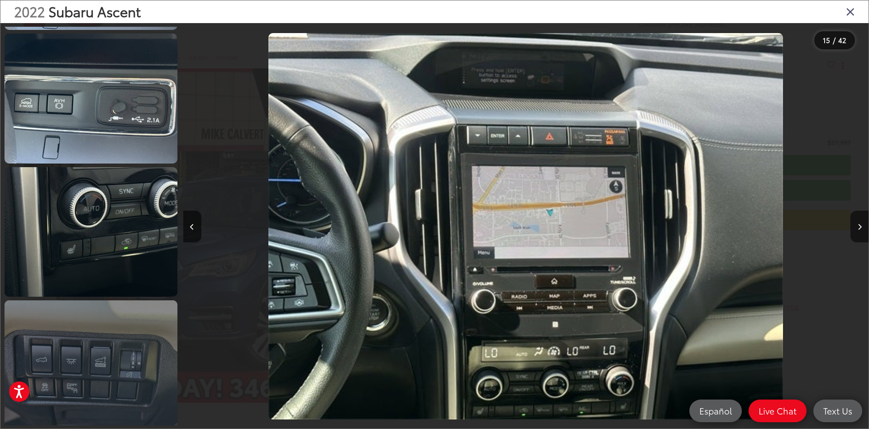
scroll to position [0, 0]
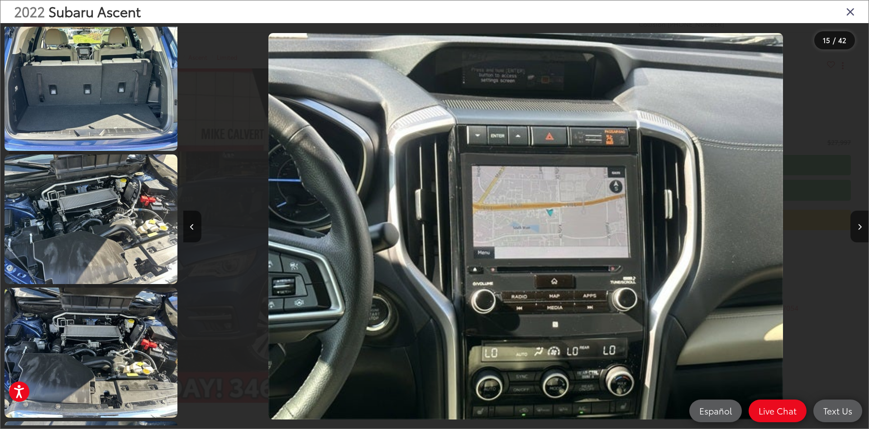
click at [853, 10] on icon "Close gallery" at bounding box center [850, 11] width 9 height 12
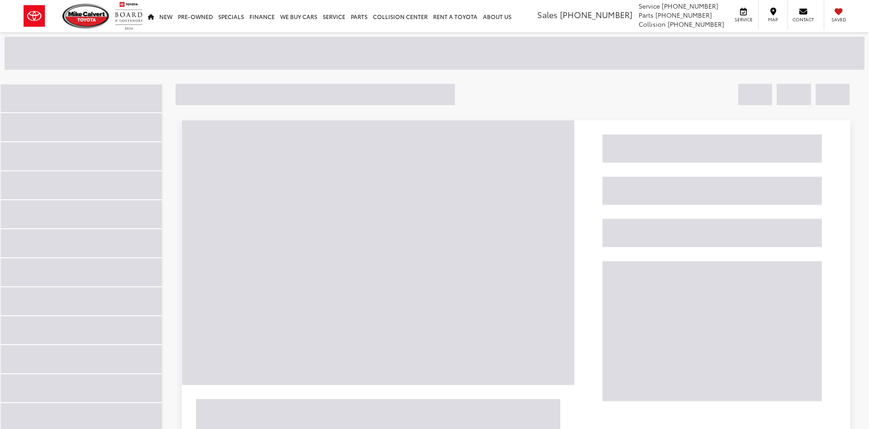
scroll to position [145, 0]
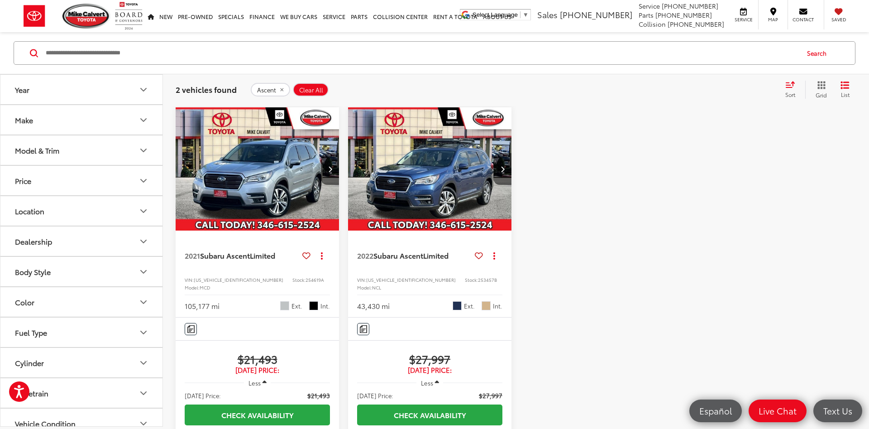
click at [77, 163] on button "Model & Trim" at bounding box center [81, 149] width 163 height 29
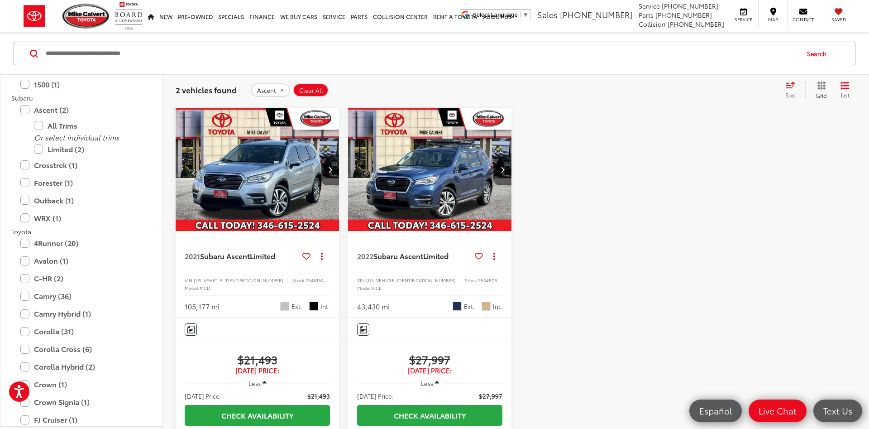
scroll to position [1521, 0]
click at [56, 106] on label "Ascent (2)" at bounding box center [81, 108] width 122 height 16
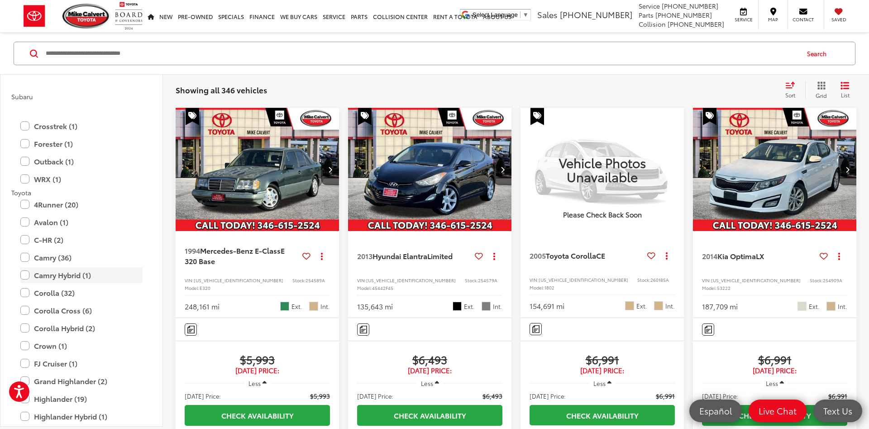
scroll to position [1575, 0]
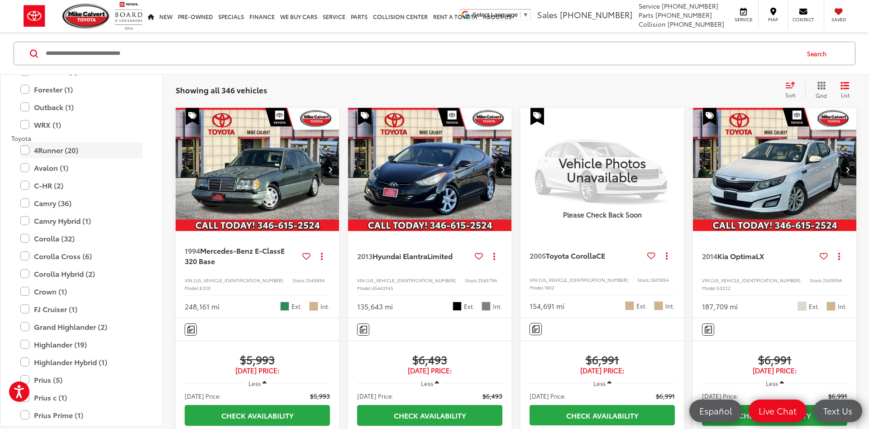
click at [72, 148] on label "4Runner (20)" at bounding box center [81, 150] width 122 height 16
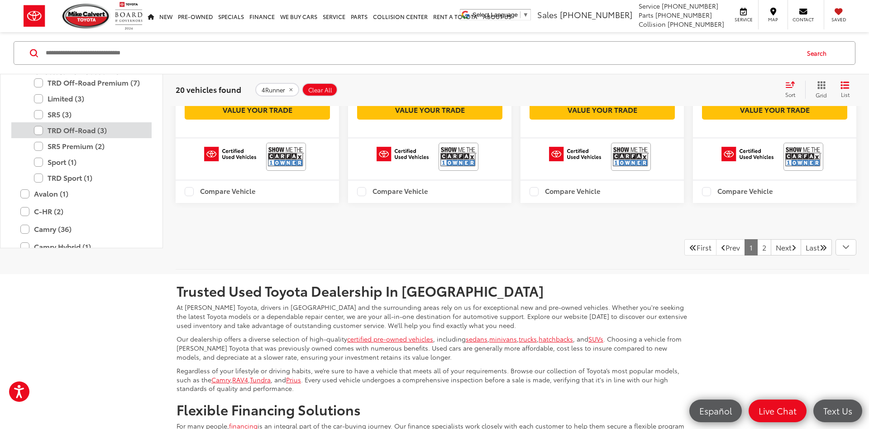
scroll to position [1467, 0]
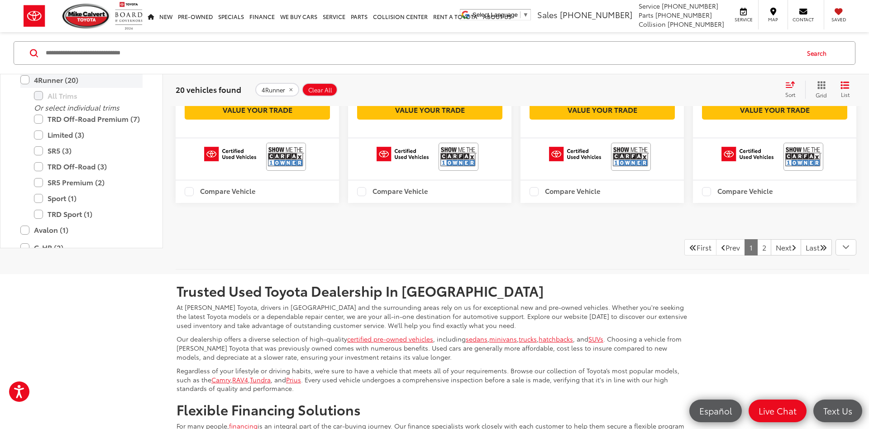
click at [43, 88] on label "4Runner (20)" at bounding box center [81, 80] width 122 height 16
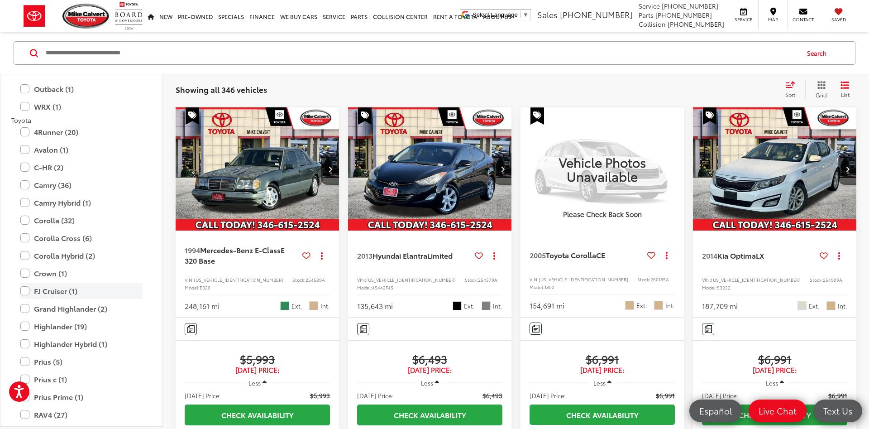
scroll to position [1647, 0]
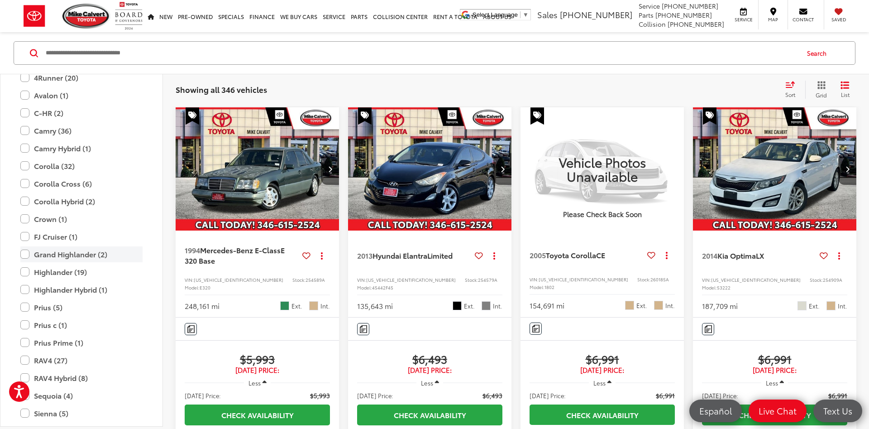
click at [98, 259] on label "Grand Highlander (2)" at bounding box center [81, 254] width 122 height 16
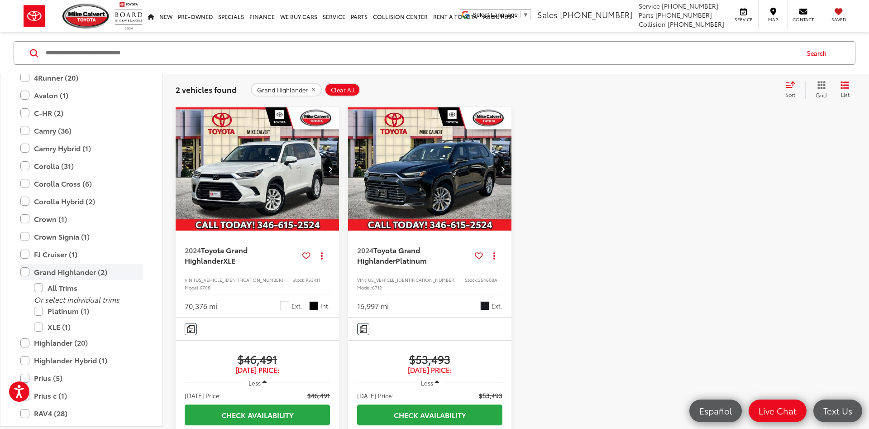
click at [97, 273] on label "Grand Highlander (2)" at bounding box center [81, 272] width 122 height 16
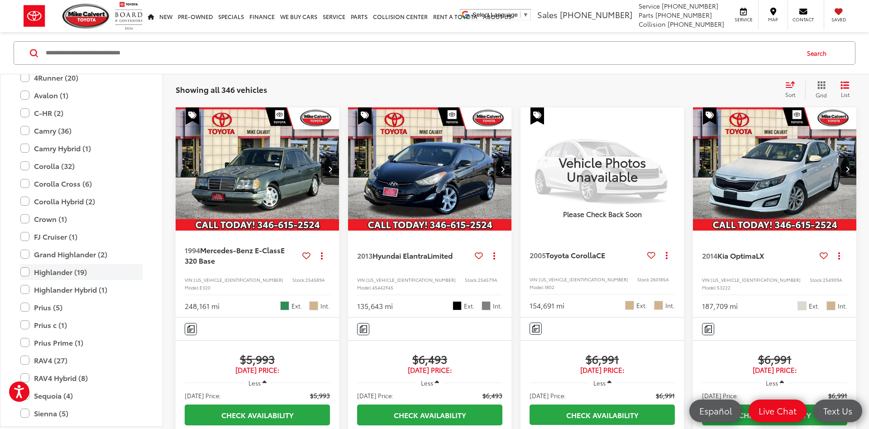
click at [92, 277] on label "Highlander (19)" at bounding box center [81, 272] width 122 height 16
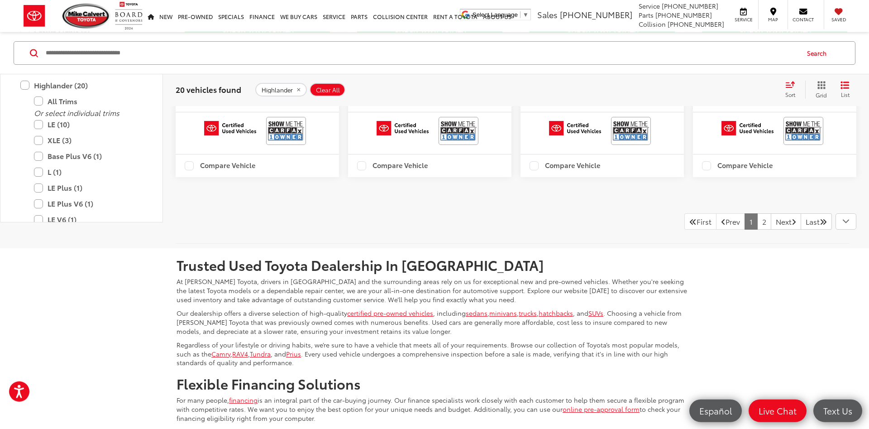
scroll to position [1484, 0]
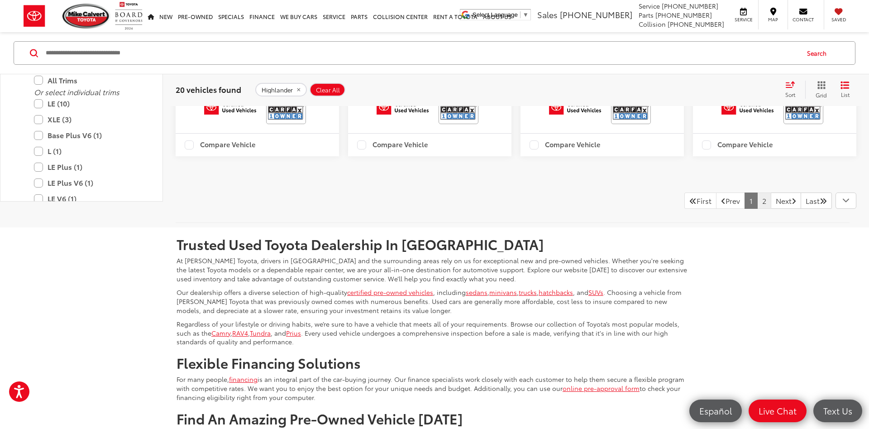
click at [757, 209] on link "2" at bounding box center [764, 200] width 14 height 16
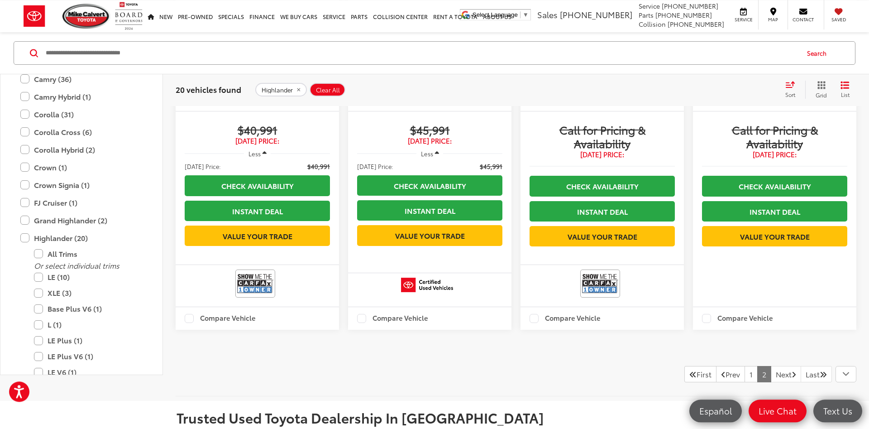
scroll to position [884, 0]
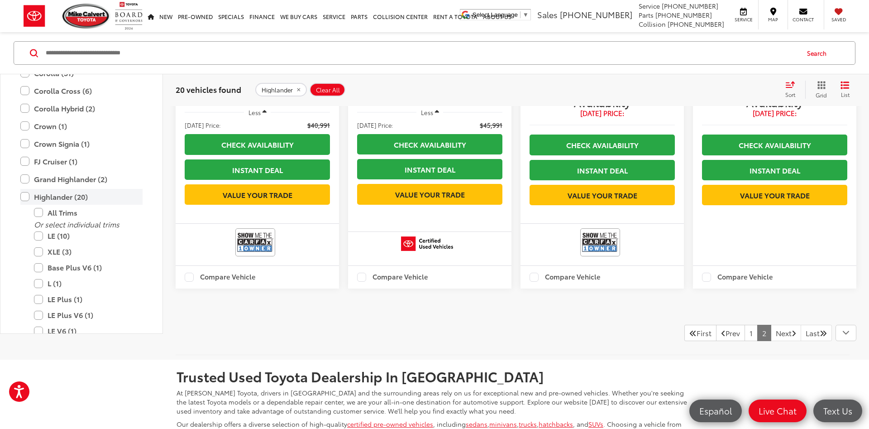
click at [54, 205] on label "Highlander (20)" at bounding box center [81, 197] width 122 height 16
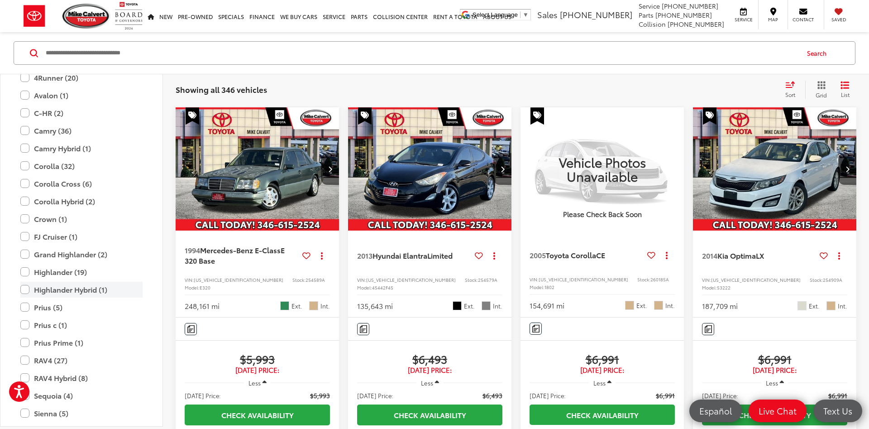
scroll to position [1702, 0]
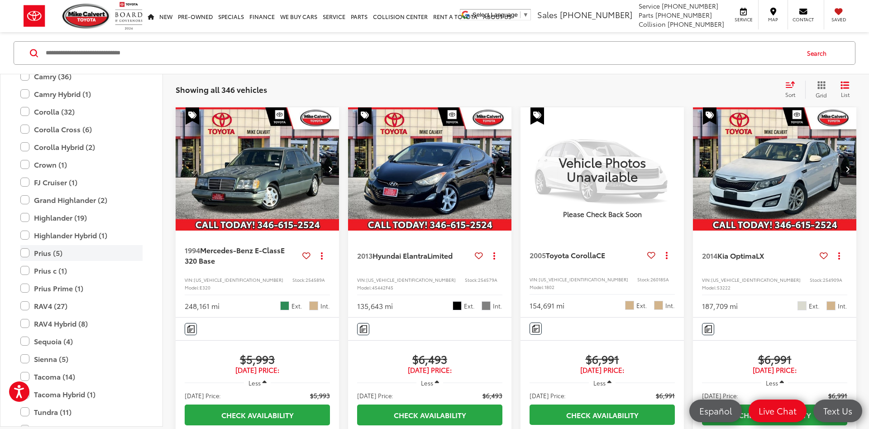
click at [89, 257] on label "Prius (5)" at bounding box center [81, 253] width 122 height 16
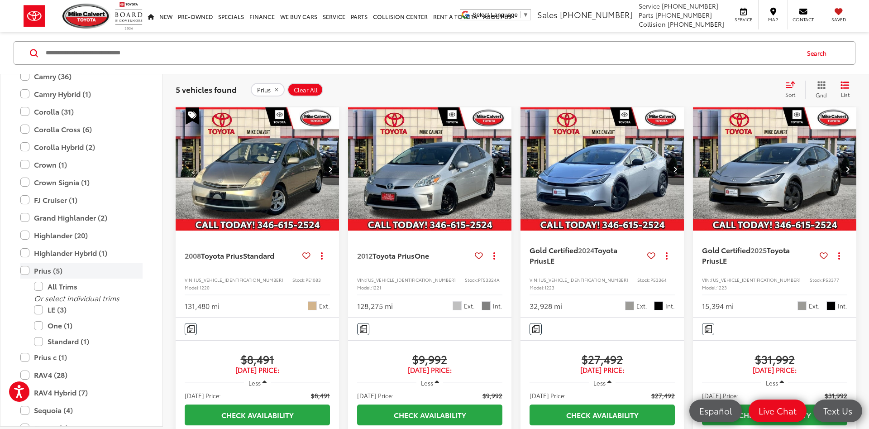
click at [80, 272] on label "Prius (5)" at bounding box center [81, 271] width 122 height 16
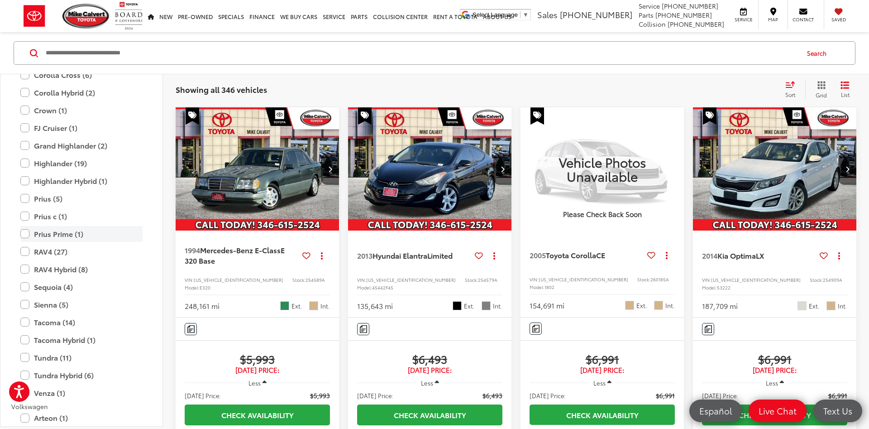
scroll to position [1810, 0]
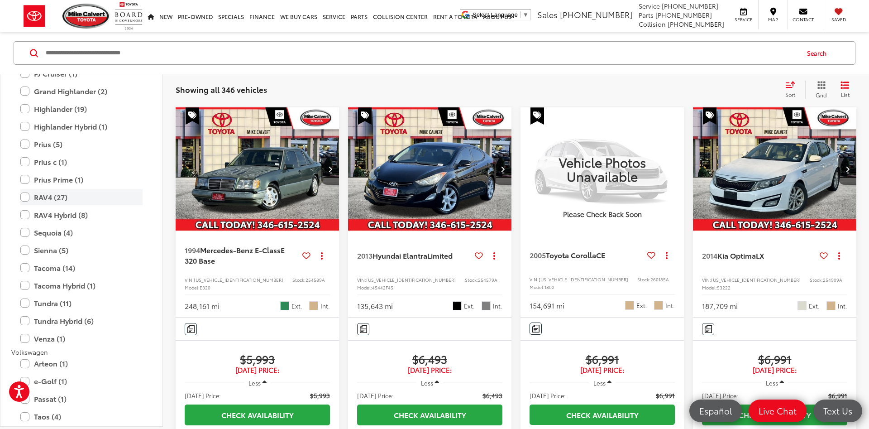
click at [82, 201] on label "RAV4 (27)" at bounding box center [81, 197] width 122 height 16
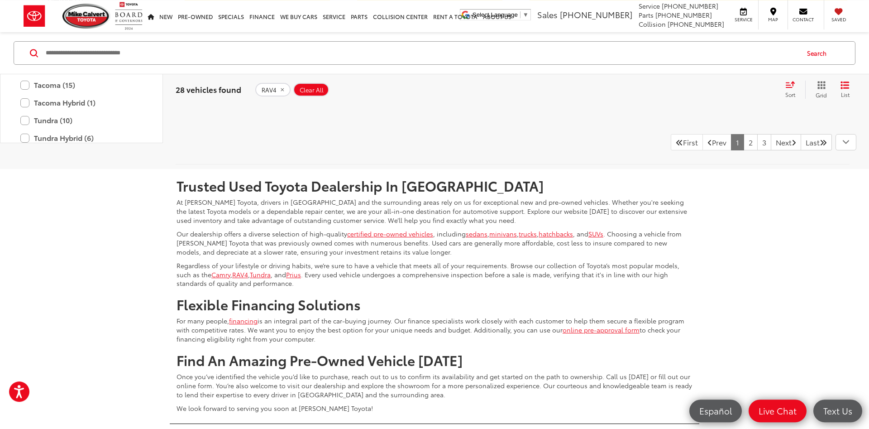
scroll to position [1577, 0]
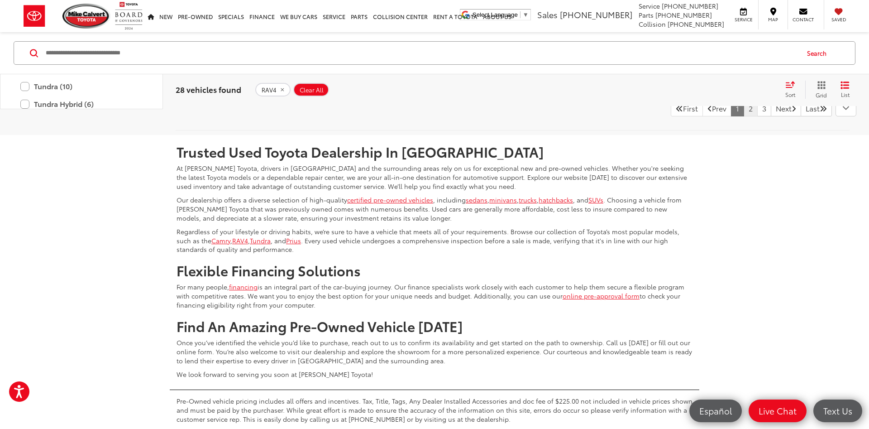
click at [744, 116] on link "2" at bounding box center [751, 108] width 14 height 16
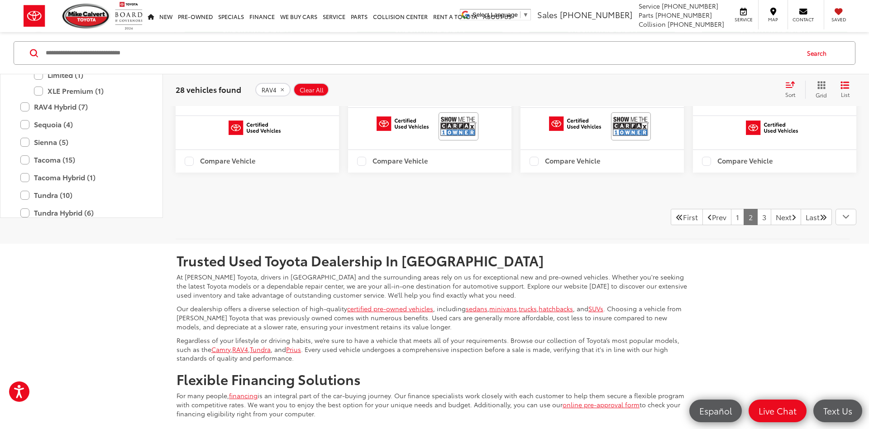
scroll to position [1484, 0]
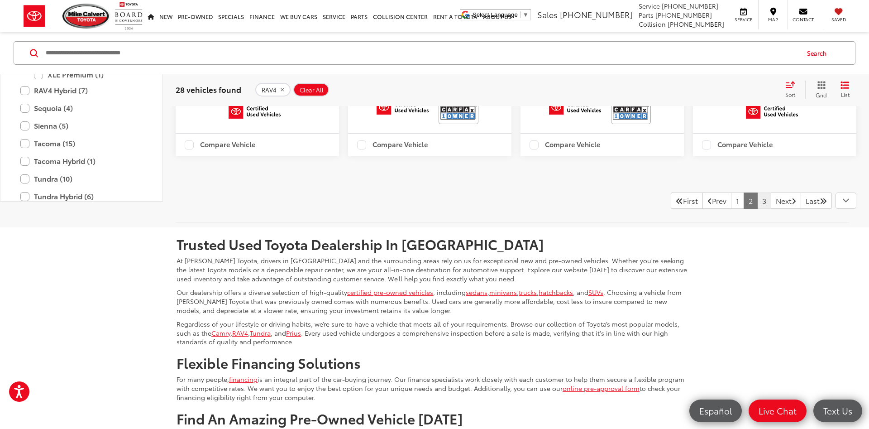
click at [757, 209] on link "3" at bounding box center [764, 200] width 14 height 16
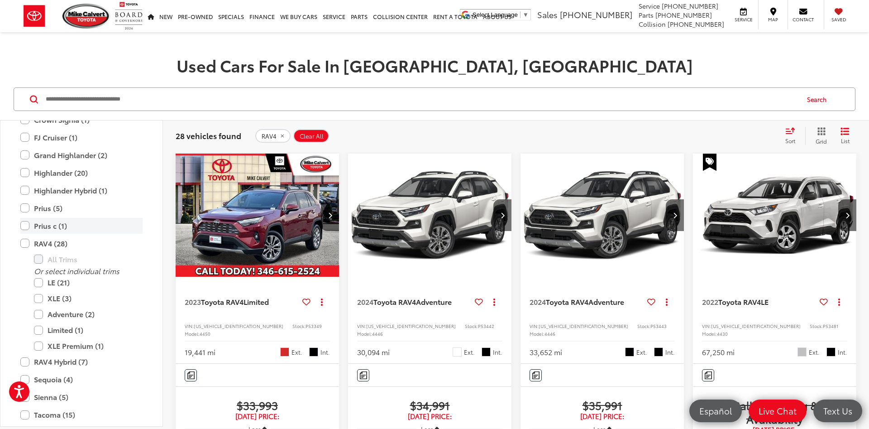
scroll to position [1865, 0]
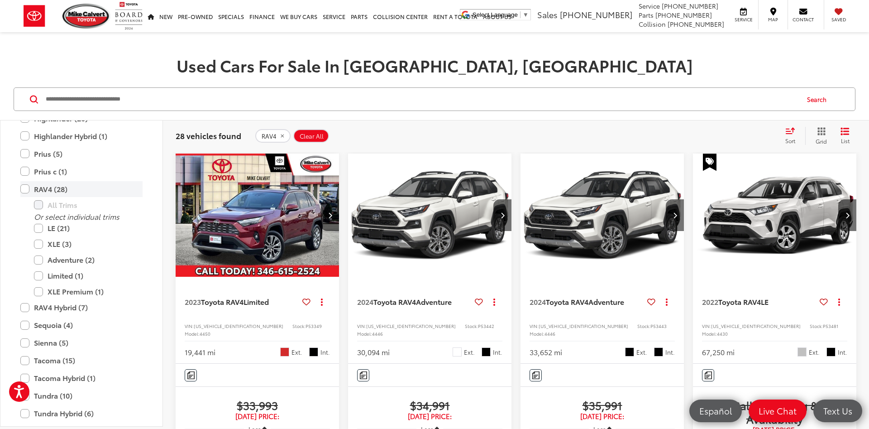
click at [62, 190] on label "RAV4 (28)" at bounding box center [81, 189] width 122 height 16
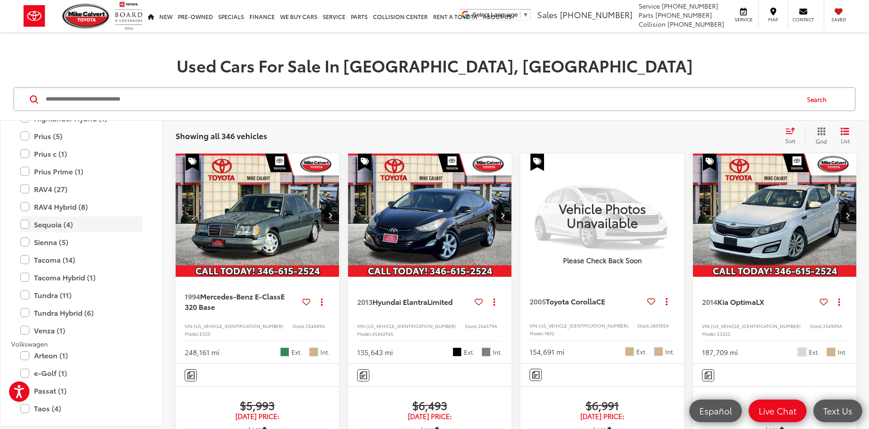
click at [90, 230] on label "Sequoia (4)" at bounding box center [81, 224] width 122 height 16
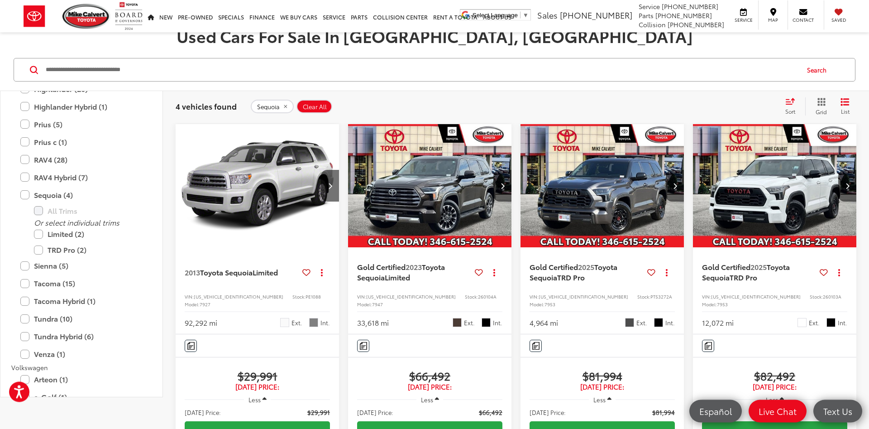
scroll to position [145, 0]
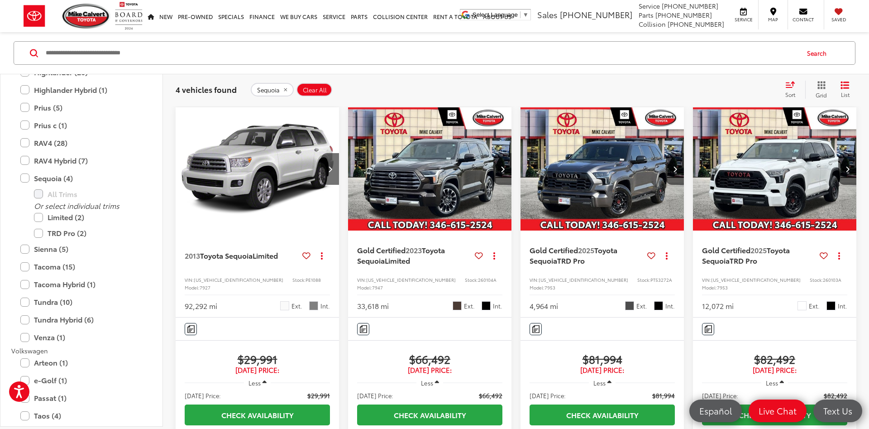
click at [437, 200] on img "2023 Toyota Sequoia Limited 0" at bounding box center [430, 169] width 165 height 124
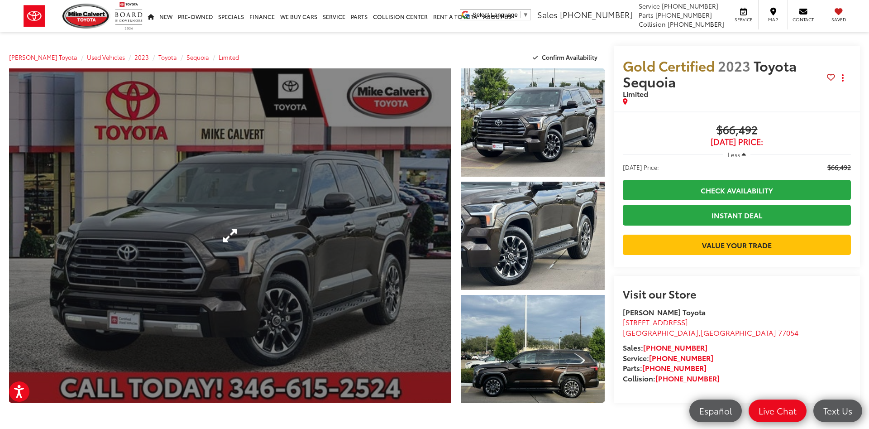
click at [395, 175] on link "Expand Photo 0" at bounding box center [230, 235] width 442 height 334
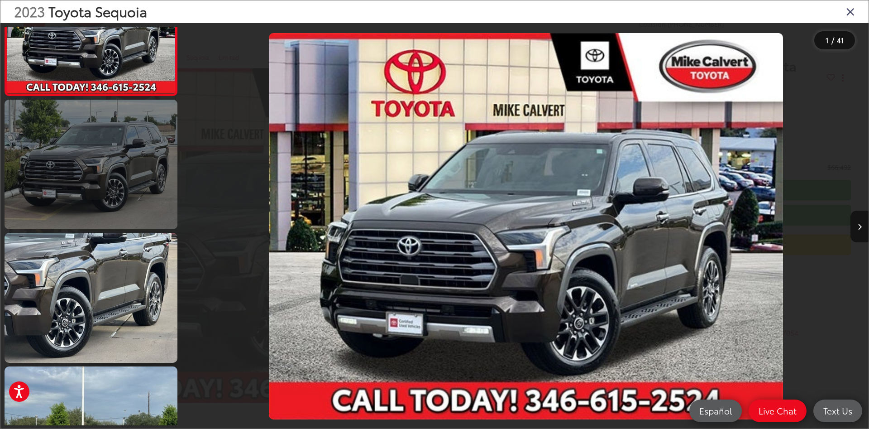
scroll to position [109, 0]
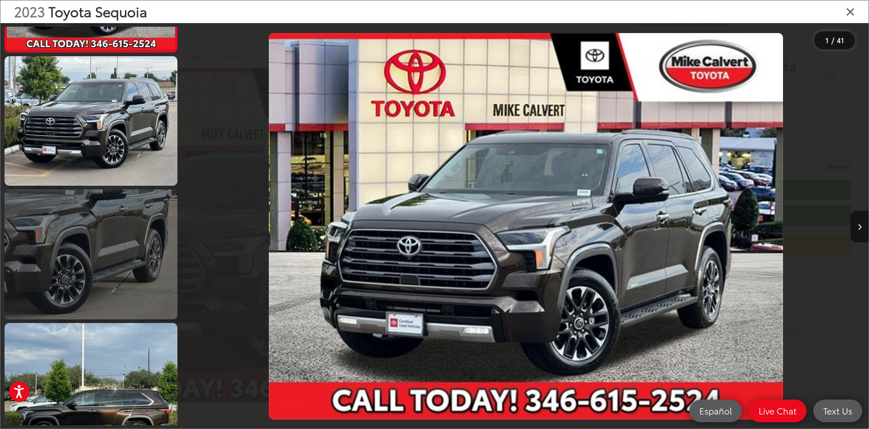
click at [89, 221] on link at bounding box center [91, 253] width 173 height 129
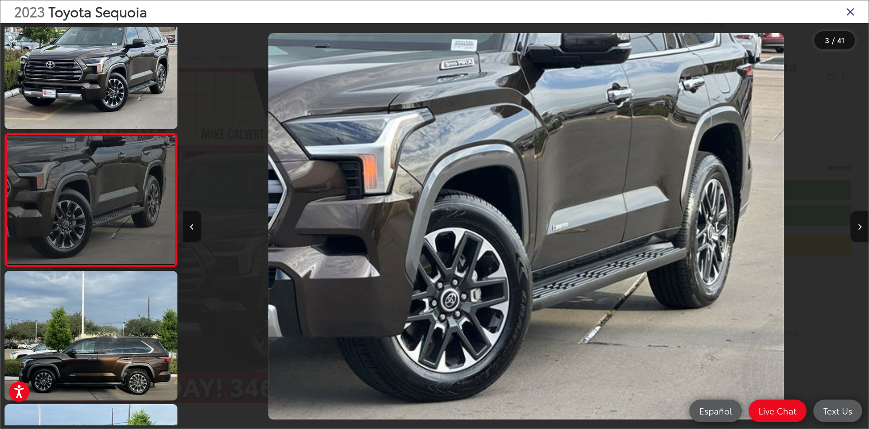
scroll to position [0, 1371]
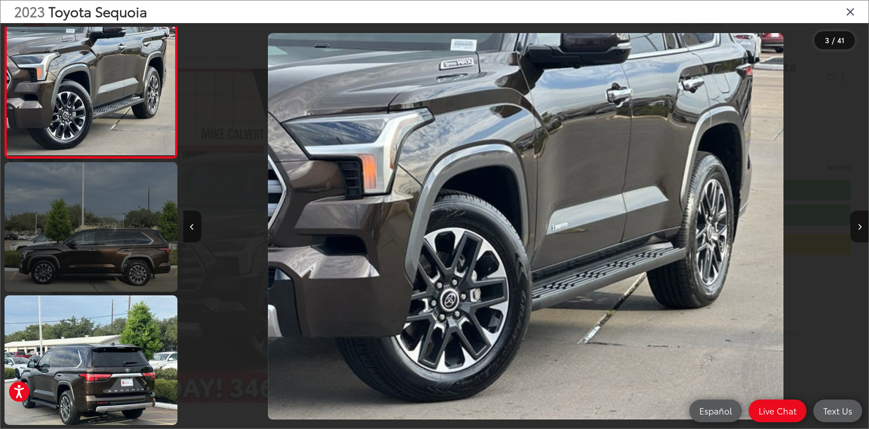
click at [101, 214] on link at bounding box center [91, 226] width 173 height 129
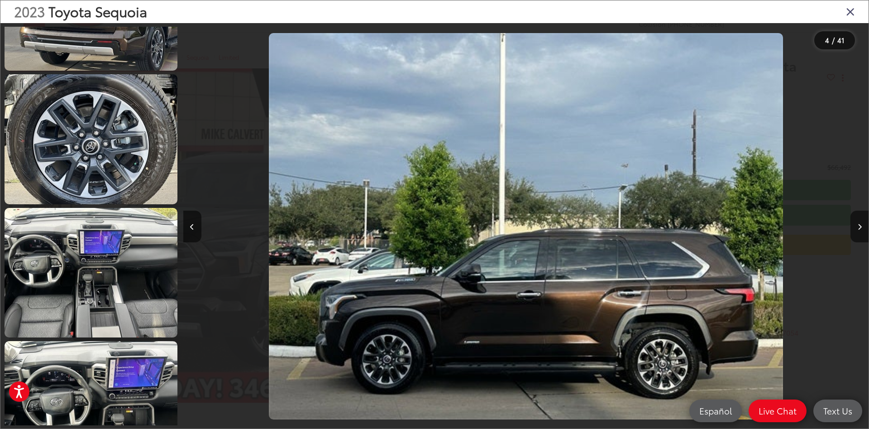
scroll to position [892, 0]
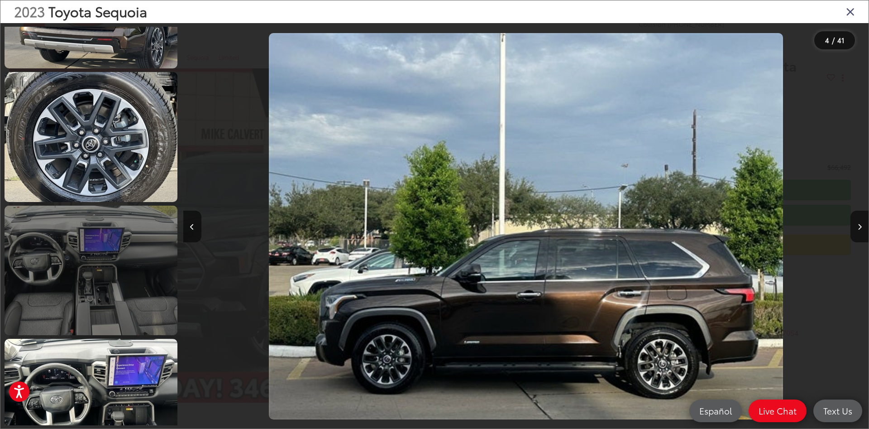
click at [106, 216] on link at bounding box center [91, 270] width 173 height 129
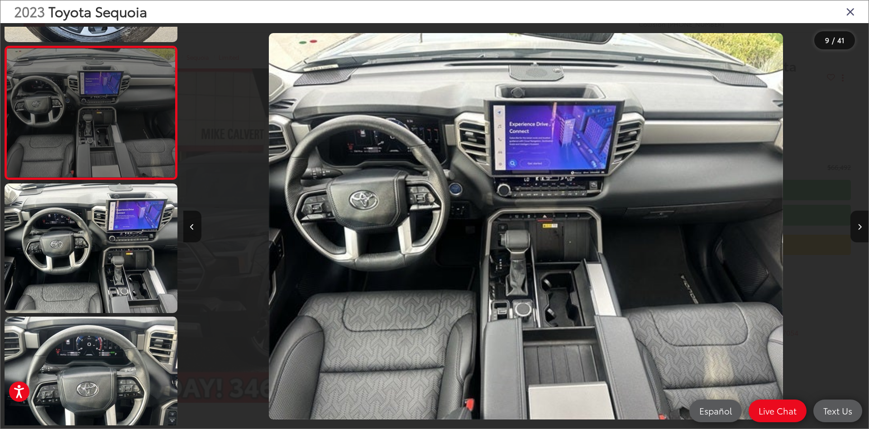
scroll to position [1123, 0]
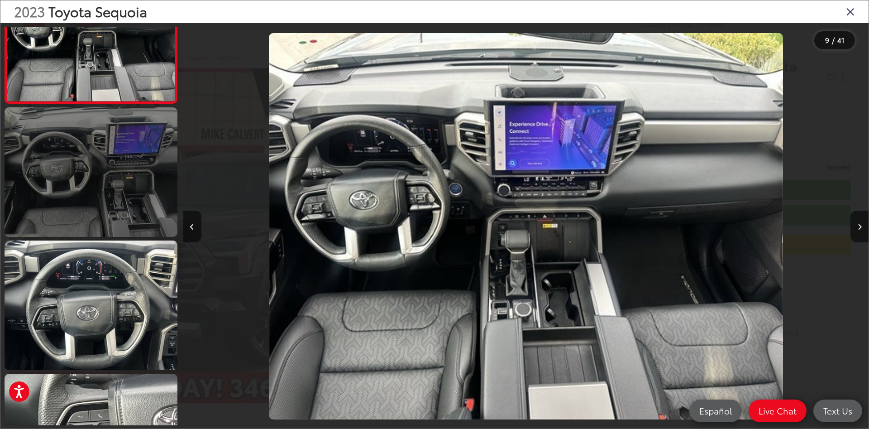
click at [129, 196] on link at bounding box center [91, 171] width 173 height 129
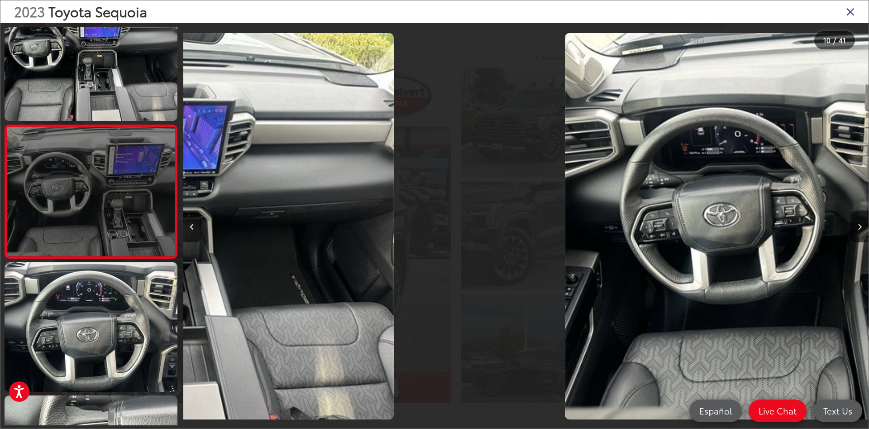
scroll to position [0, 0]
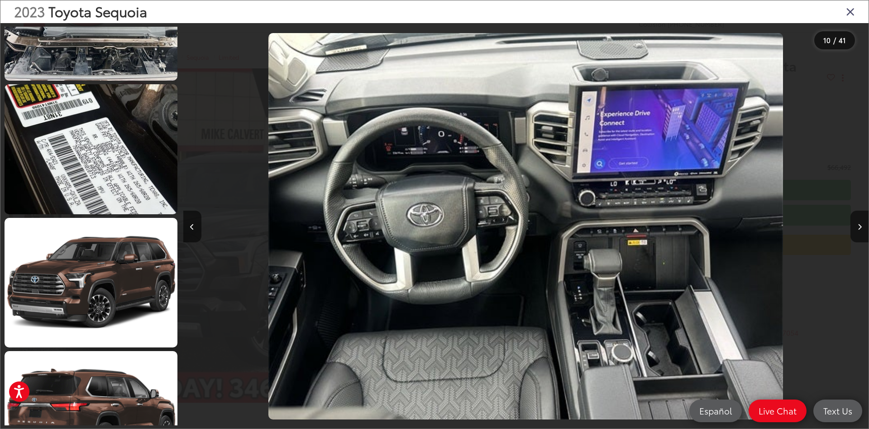
click at [851, 12] on icon "Close gallery" at bounding box center [850, 11] width 9 height 12
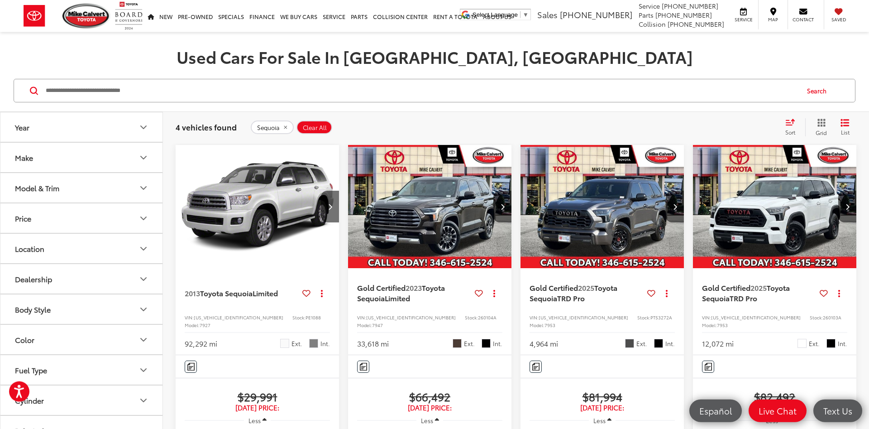
scroll to position [99, 0]
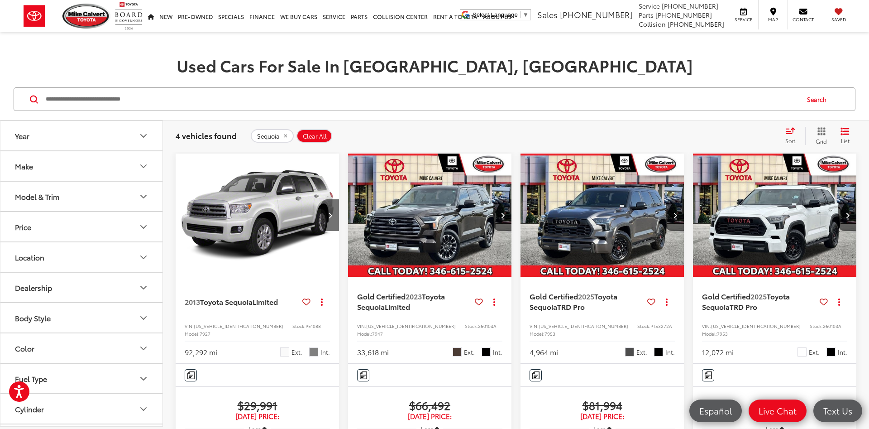
click at [89, 192] on button "Model & Trim" at bounding box center [81, 196] width 163 height 29
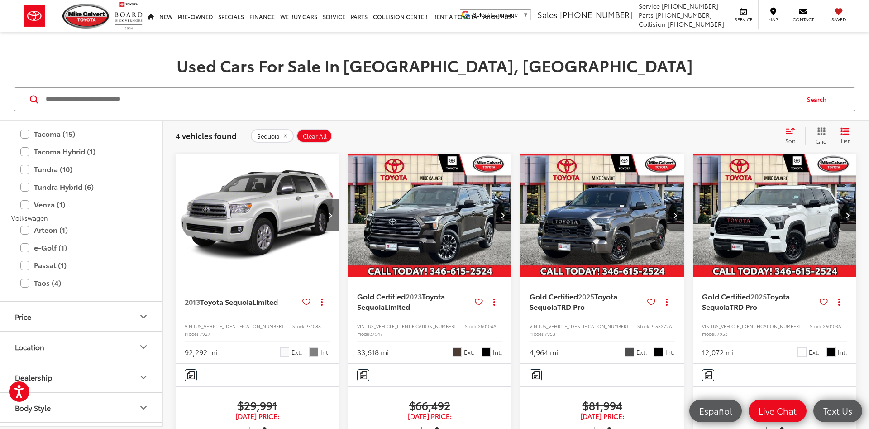
scroll to position [2011, 0]
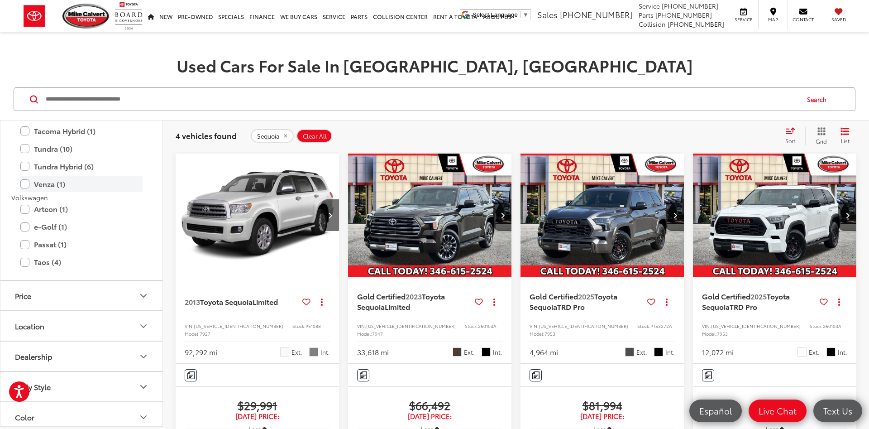
click at [84, 180] on label "Venza (1)" at bounding box center [81, 184] width 122 height 16
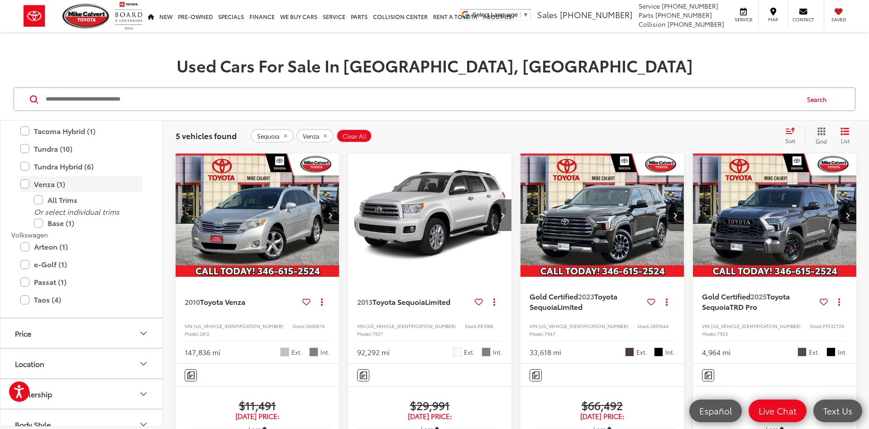
click at [90, 180] on label "Venza (1)" at bounding box center [81, 184] width 122 height 16
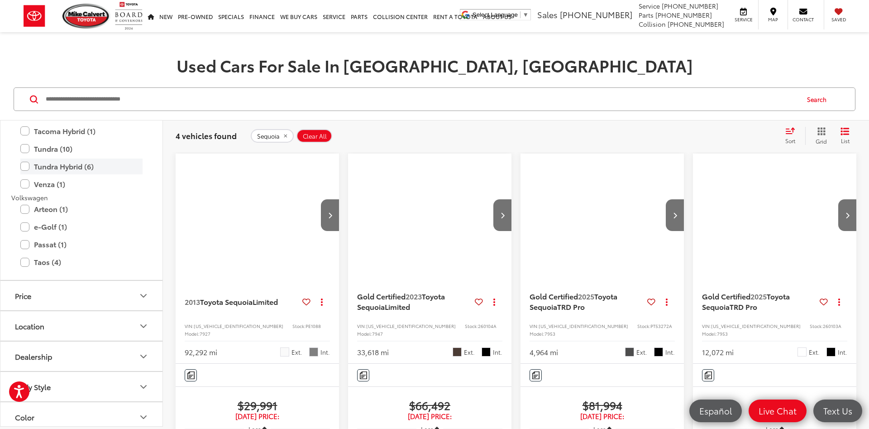
click at [100, 171] on label "Tundra Hybrid (6)" at bounding box center [81, 166] width 122 height 16
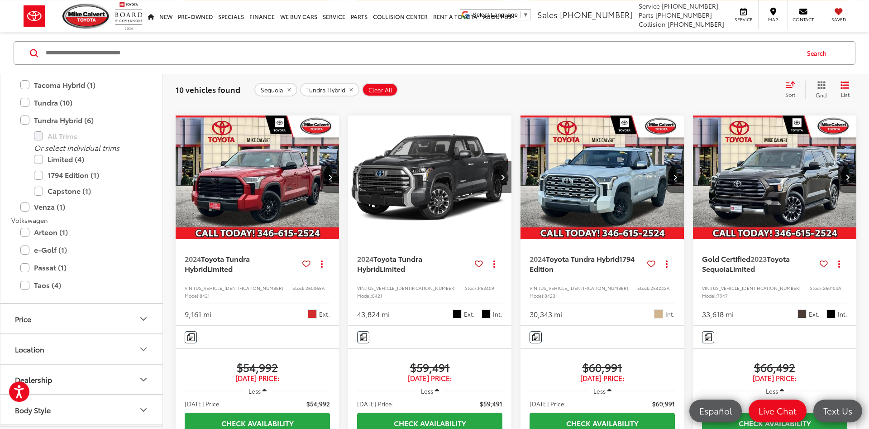
scroll to position [607, 0]
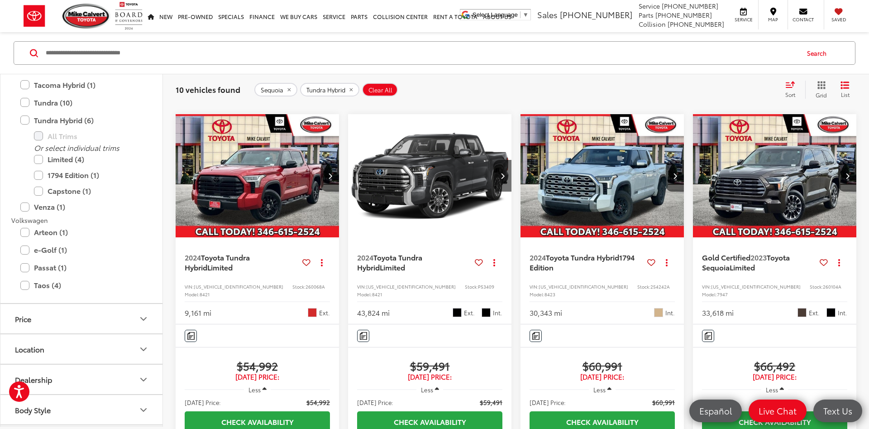
click at [628, 238] on img "2024 Toyota Tundra Hybrid 1794 Edition 0" at bounding box center [602, 176] width 165 height 124
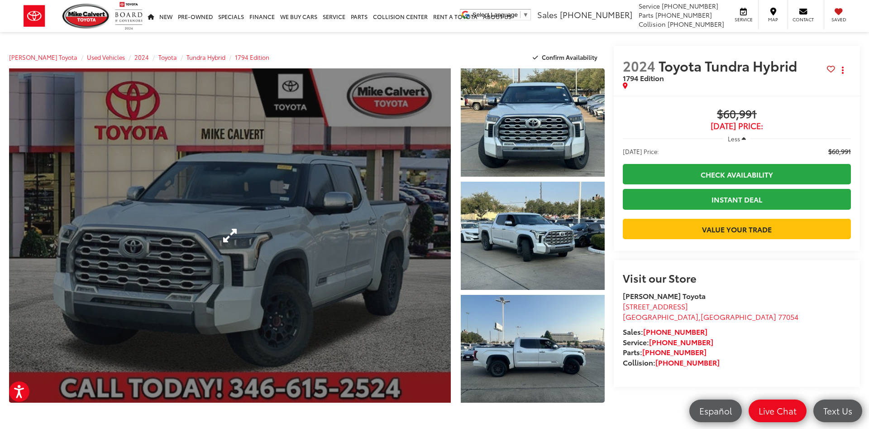
click at [344, 151] on link "Expand Photo 0" at bounding box center [230, 235] width 442 height 334
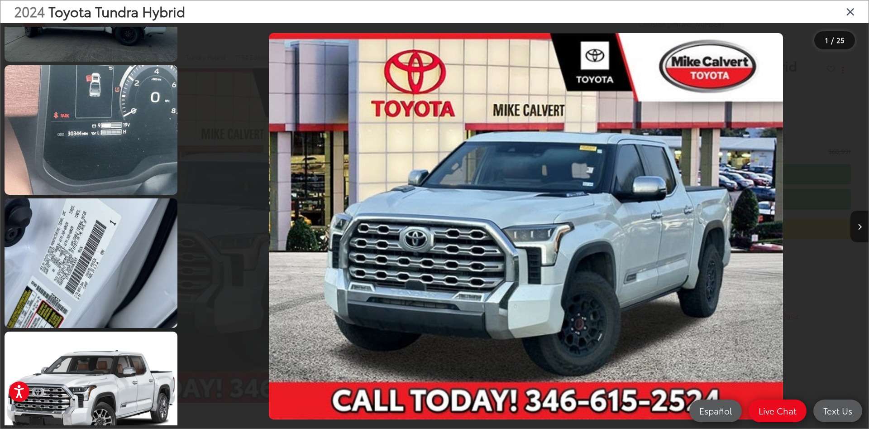
scroll to position [1249, 0]
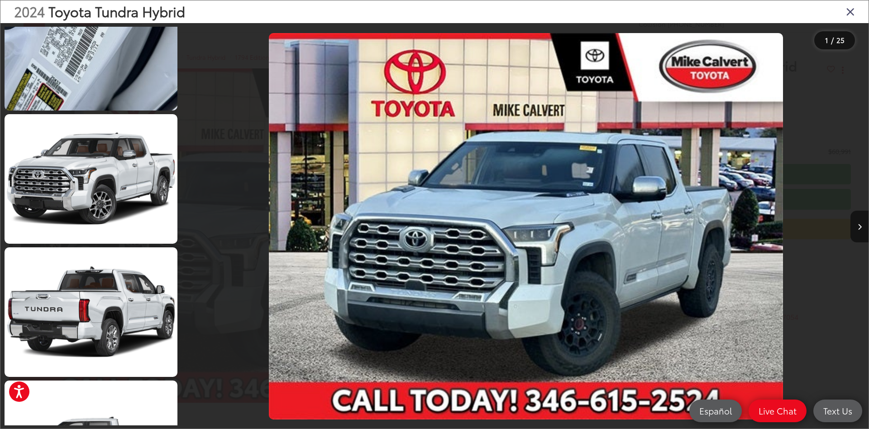
click at [846, 12] on icon "Close gallery" at bounding box center [850, 11] width 9 height 12
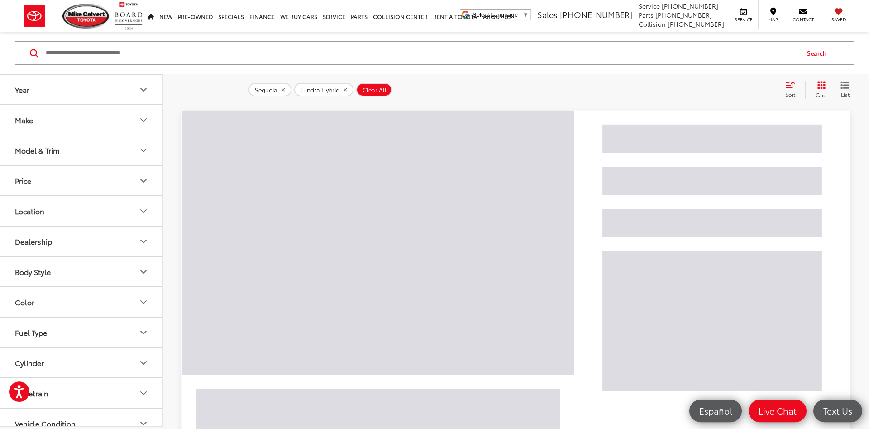
scroll to position [145, 0]
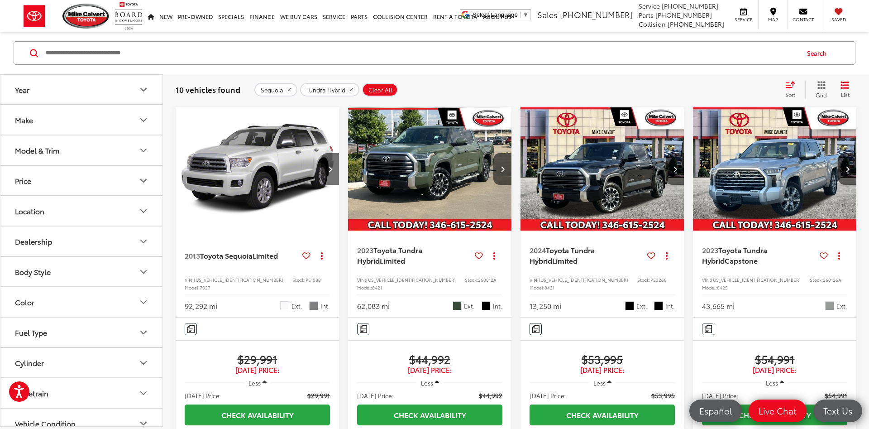
click at [756, 175] on img "2023 Toyota Tundra Hybrid Capstone 0" at bounding box center [775, 169] width 165 height 124
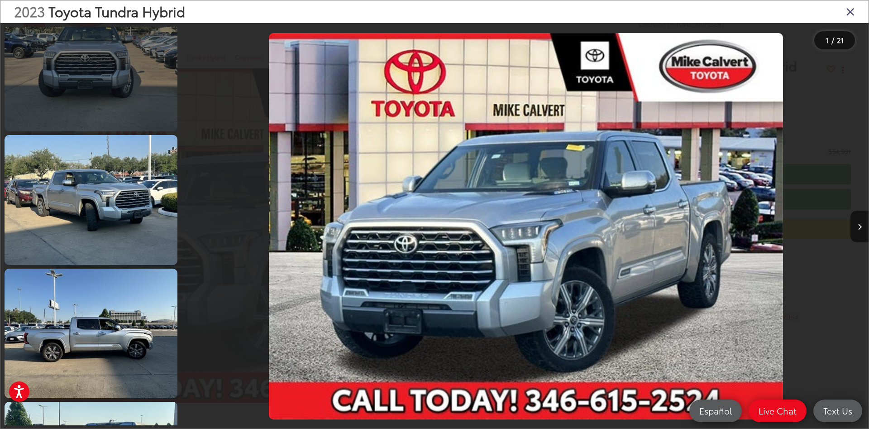
scroll to position [380, 0]
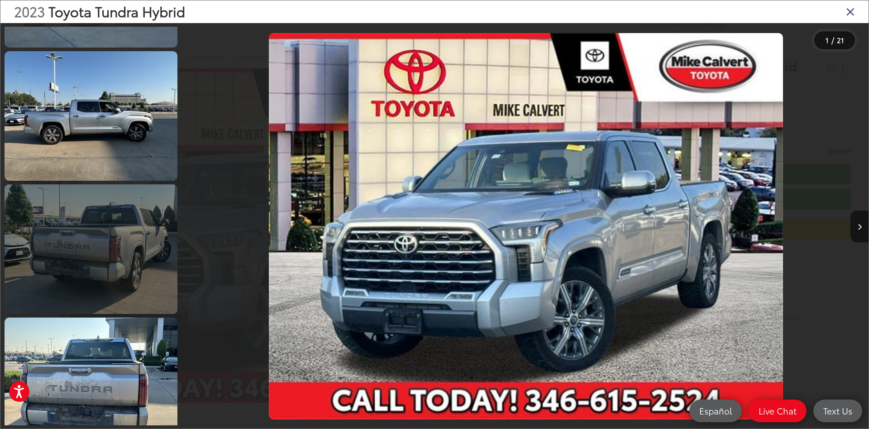
click at [129, 215] on link at bounding box center [91, 248] width 173 height 129
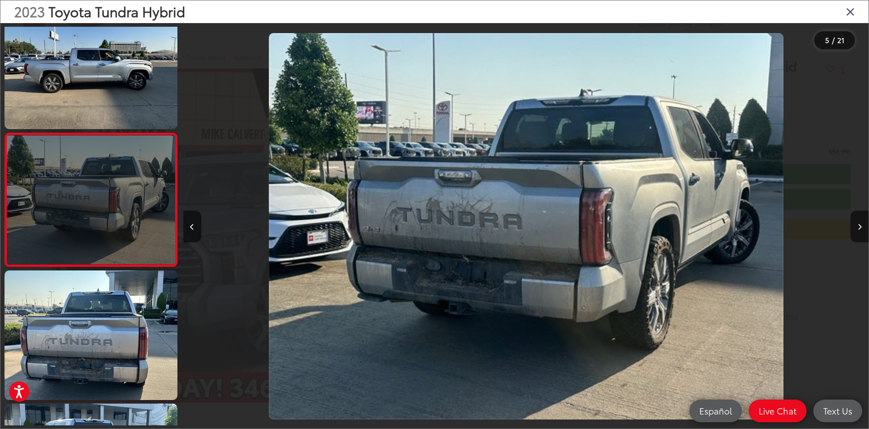
scroll to position [0, 2742]
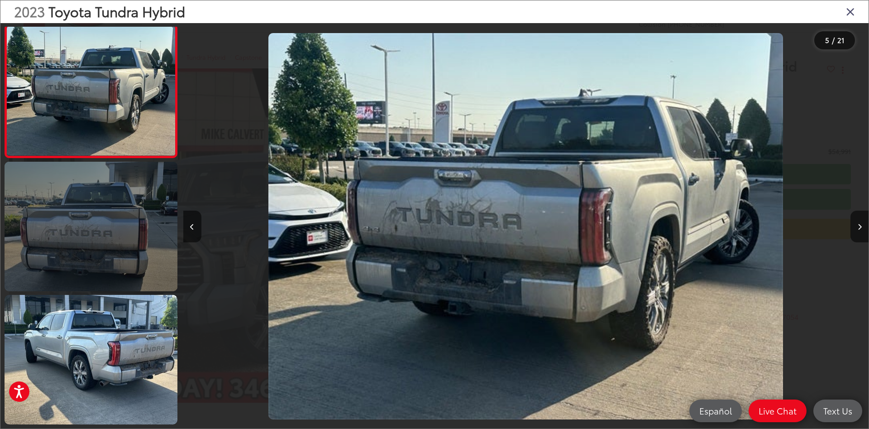
click at [132, 209] on link at bounding box center [91, 226] width 173 height 129
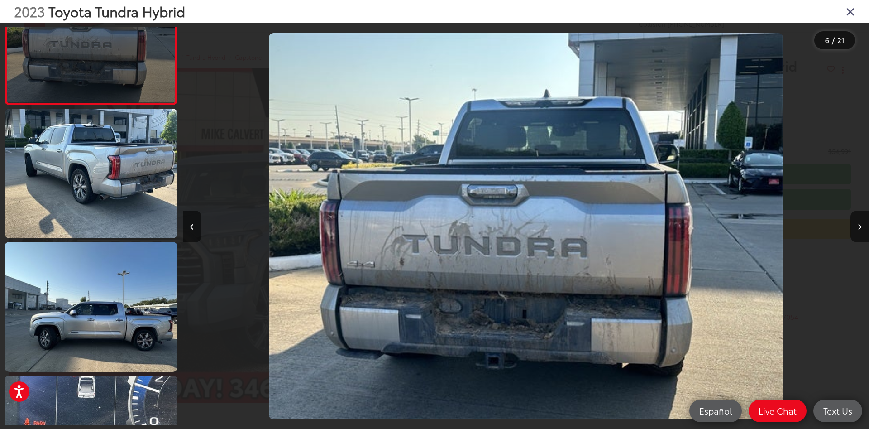
scroll to position [723, 0]
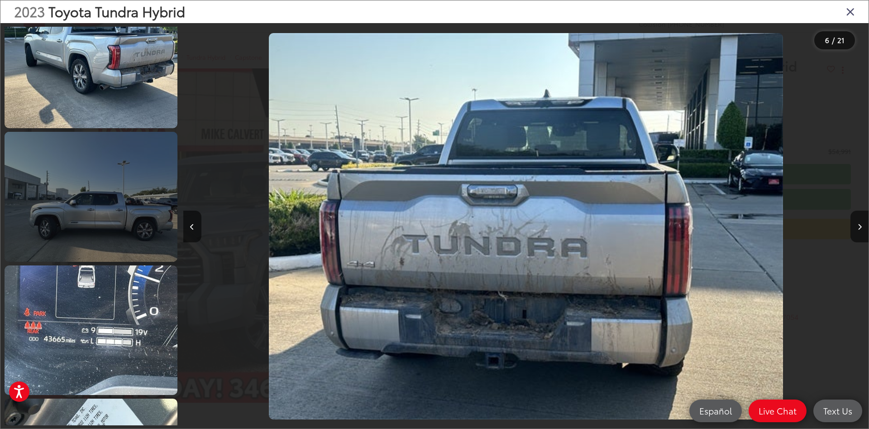
click at [135, 209] on link at bounding box center [91, 196] width 173 height 129
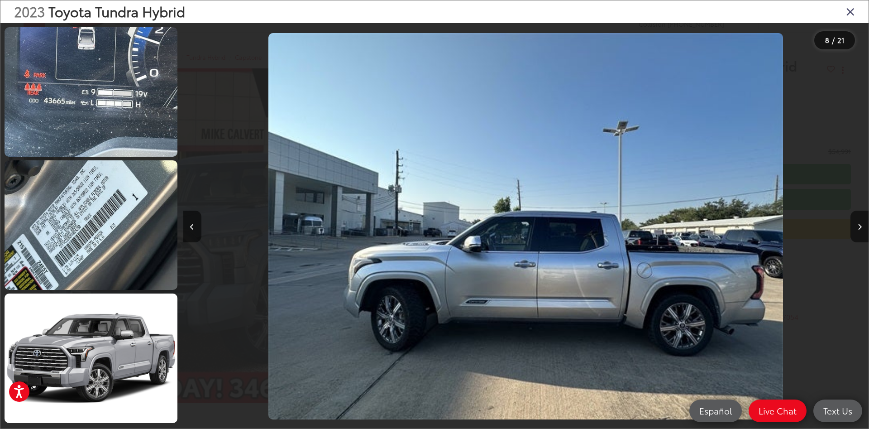
scroll to position [1098, 0]
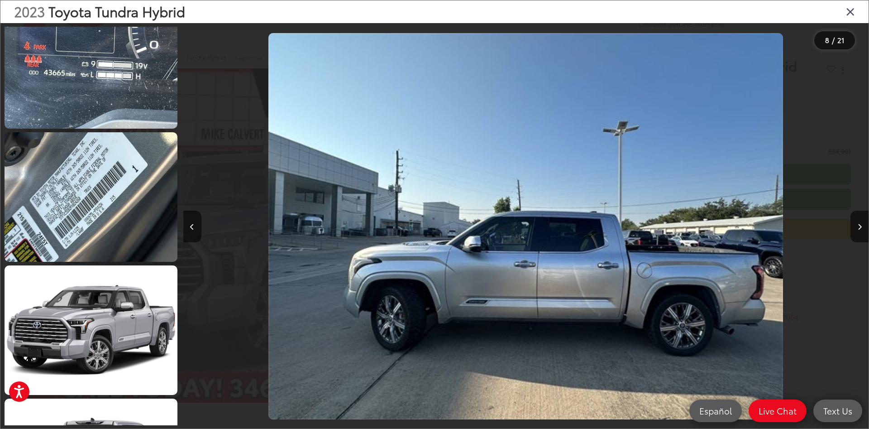
click at [854, 7] on icon "Close gallery" at bounding box center [850, 11] width 9 height 12
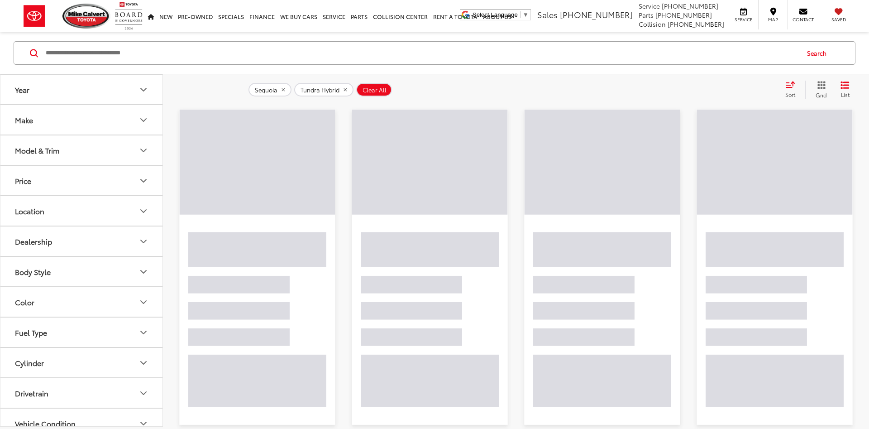
scroll to position [145, 0]
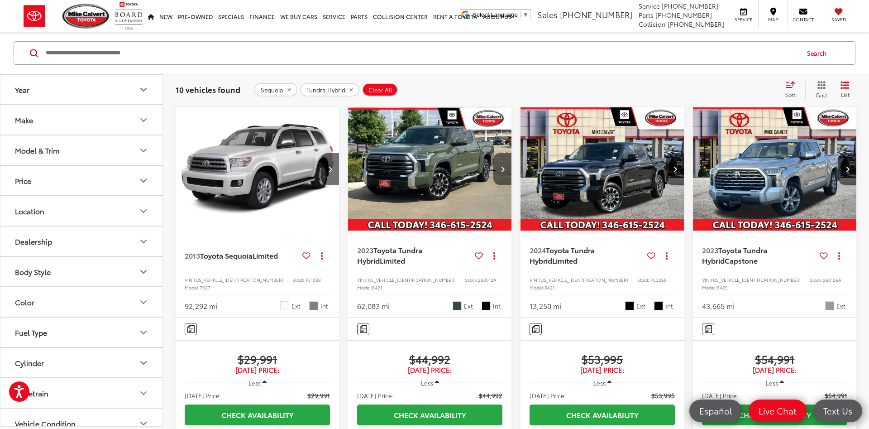
click at [505, 167] on button "Next image" at bounding box center [502, 169] width 18 height 32
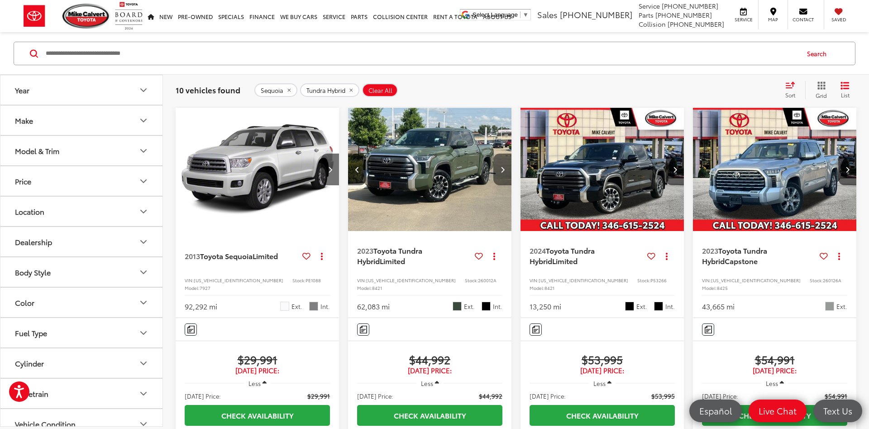
click at [505, 167] on button "Next image" at bounding box center [502, 169] width 18 height 32
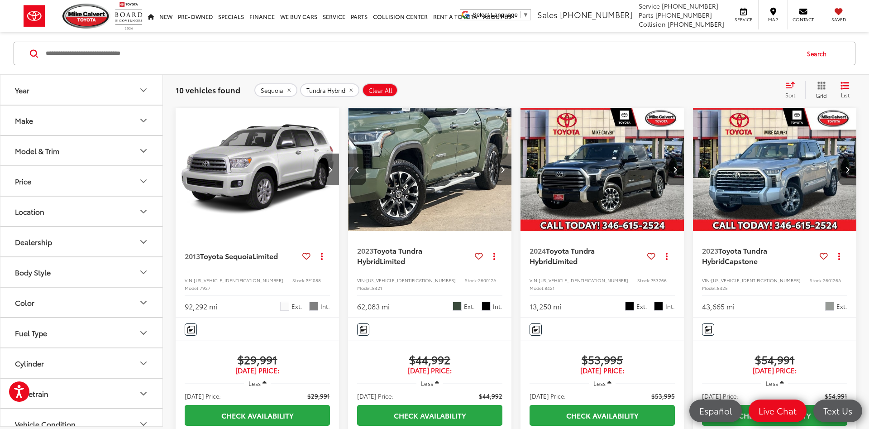
scroll to position [0, 330]
click at [505, 167] on button "Next image" at bounding box center [502, 169] width 18 height 32
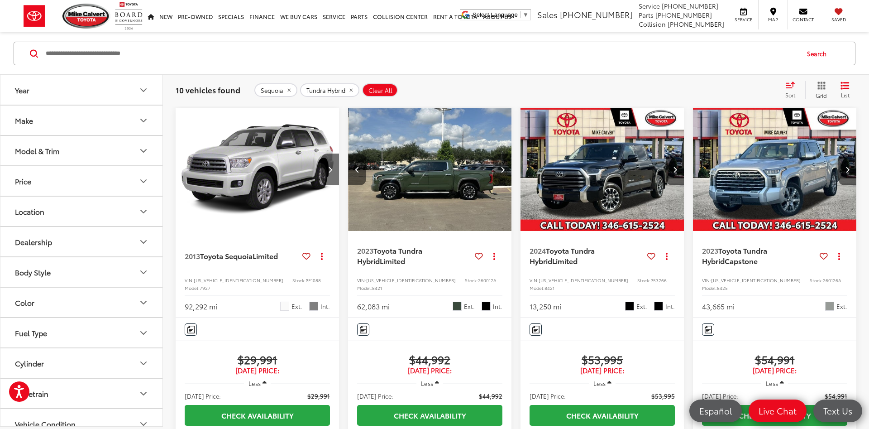
scroll to position [0, 494]
click at [505, 167] on button "Next image" at bounding box center [502, 169] width 18 height 32
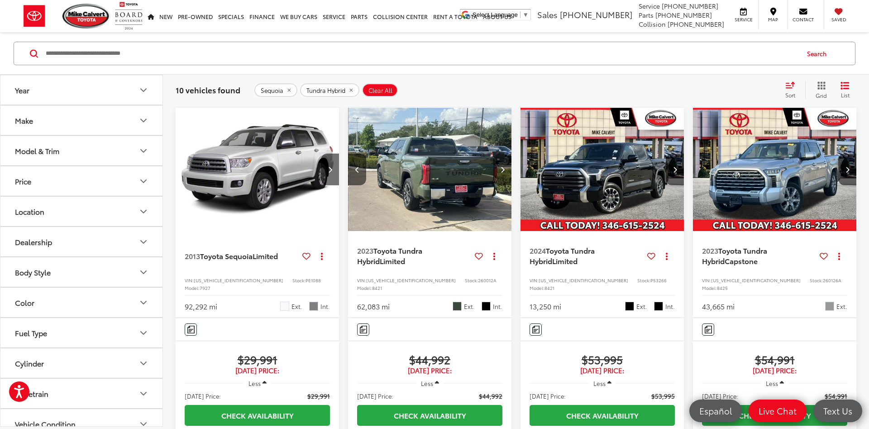
scroll to position [0, 659]
click at [505, 167] on button "Next image" at bounding box center [502, 169] width 18 height 32
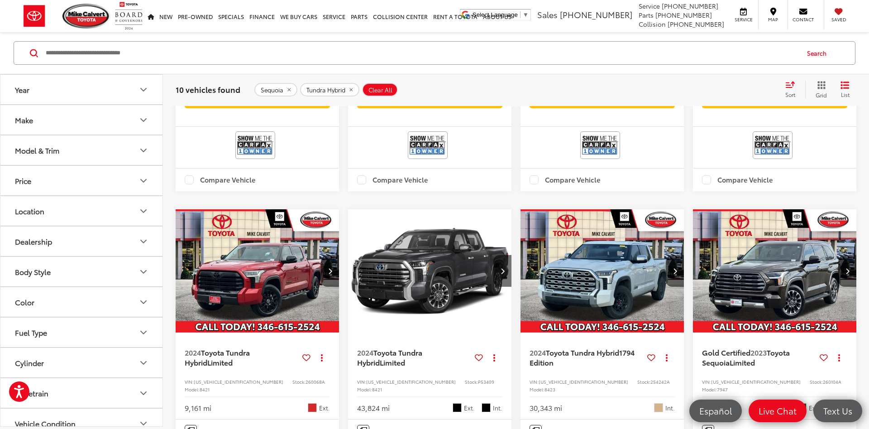
scroll to position [560, 0]
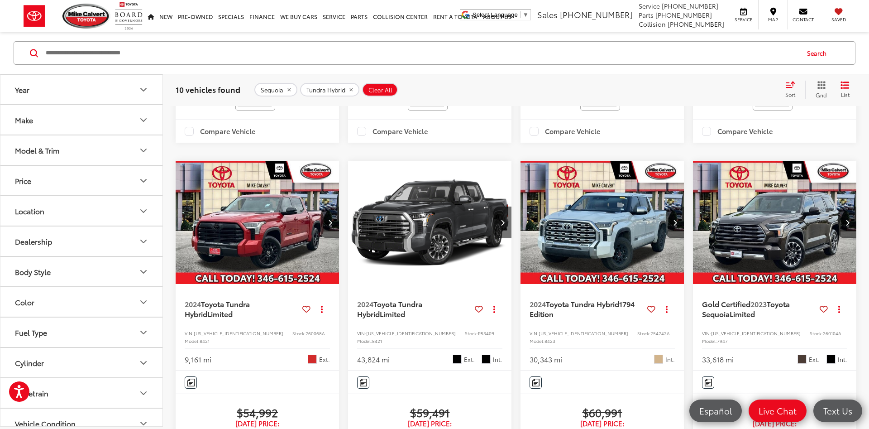
click at [330, 225] on icon "Next image" at bounding box center [330, 222] width 4 height 6
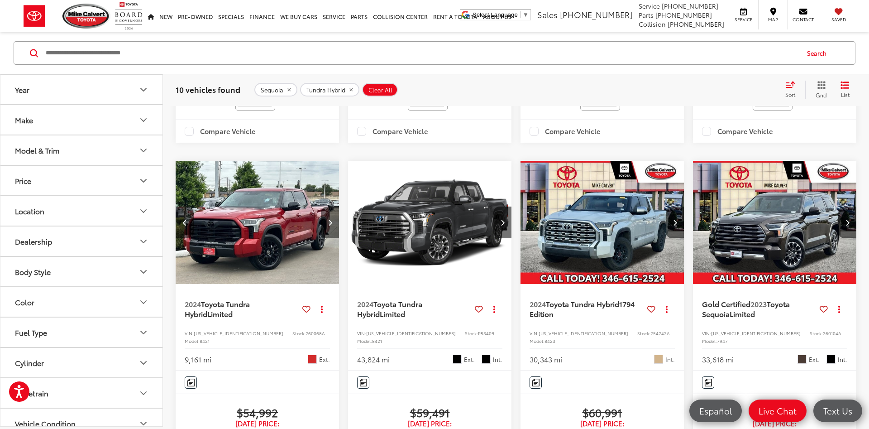
scroll to position [0, 165]
click at [330, 225] on icon "Next image" at bounding box center [330, 222] width 4 height 6
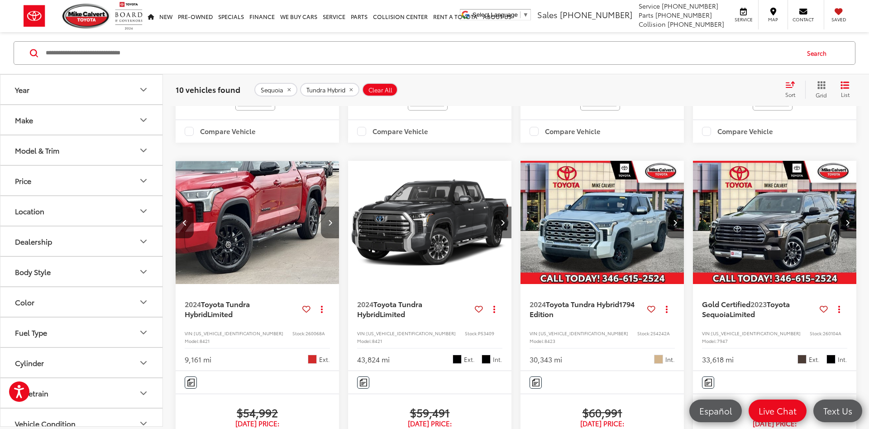
click at [330, 225] on icon "Next image" at bounding box center [330, 222] width 4 height 6
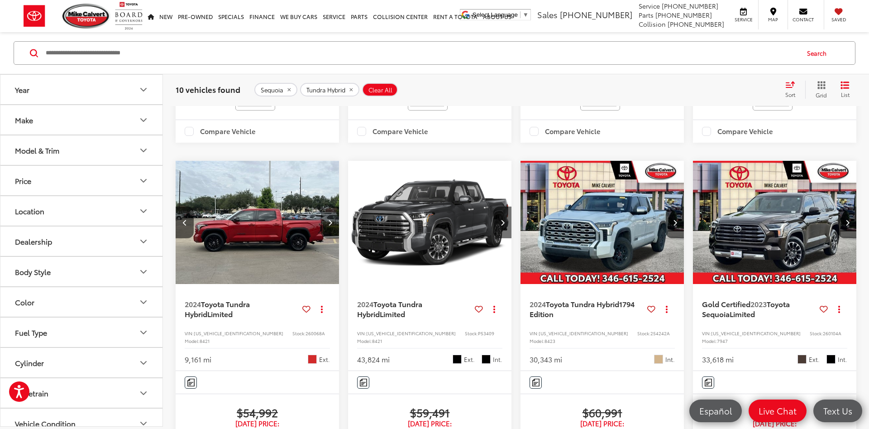
click at [330, 225] on icon "Next image" at bounding box center [330, 222] width 4 height 6
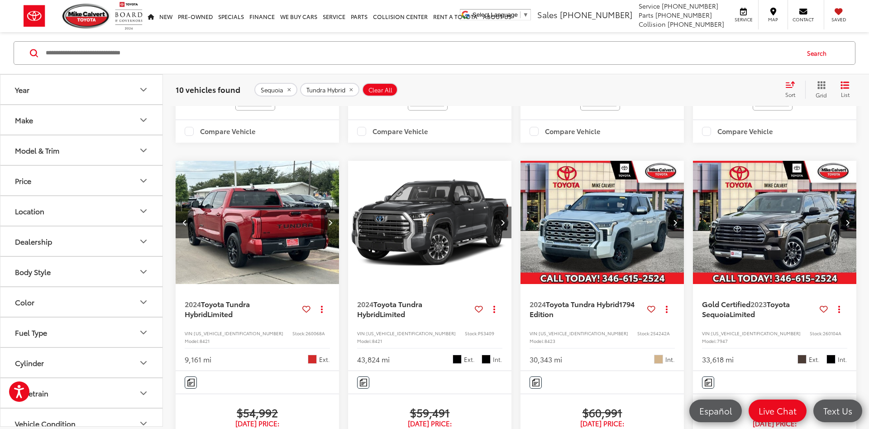
click at [331, 225] on icon "Next image" at bounding box center [330, 222] width 4 height 6
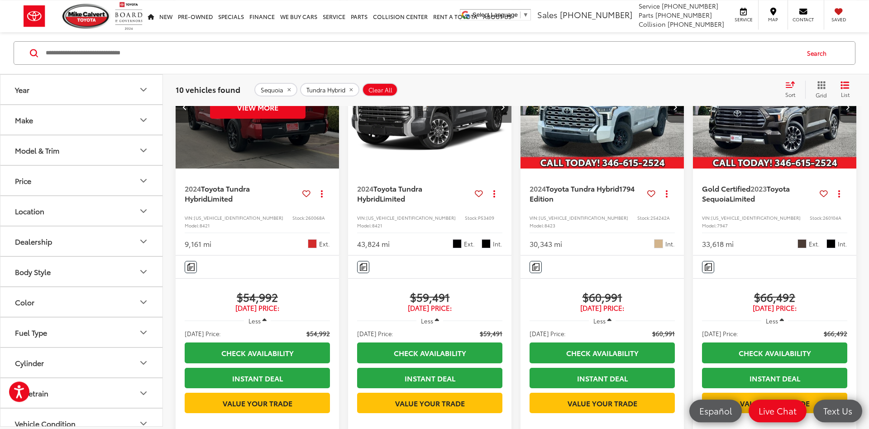
scroll to position [653, 0]
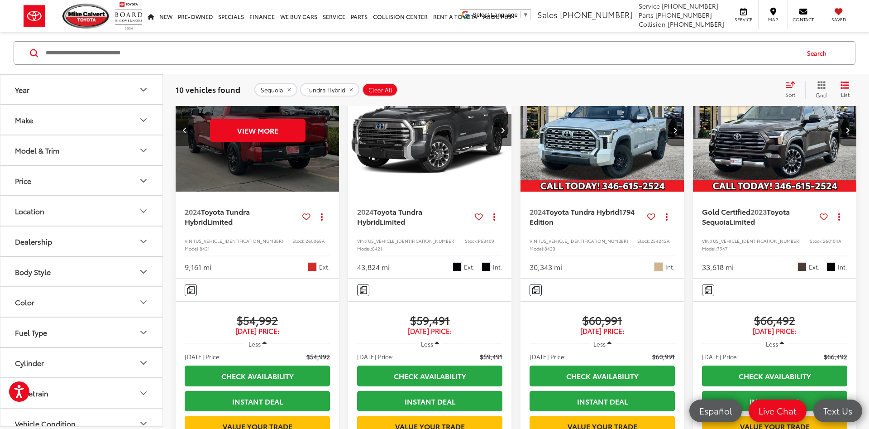
click at [765, 189] on img "2023 Toyota Sequoia Limited 0" at bounding box center [775, 130] width 165 height 124
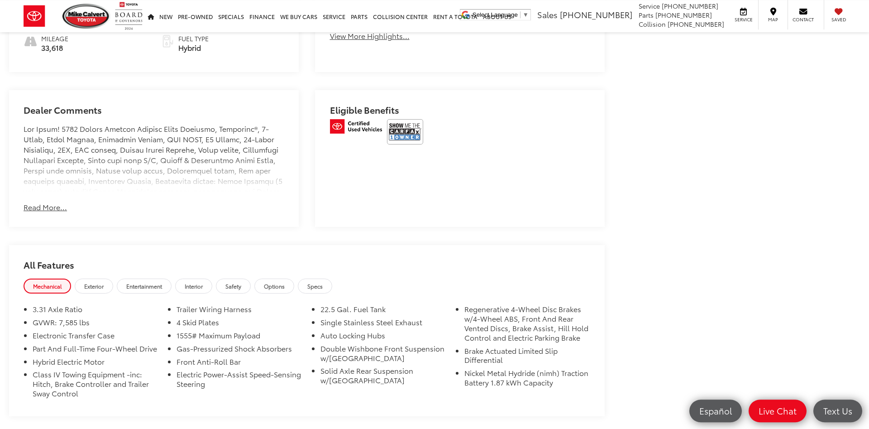
scroll to position [600, 0]
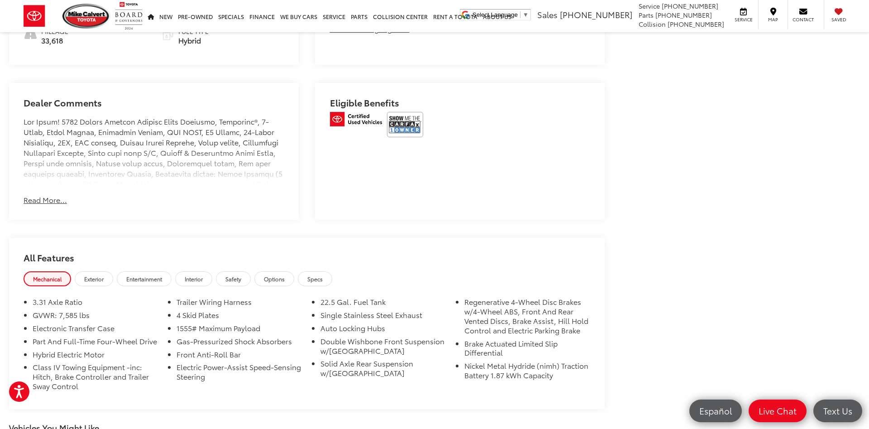
click at [285, 278] on span "Options" at bounding box center [274, 279] width 21 height 8
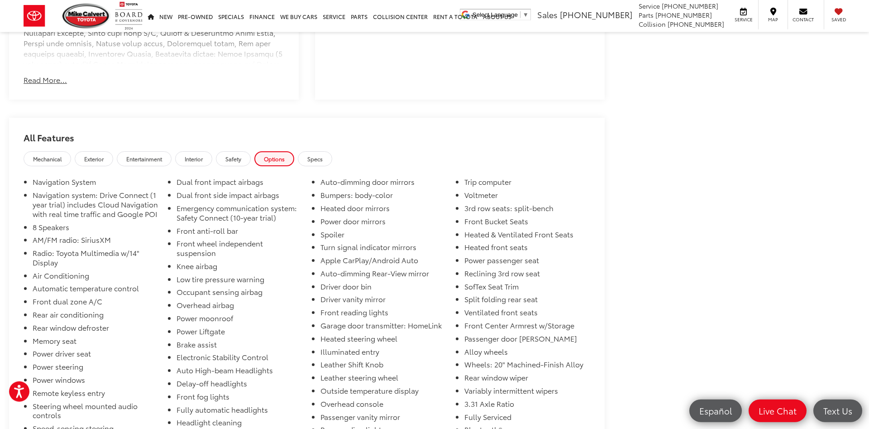
scroll to position [739, 0]
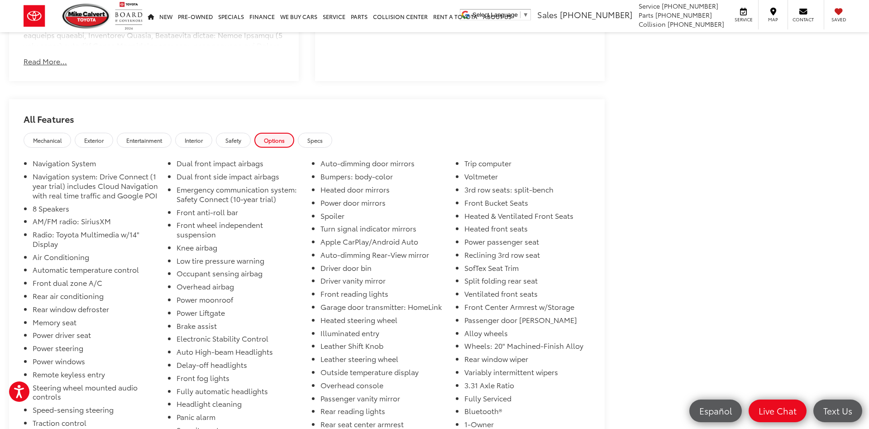
click at [54, 136] on span "Mechanical" at bounding box center [47, 140] width 29 height 8
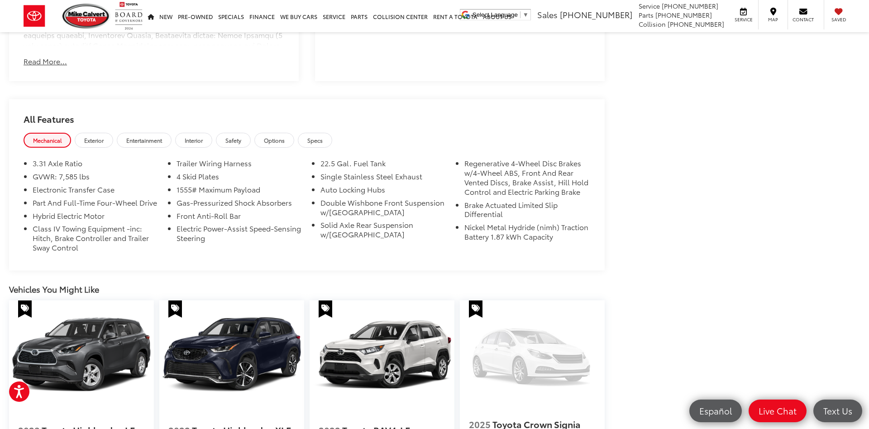
click at [157, 138] on span "Entertainment" at bounding box center [144, 140] width 36 height 8
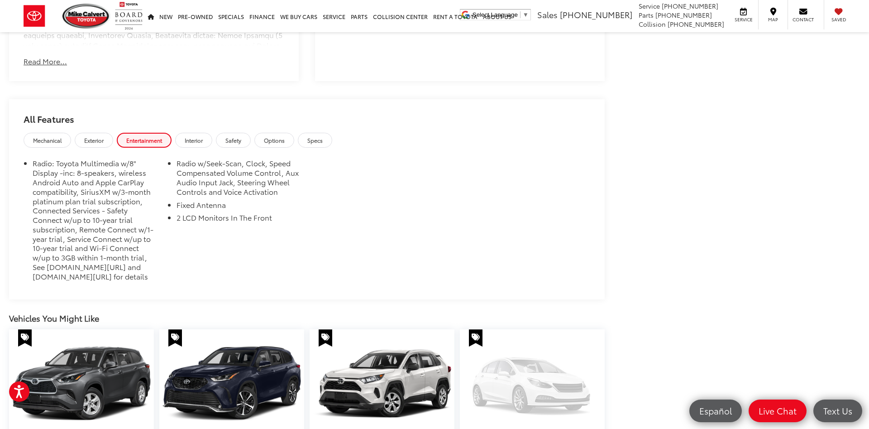
click at [278, 137] on span "Options" at bounding box center [274, 140] width 21 height 8
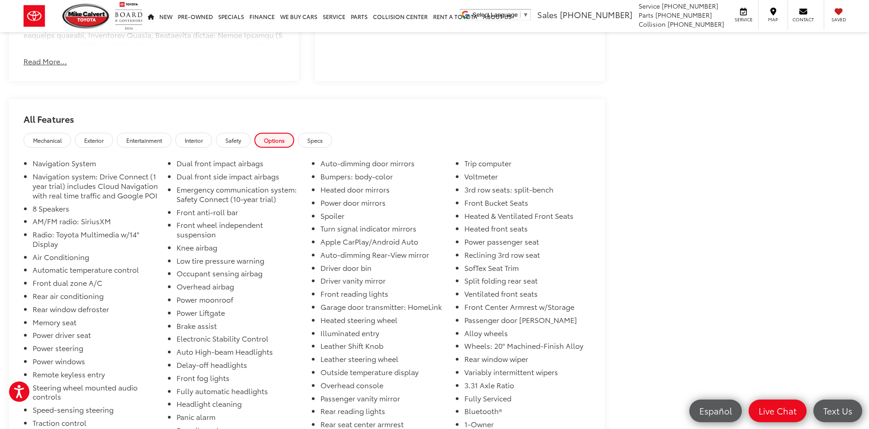
click at [323, 142] on span "Specs" at bounding box center [314, 140] width 15 height 8
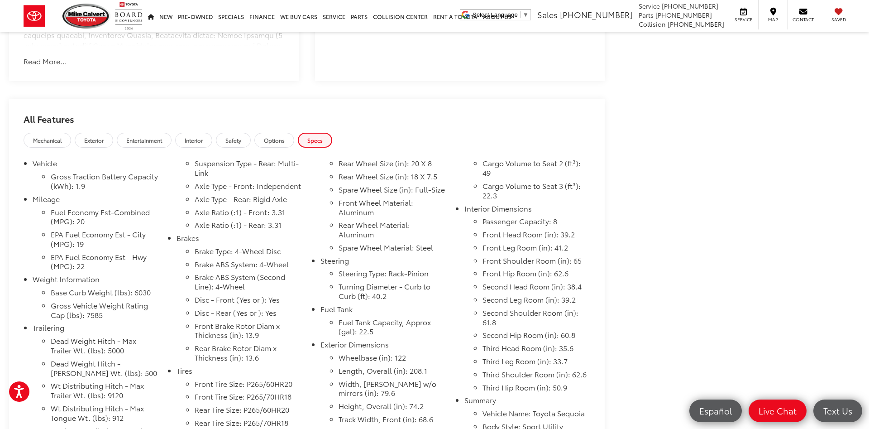
click at [285, 136] on span "Options" at bounding box center [274, 140] width 21 height 8
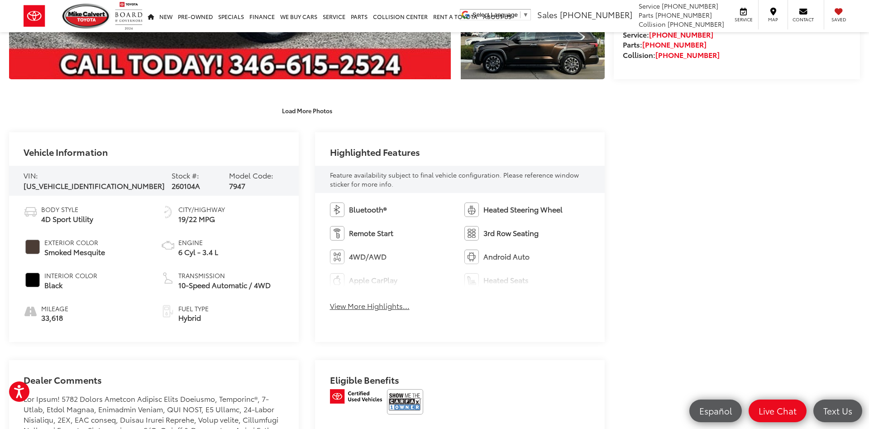
scroll to position [92, 0]
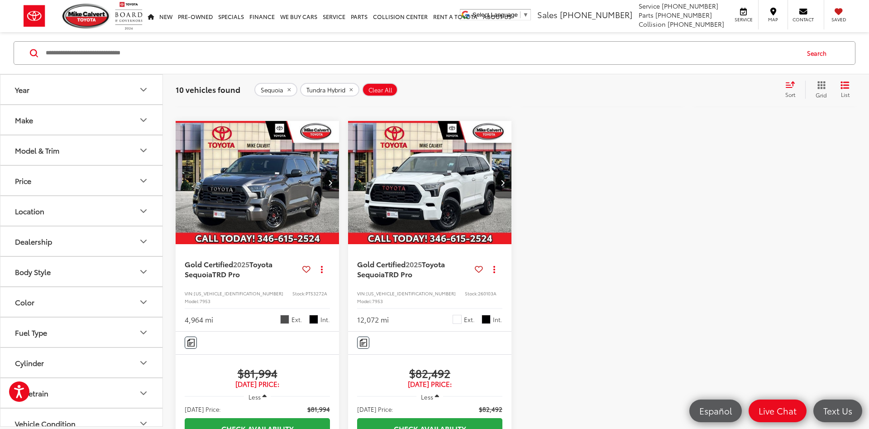
scroll to position [1110, 0]
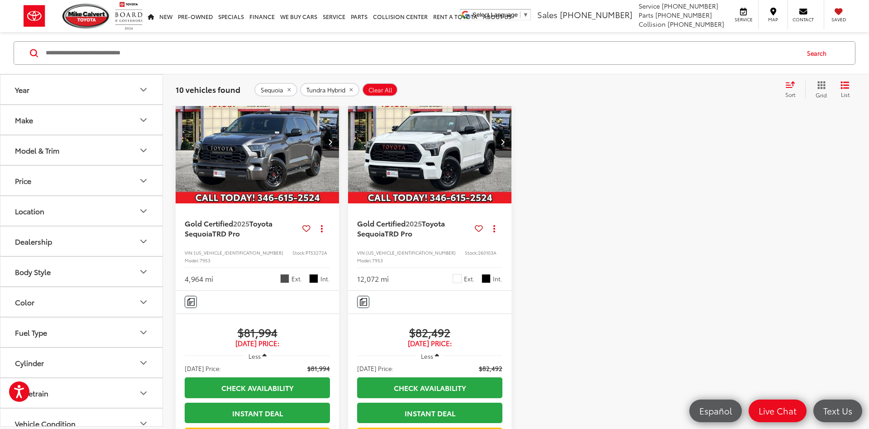
click at [277, 204] on img "2025 Toyota Sequoia TRD Pro 0" at bounding box center [257, 142] width 165 height 124
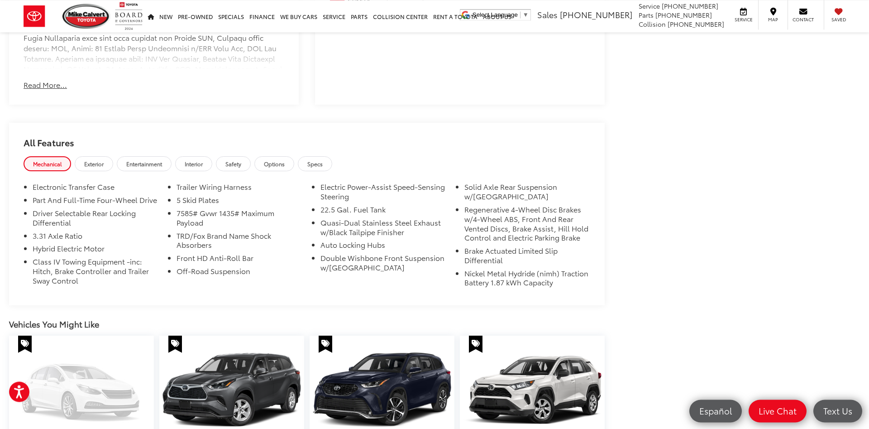
scroll to position [739, 0]
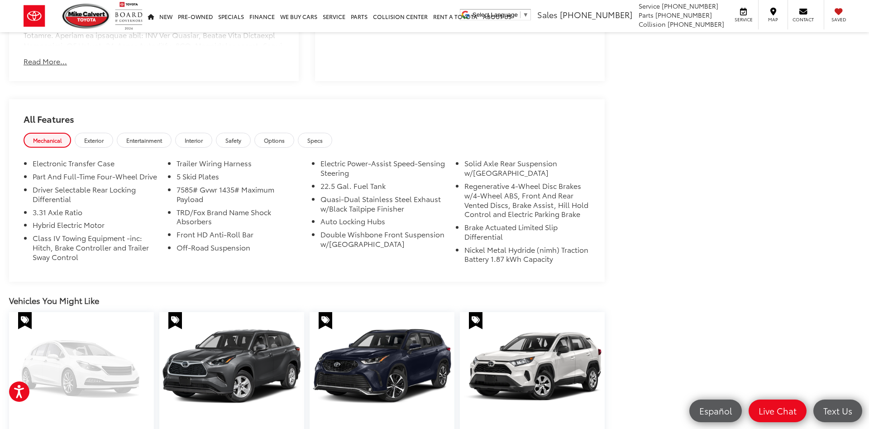
click at [332, 134] on link "Specs" at bounding box center [315, 140] width 34 height 15
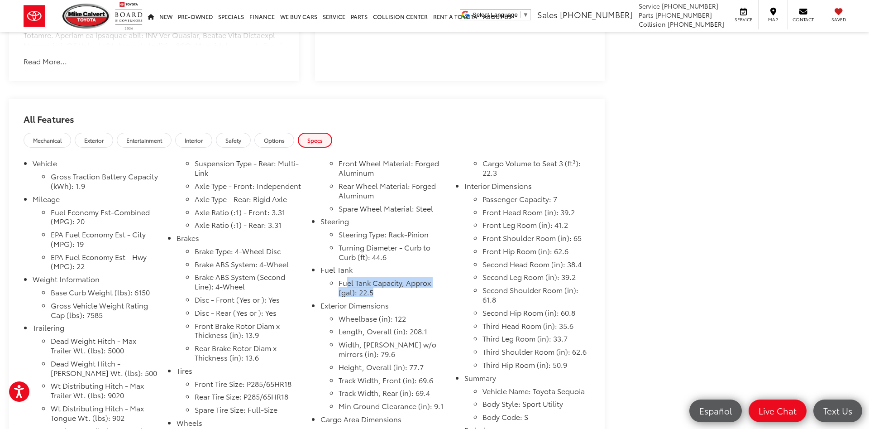
drag, startPoint x: 348, startPoint y: 285, endPoint x: 430, endPoint y: 301, distance: 83.6
click at [430, 301] on li "Fuel Tank Capacity, Approx (gal): 22.5" at bounding box center [393, 289] width 108 height 23
click at [273, 139] on link "Options" at bounding box center [274, 140] width 40 height 15
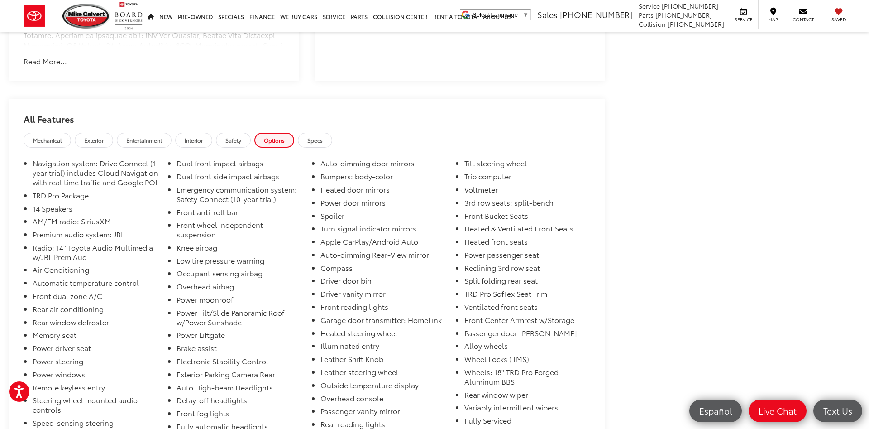
click at [55, 133] on link "Mechanical" at bounding box center [48, 140] width 48 height 15
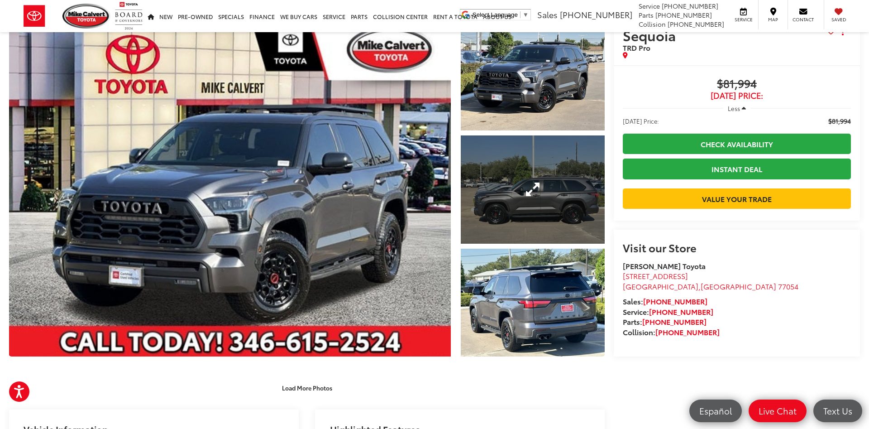
scroll to position [92, 0]
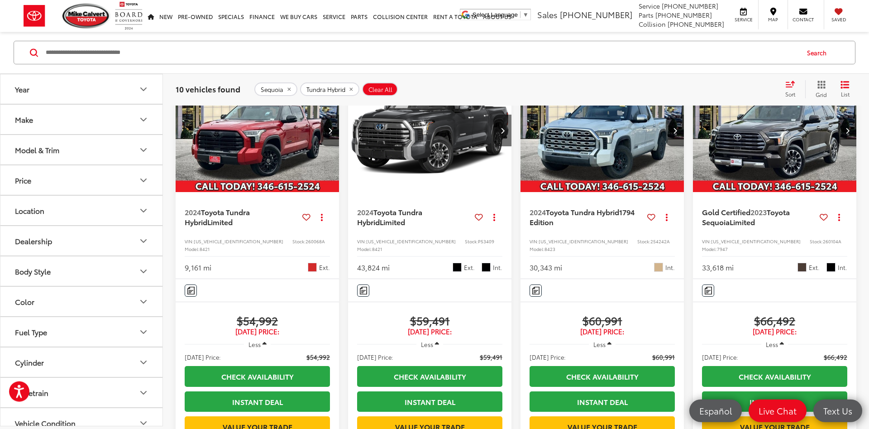
scroll to position [653, 0]
